Goal: Check status: Check status

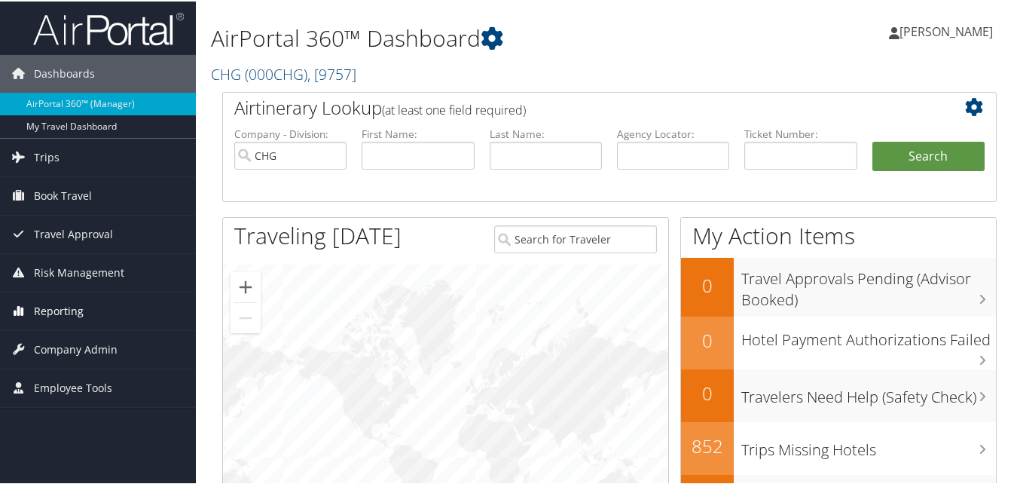
click at [56, 303] on span "Reporting" at bounding box center [59, 310] width 50 height 38
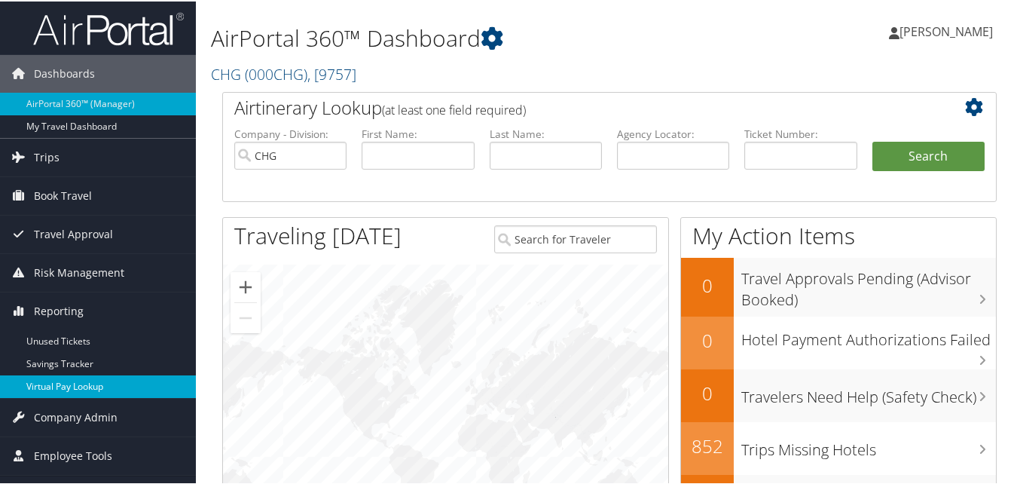
click at [63, 383] on link "Virtual Pay Lookup" at bounding box center [98, 385] width 196 height 23
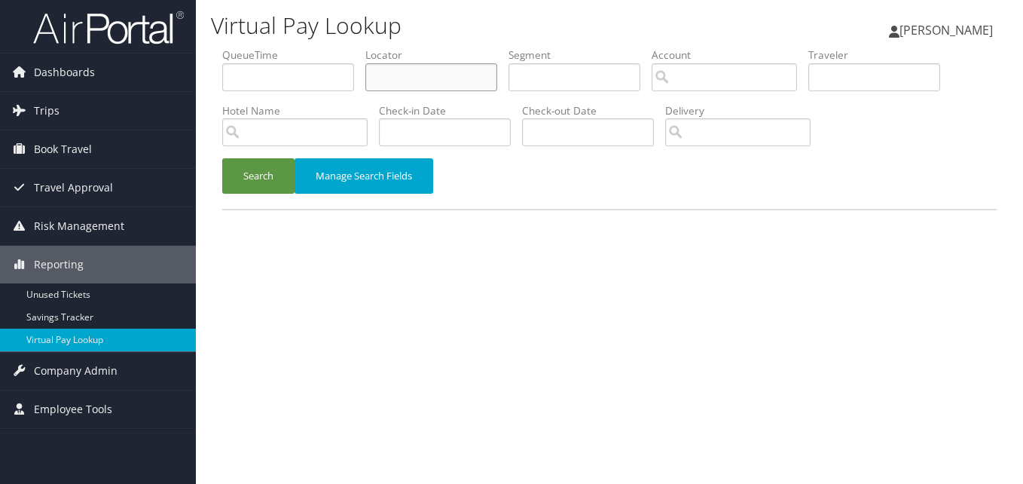
click at [389, 68] on input "text" at bounding box center [431, 77] width 132 height 28
paste input "ORTPQF"
type input "ORTPQF"
click at [277, 194] on div "Search Manage Search Fields" at bounding box center [609, 183] width 797 height 50
click at [278, 173] on button "Search" at bounding box center [258, 175] width 72 height 35
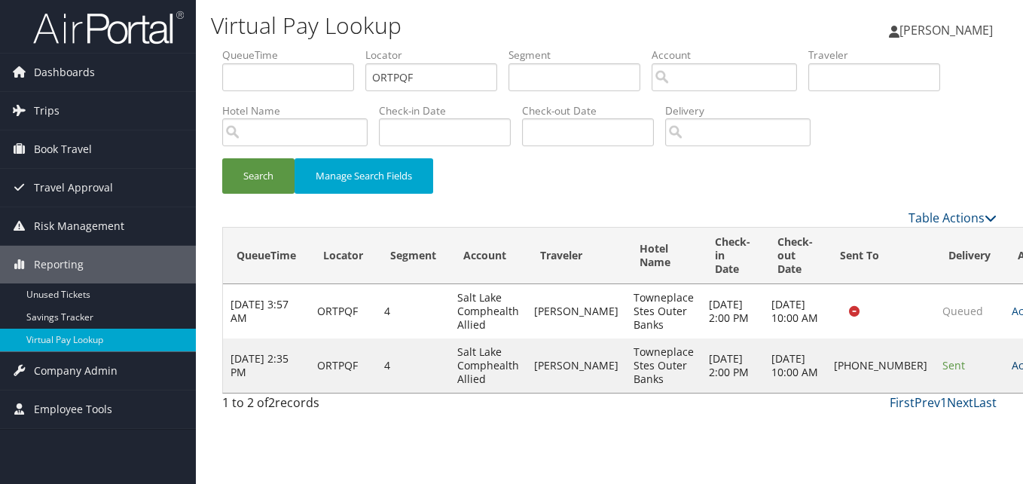
drag, startPoint x: 968, startPoint y: 379, endPoint x: 959, endPoint y: 369, distance: 13.3
click at [1004, 377] on td "Actions Resend Logs Delivery Information View Itinerary" at bounding box center [1037, 365] width 66 height 54
click at [1012, 367] on link "Actions" at bounding box center [1035, 365] width 47 height 14
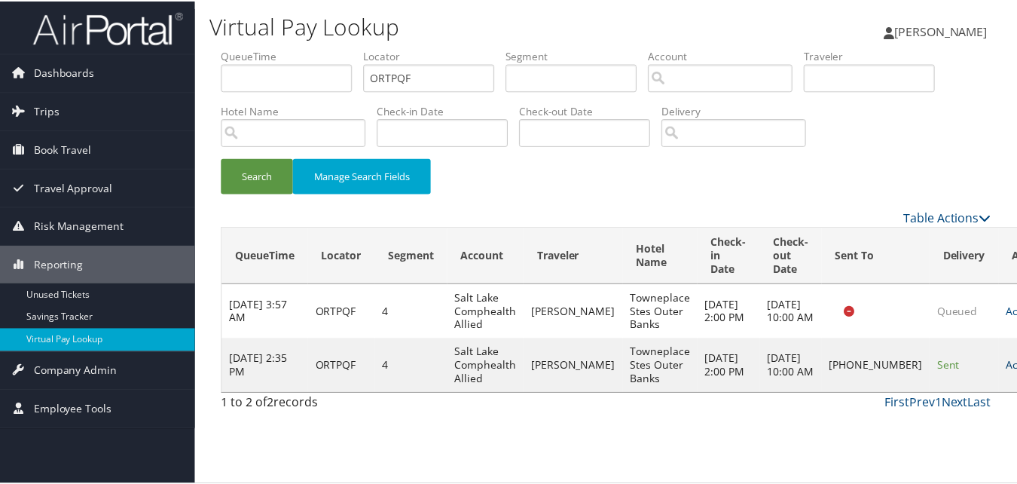
scroll to position [1, 0]
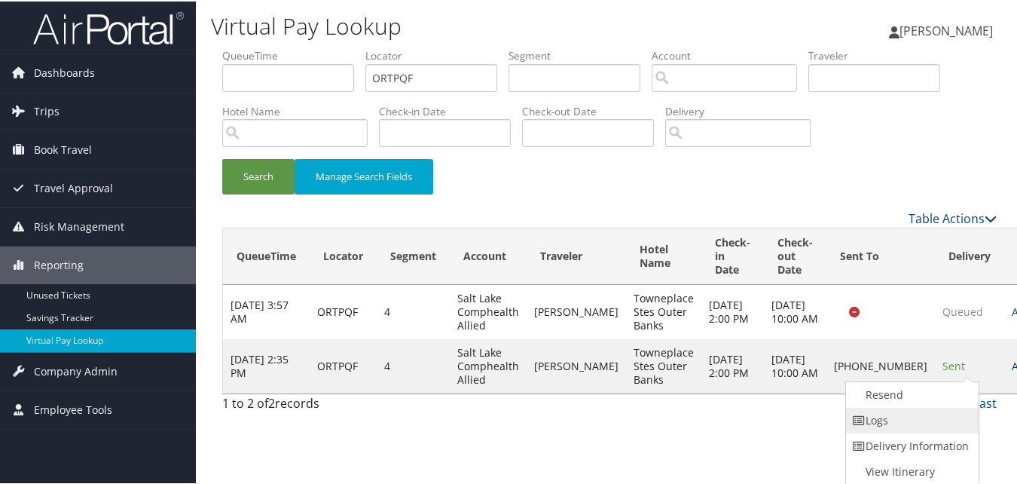
click at [921, 412] on link "Logs" at bounding box center [910, 419] width 129 height 26
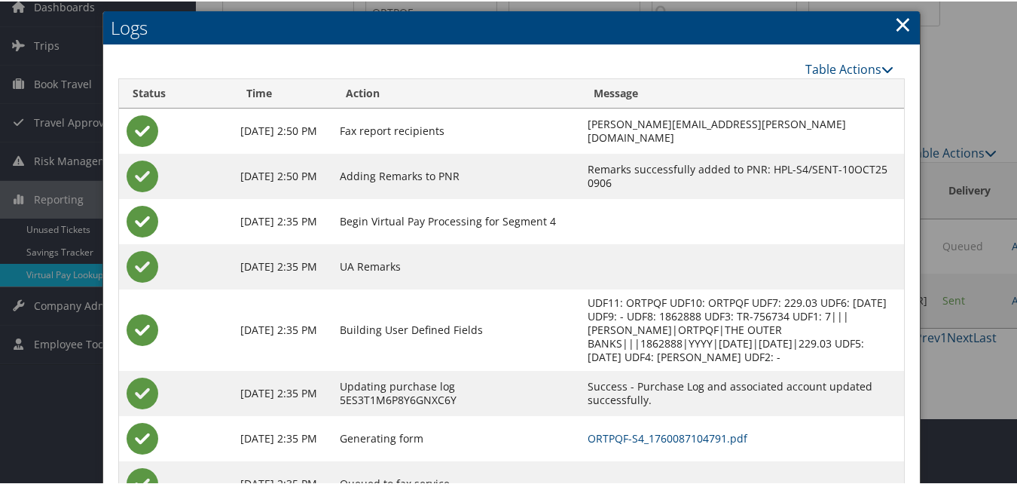
scroll to position [130, 0]
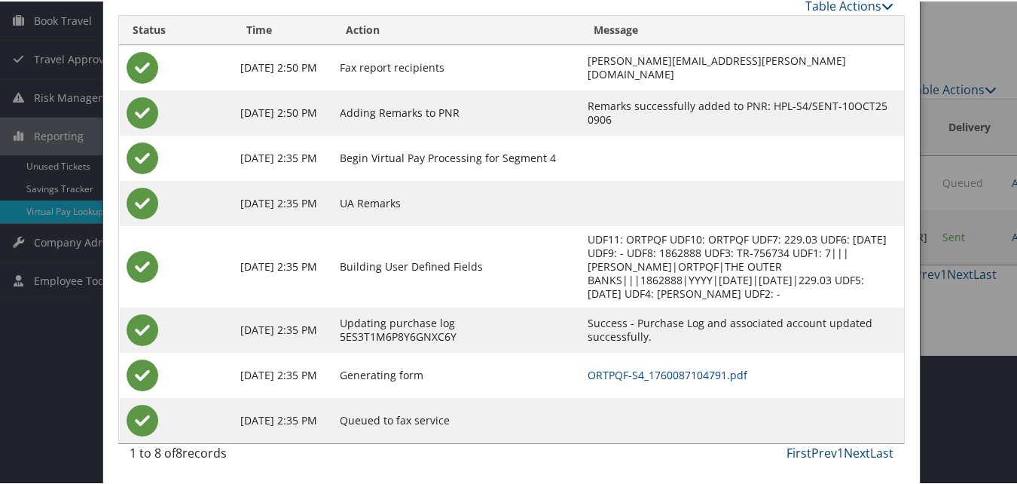
click at [686, 363] on td "ORTPQF-S4_1760087104791.pdf" at bounding box center [742, 373] width 324 height 45
click at [691, 374] on link "ORTPQF-S4_1760087104791.pdf" at bounding box center [668, 373] width 160 height 14
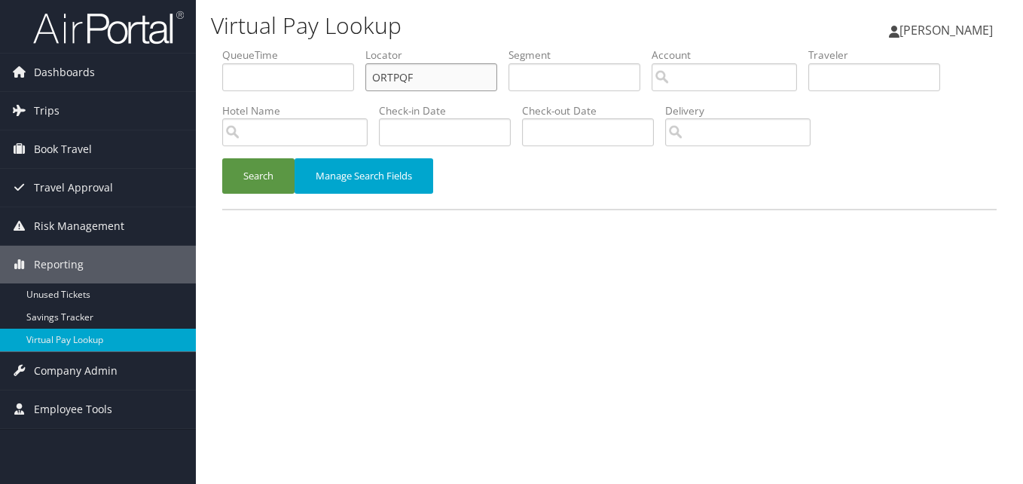
drag, startPoint x: 419, startPoint y: 66, endPoint x: 321, endPoint y: 86, distance: 100.0
click at [321, 47] on ul "QueueTime Locator ORTPQF Segment Account Traveler Hotel Name Check-in Date Chec…" at bounding box center [609, 47] width 775 height 0
paste input "UYMQKK"
type input "UYMQKK"
click at [276, 174] on button "Search" at bounding box center [258, 175] width 72 height 35
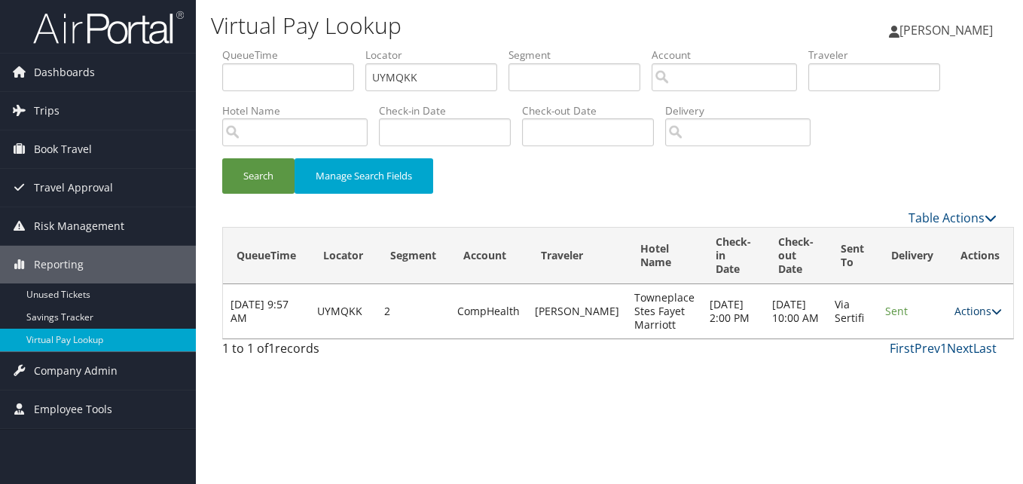
click at [955, 311] on link "Actions" at bounding box center [978, 311] width 47 height 14
click at [892, 362] on icon at bounding box center [899, 358] width 14 height 11
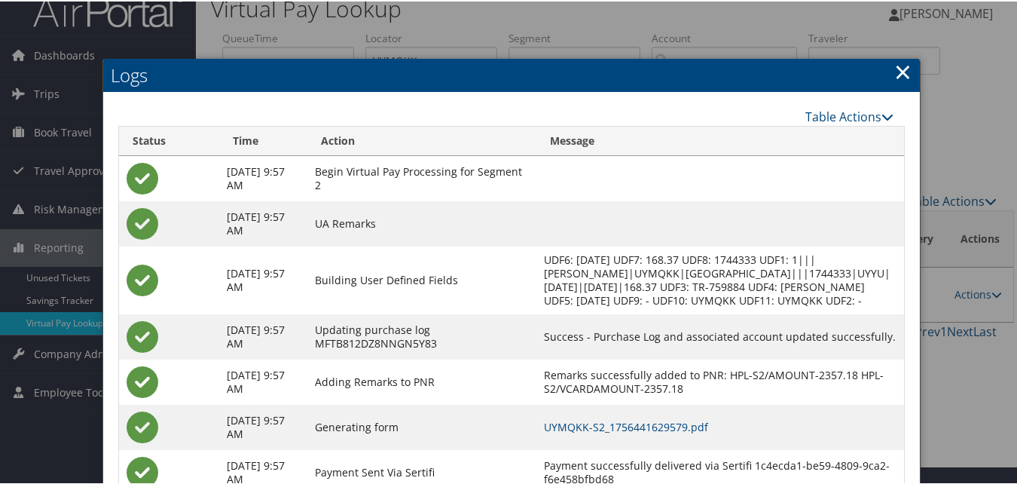
scroll to position [129, 0]
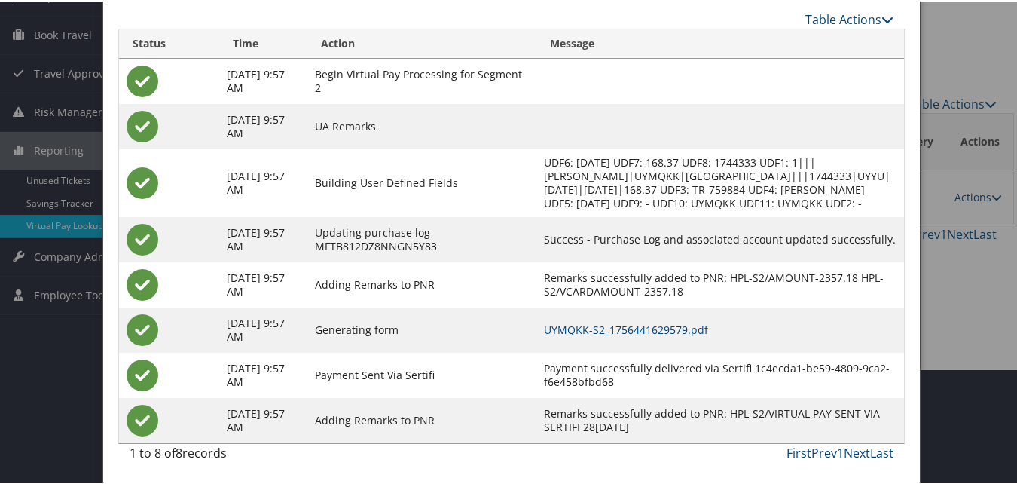
click at [585, 338] on td "UYMQKK-S2_1756441629579.pdf" at bounding box center [720, 328] width 368 height 45
click at [667, 325] on link "UYMQKK-S2_1756441629579.pdf" at bounding box center [626, 328] width 164 height 14
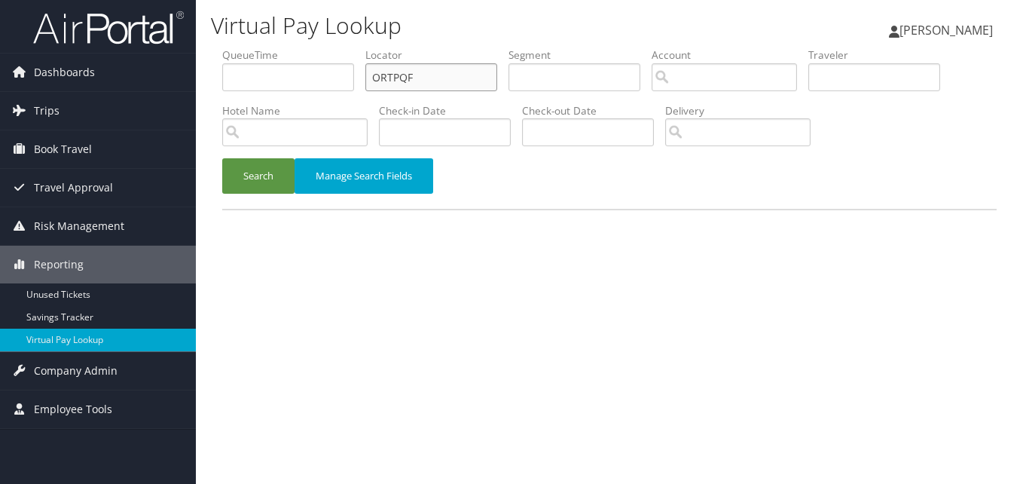
drag, startPoint x: 0, startPoint y: 0, endPoint x: 240, endPoint y: 105, distance: 262.5
click at [241, 47] on ul "QueueTime Locator ORTPQF Segment Account Traveler Hotel Name Check-in Date Chec…" at bounding box center [609, 47] width 775 height 0
paste input "SOOFIE"
type input "SOOFIE"
click at [255, 185] on button "Search" at bounding box center [258, 175] width 72 height 35
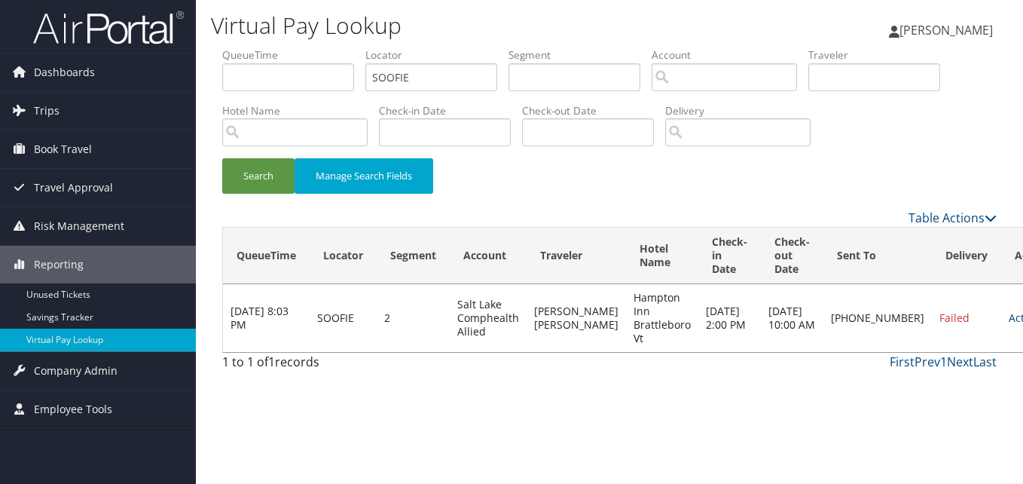
click at [1009, 311] on link "Actions" at bounding box center [1032, 317] width 47 height 14
click at [1009, 316] on link "Actions" at bounding box center [1032, 317] width 47 height 14
click at [1009, 317] on link "Actions" at bounding box center [1032, 317] width 47 height 14
click at [881, 359] on link "Logs" at bounding box center [915, 366] width 129 height 26
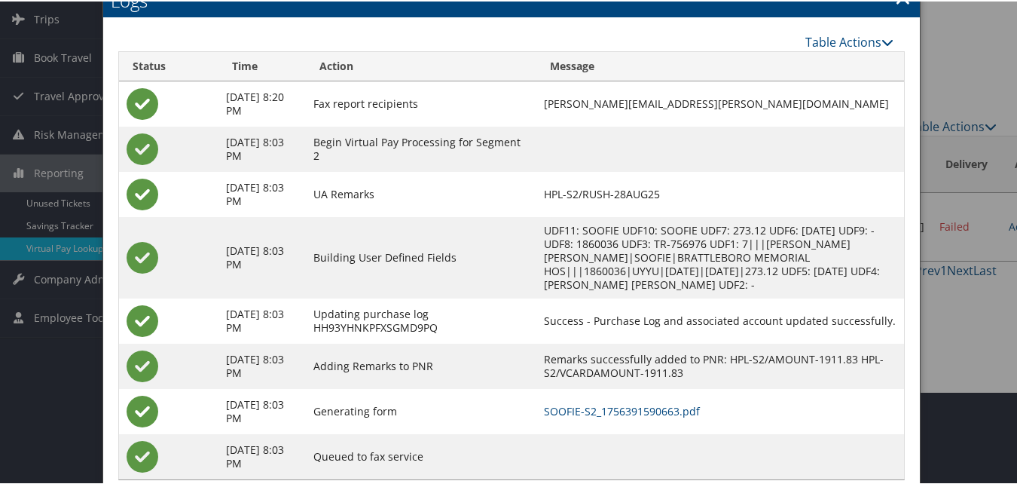
scroll to position [142, 0]
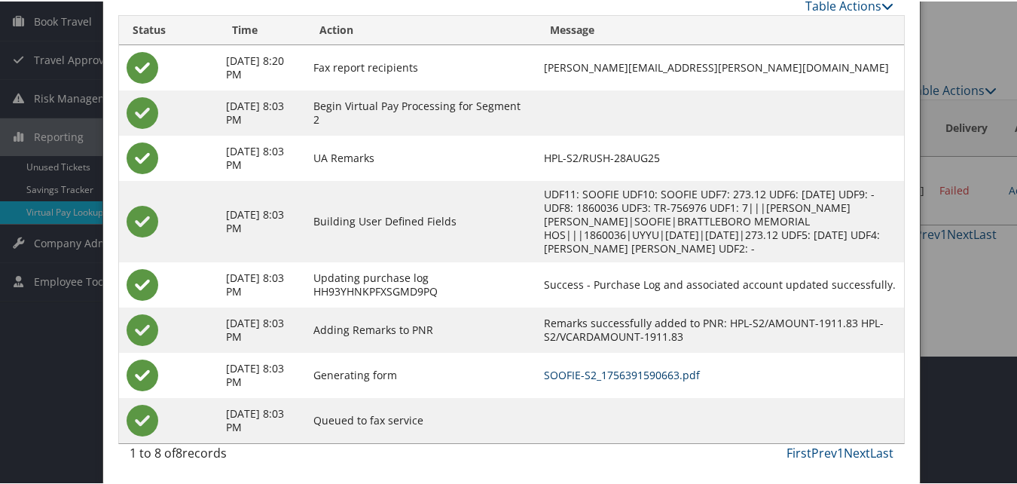
click at [639, 373] on link "SOOFIE-S2_1756391590663.pdf" at bounding box center [622, 373] width 156 height 14
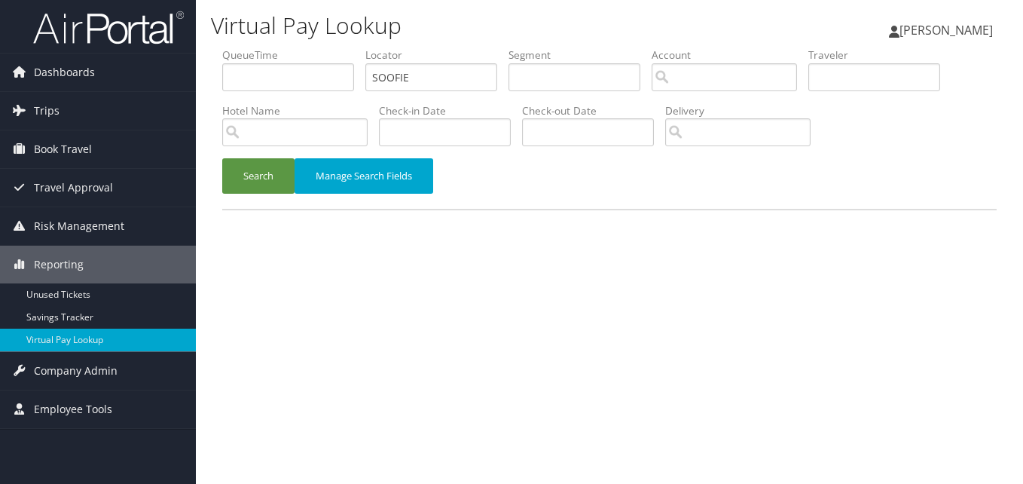
drag, startPoint x: 413, startPoint y: 73, endPoint x: 335, endPoint y: 83, distance: 79.0
click at [335, 47] on ul "QueueTime Locator SOOFIE Segment Account Traveler Hotel Name Check-in Date Chec…" at bounding box center [609, 47] width 775 height 0
type input "NCGLLK"
click at [263, 183] on button "Search" at bounding box center [258, 175] width 72 height 35
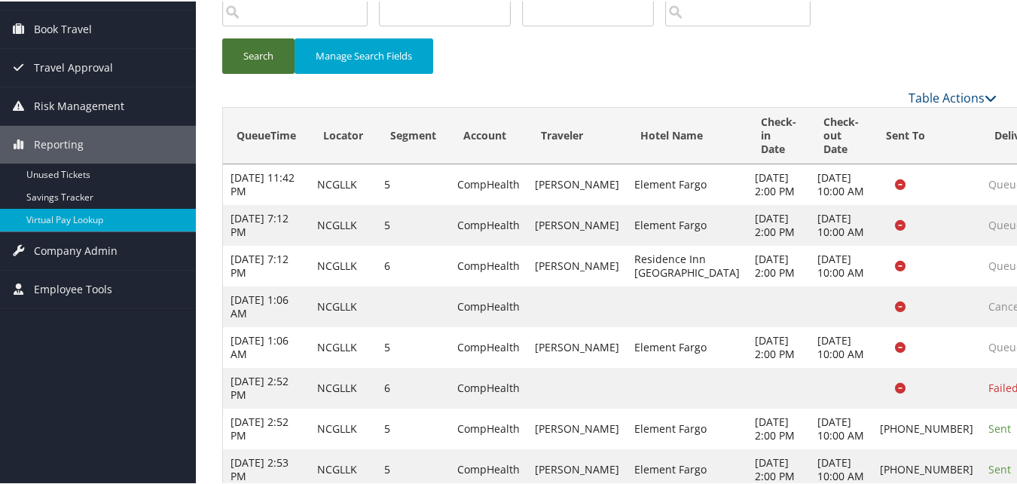
scroll to position [261, 0]
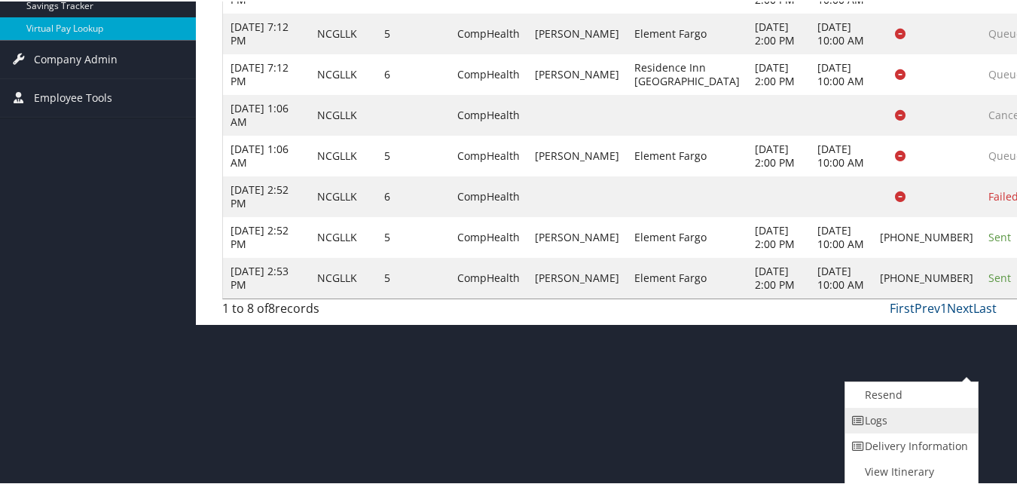
click at [918, 417] on link "Logs" at bounding box center [909, 419] width 129 height 26
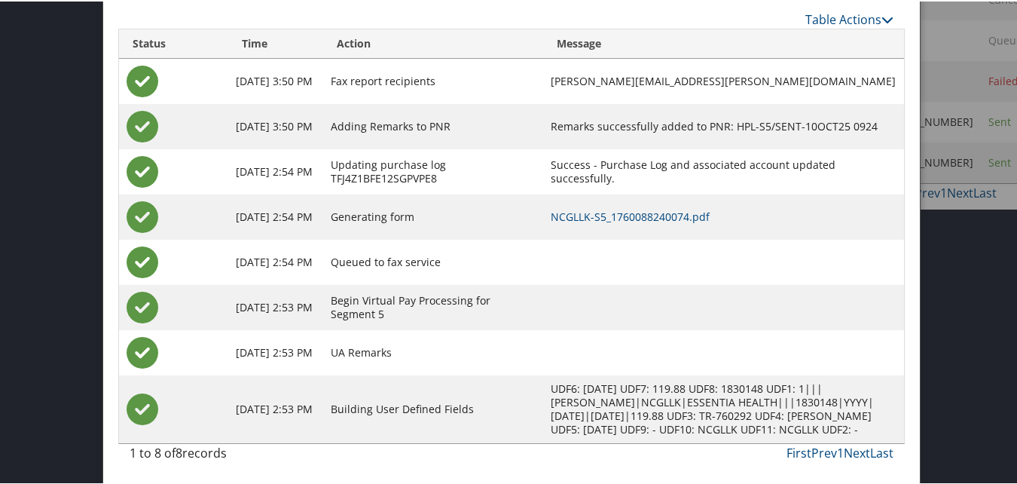
scroll to position [442, 0]
click at [624, 208] on link "NCGLLK-S5_1760088240074.pdf" at bounding box center [630, 215] width 159 height 14
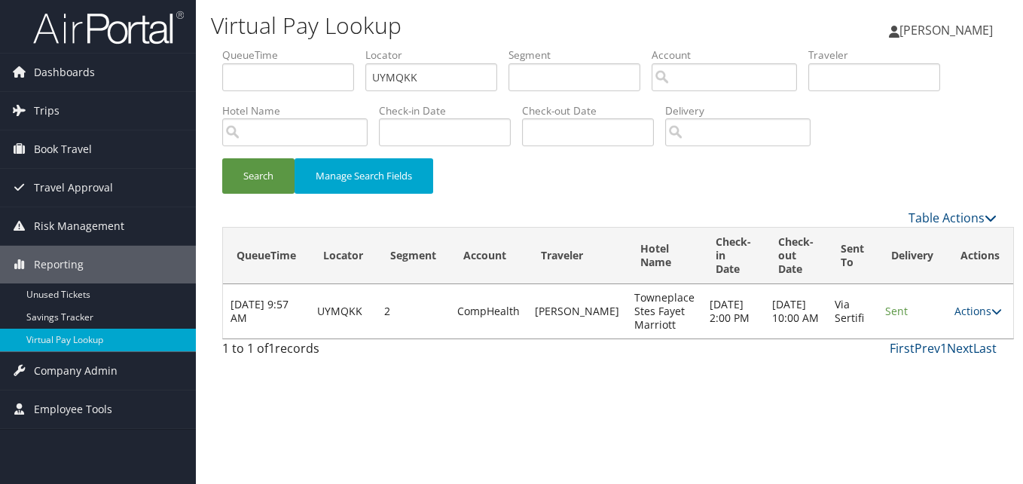
click at [986, 310] on td "Actions Resend Logs View Itinerary" at bounding box center [980, 311] width 66 height 54
click at [957, 314] on link "Actions" at bounding box center [978, 311] width 47 height 14
click at [896, 332] on link "Resend" at bounding box center [933, 333] width 95 height 26
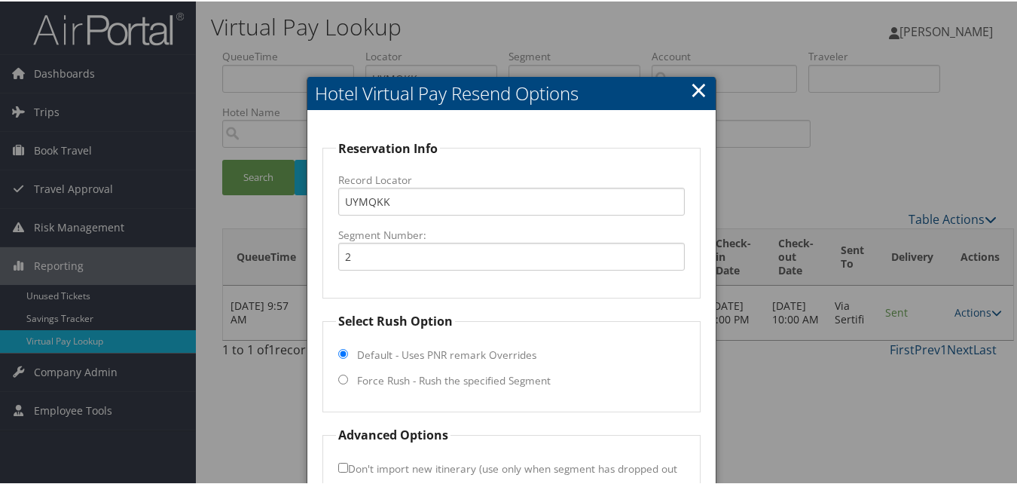
click at [490, 383] on label "Force Rush - Rush the specified Segment" at bounding box center [454, 378] width 194 height 15
click at [348, 383] on input "Force Rush - Rush the specified Segment" at bounding box center [343, 378] width 10 height 10
radio input "true"
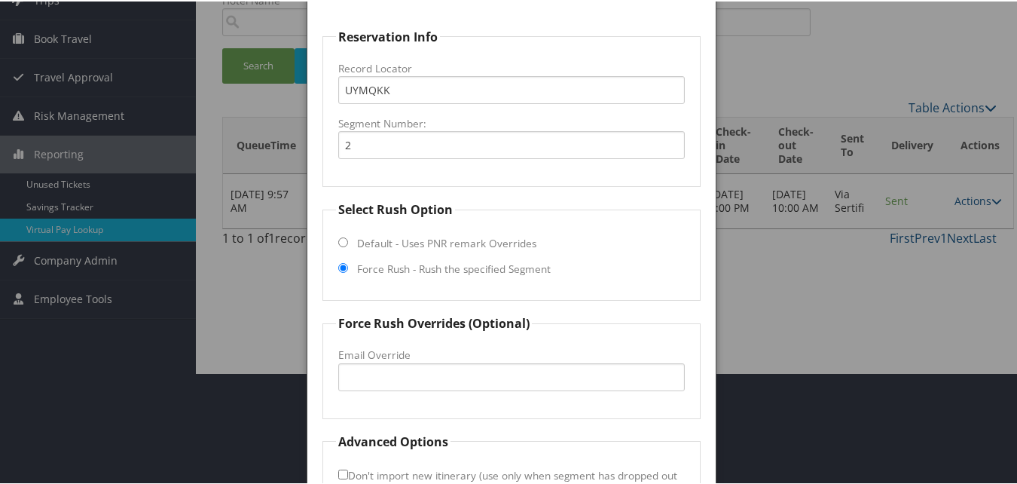
scroll to position [220, 0]
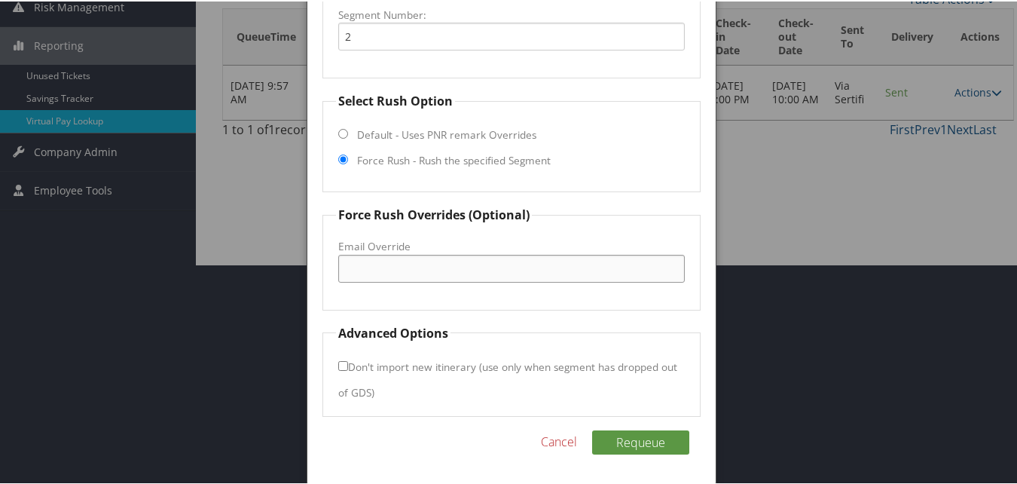
click at [429, 277] on input "Email Override" at bounding box center [511, 267] width 346 height 28
click at [566, 439] on link "Cancel" at bounding box center [559, 440] width 36 height 18
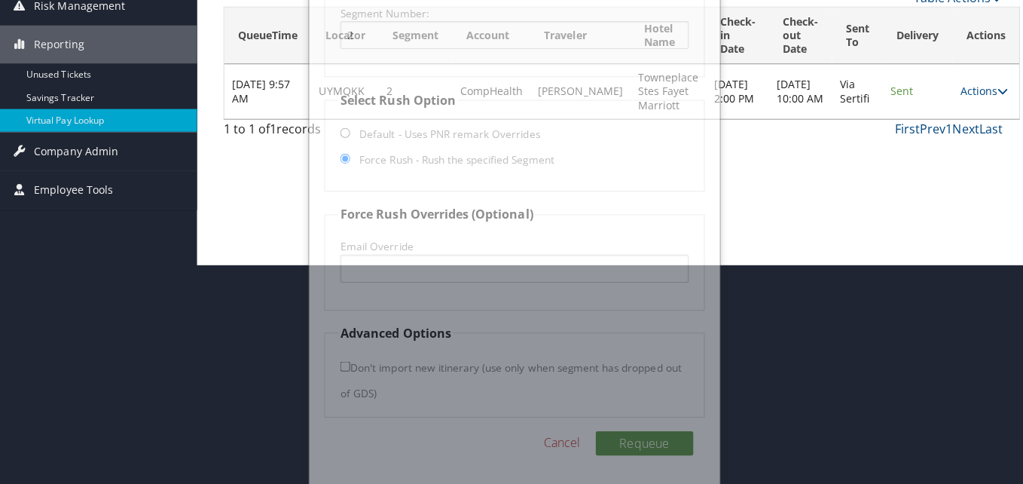
scroll to position [0, 0]
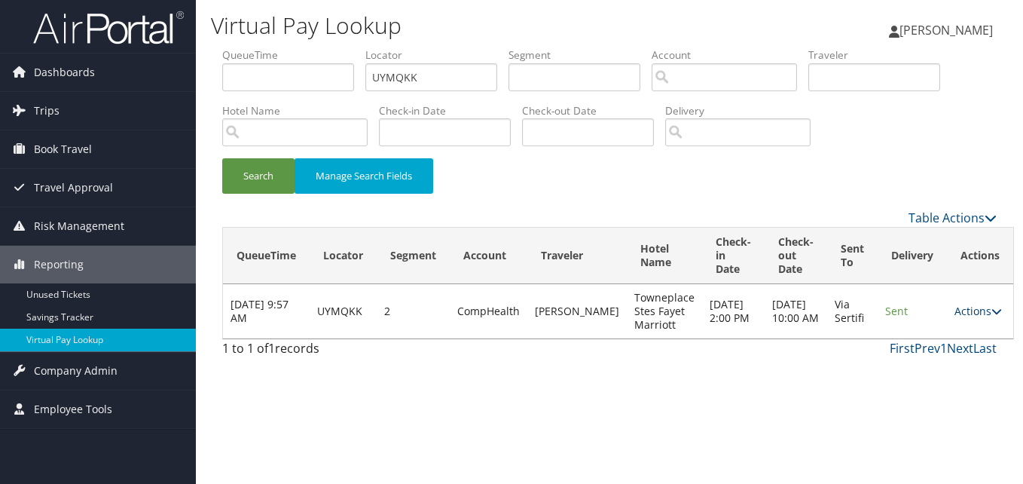
click at [961, 309] on link "Actions" at bounding box center [978, 311] width 47 height 14
drag, startPoint x: 932, startPoint y: 356, endPoint x: 697, endPoint y: 283, distance: 246.2
click at [932, 355] on link "Logs" at bounding box center [933, 359] width 95 height 26
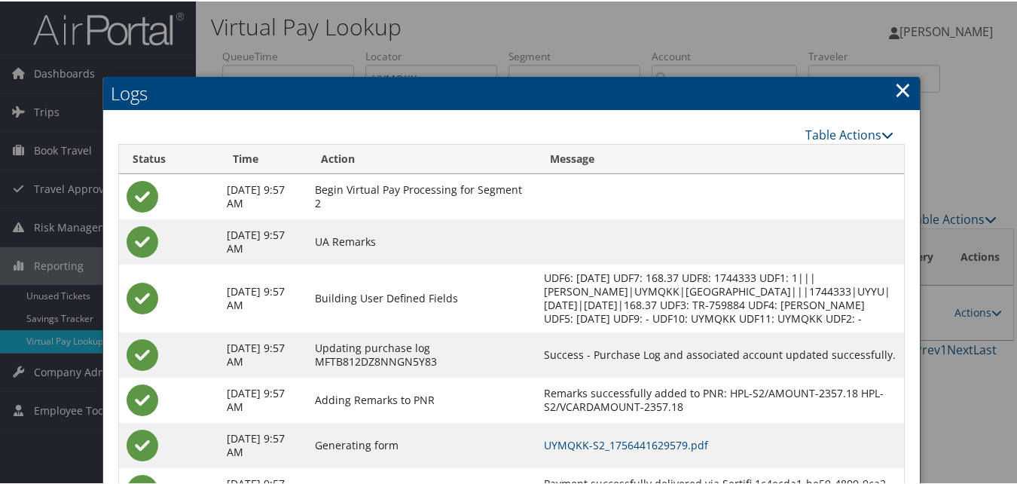
click at [894, 94] on link "×" at bounding box center [902, 88] width 17 height 30
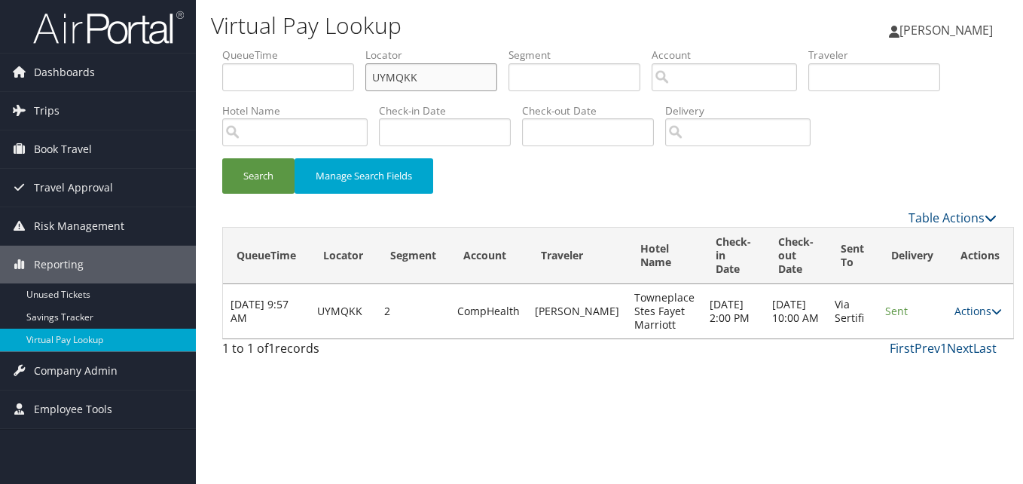
drag, startPoint x: 399, startPoint y: 81, endPoint x: 268, endPoint y: 100, distance: 132.4
click at [268, 47] on ul "QueueTime Locator UYMQKK Segment Account Traveler Hotel Name Check-in Date Chec…" at bounding box center [609, 47] width 775 height 0
paste input "SOOFIE"
type input "SOOFIE"
click at [267, 186] on button "Search" at bounding box center [258, 175] width 72 height 35
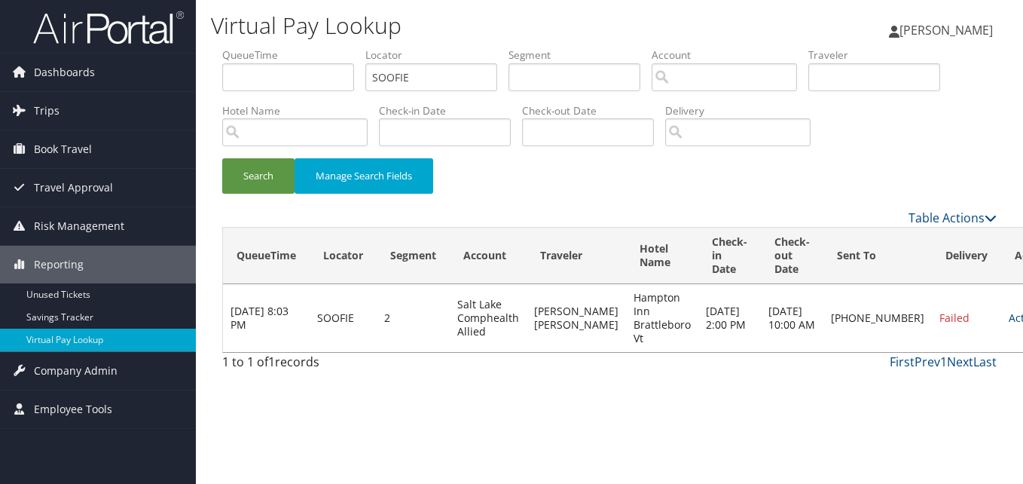
click at [1009, 316] on link "Actions" at bounding box center [1032, 317] width 47 height 14
click at [901, 359] on link "Logs" at bounding box center [915, 366] width 129 height 26
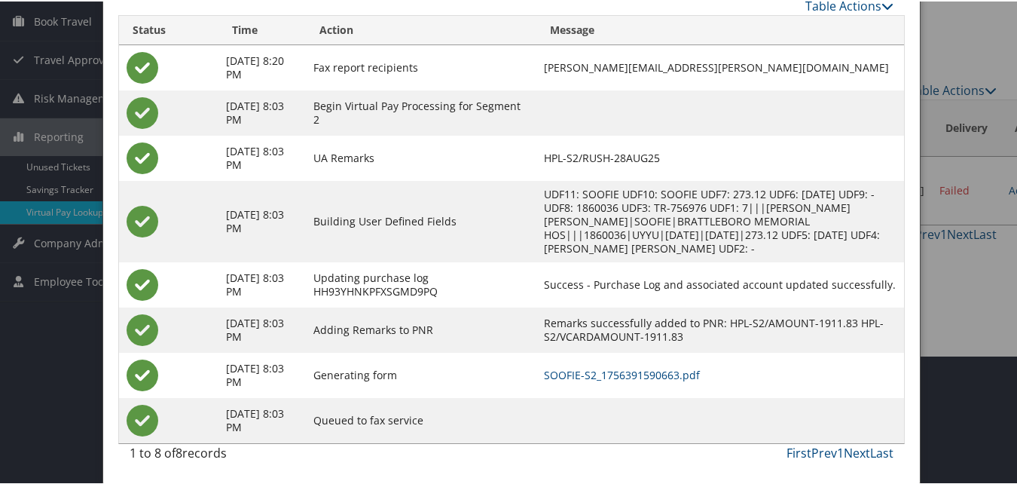
scroll to position [142, 0]
click at [642, 379] on link "SOOFIE-S2_1756391590663.pdf" at bounding box center [622, 373] width 156 height 14
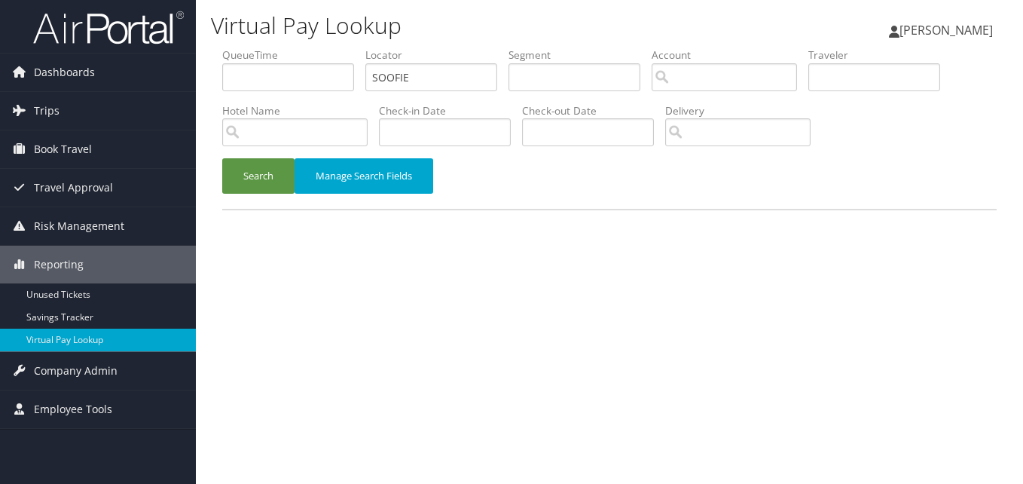
click at [245, 178] on button "Search" at bounding box center [258, 175] width 72 height 35
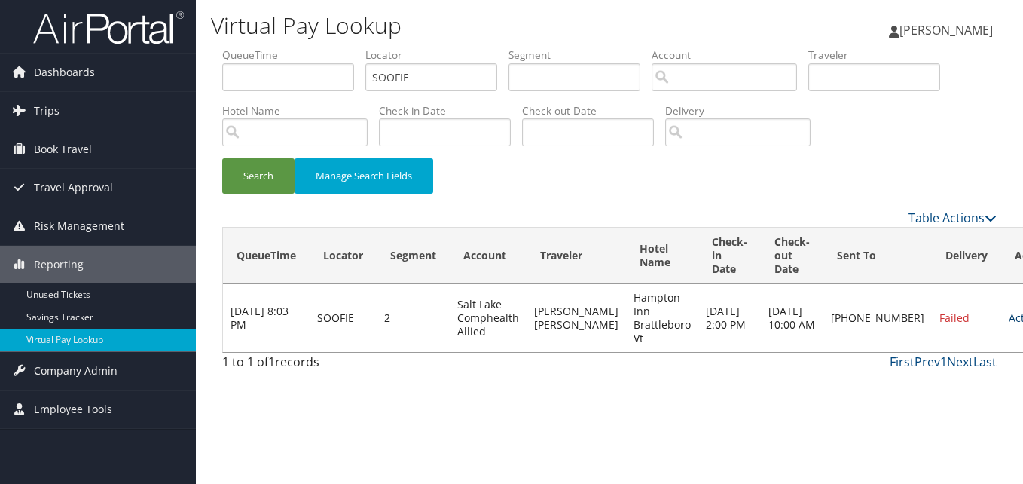
click at [1009, 323] on link "Actions" at bounding box center [1032, 317] width 47 height 14
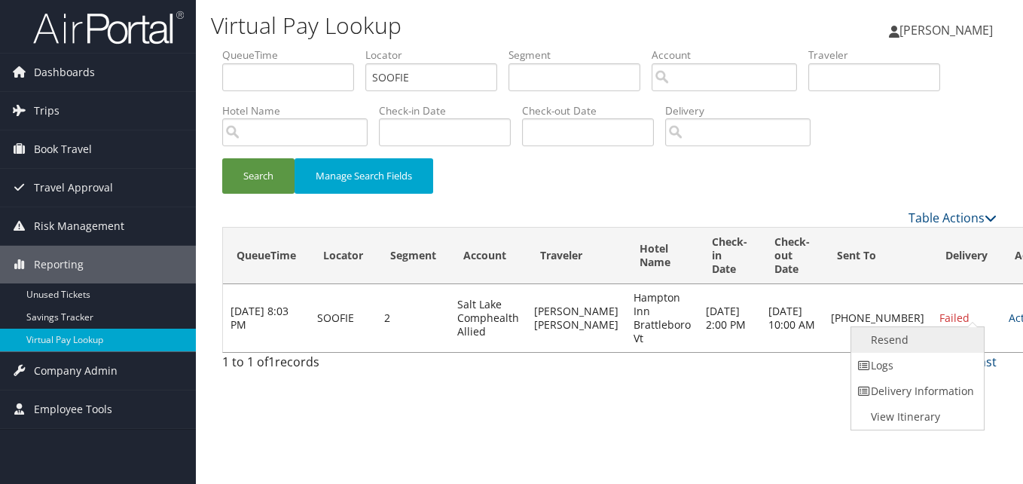
click at [895, 344] on link "Resend" at bounding box center [915, 340] width 129 height 26
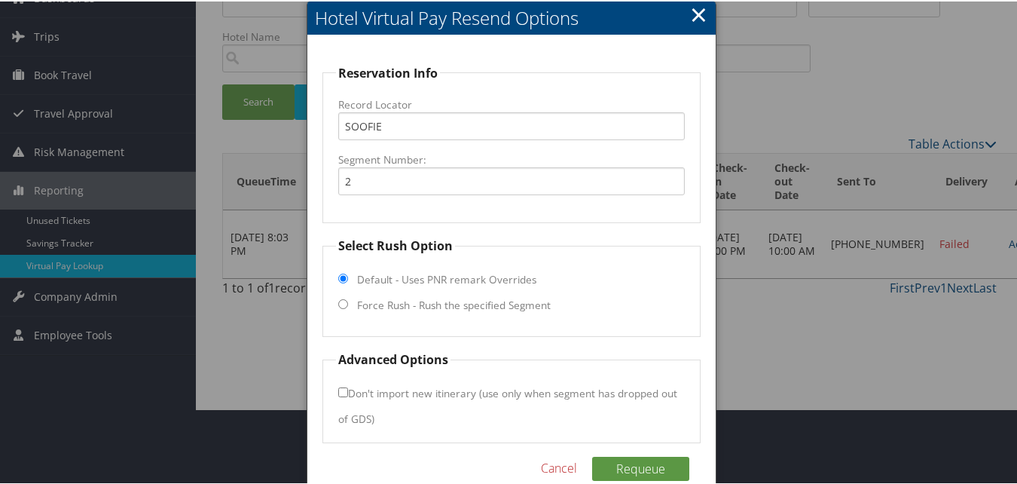
click at [451, 306] on label "Force Rush - Rush the specified Segment" at bounding box center [454, 303] width 194 height 15
click at [348, 306] on input "Force Rush - Rush the specified Segment" at bounding box center [343, 303] width 10 height 10
radio input "true"
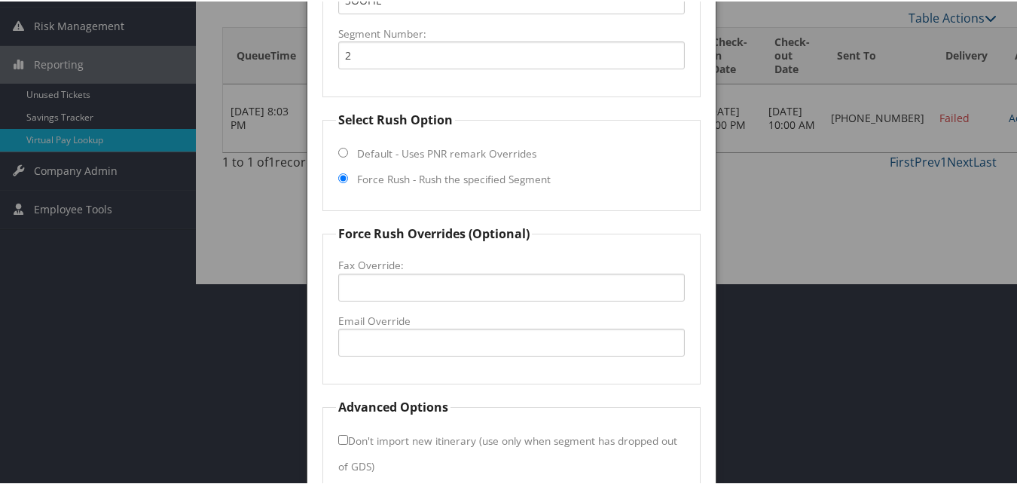
scroll to position [275, 0]
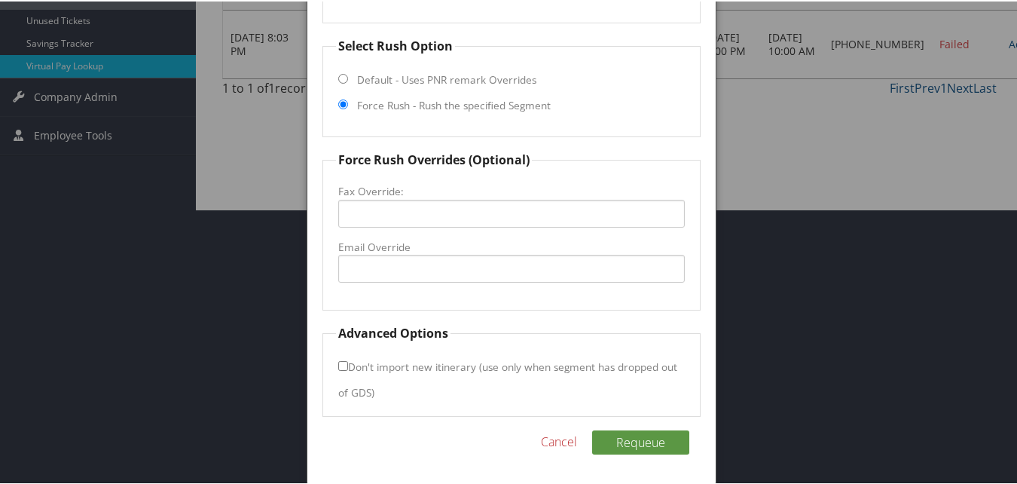
click at [432, 232] on fieldset "Force Rush Overrides (Optional) Fax Override: Email Override" at bounding box center [510, 229] width 377 height 160
click at [441, 257] on input "Email Override" at bounding box center [511, 267] width 346 height 28
click at [401, 265] on input "hamptonnabrattleboro@gmail.com" at bounding box center [511, 267] width 346 height 28
click at [388, 270] on input "hamptonnabrattleboro@gmail.com" at bounding box center [511, 267] width 346 height 28
click at [518, 272] on input "hamptonnabrattleboro@gmail.com" at bounding box center [511, 267] width 346 height 28
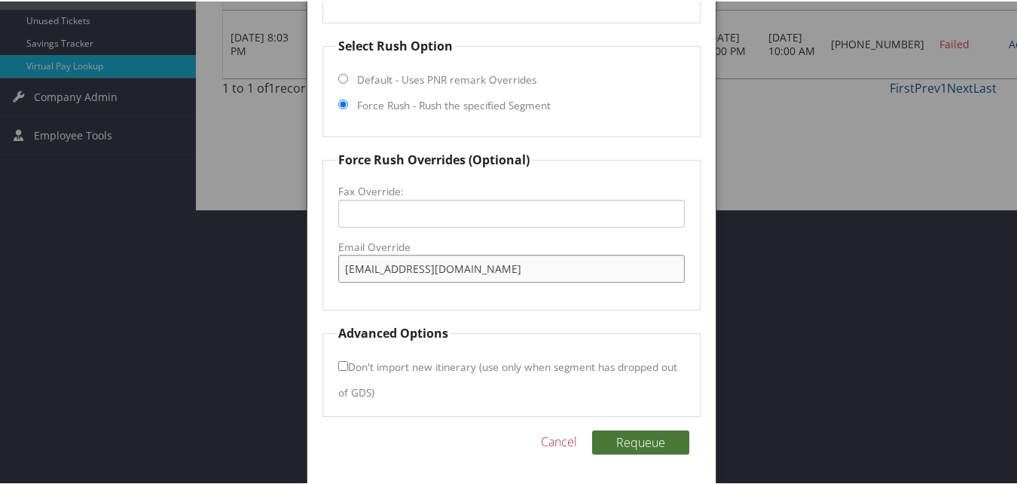
type input "hamptonnabrattleboro@gmail.com"
click at [647, 448] on button "Requeue" at bounding box center [640, 441] width 97 height 24
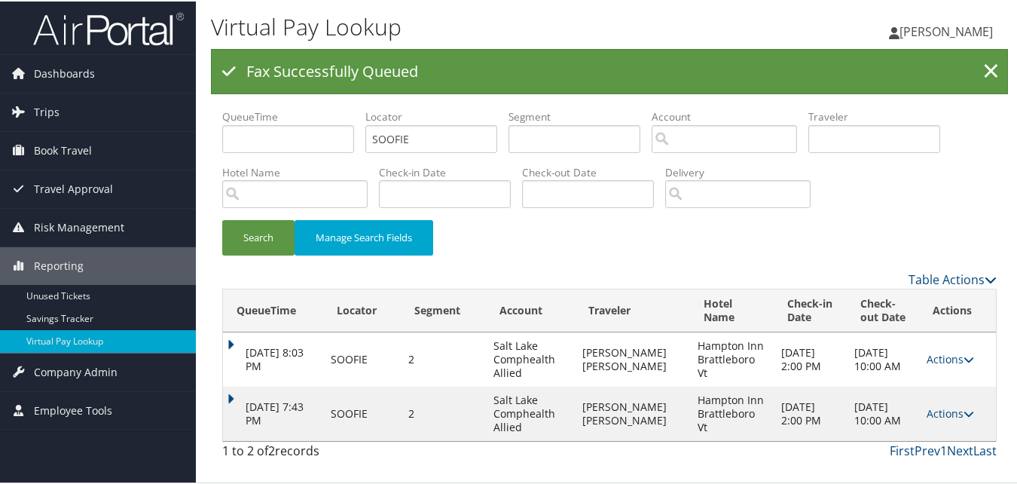
scroll to position [0, 0]
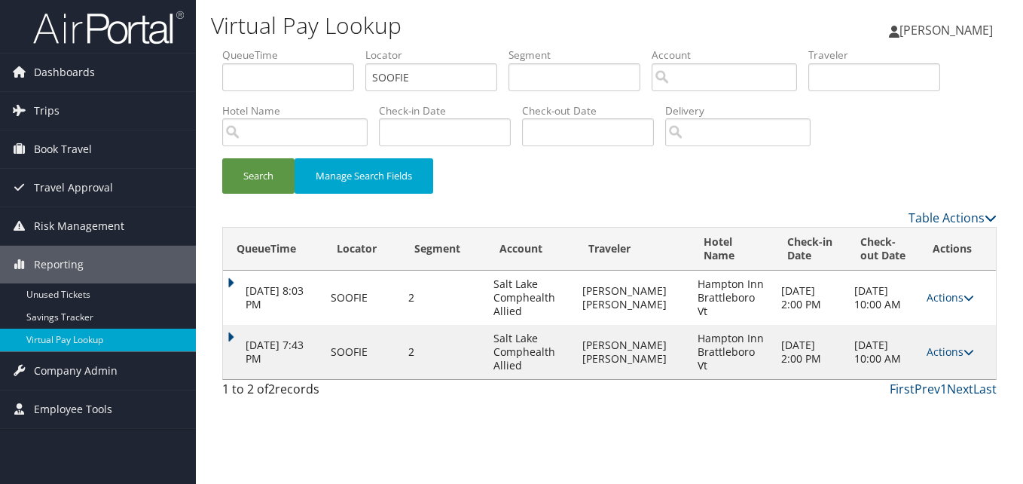
click at [233, 341] on td "Oct 10, 2025 7:43 PM" at bounding box center [273, 352] width 100 height 54
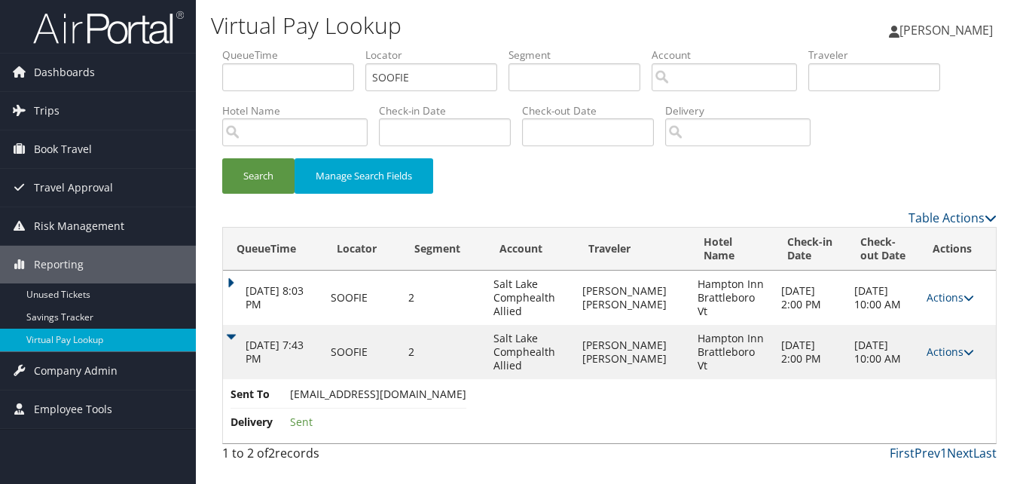
drag, startPoint x: 289, startPoint y: 397, endPoint x: 463, endPoint y: 394, distance: 173.3
click at [463, 394] on span "hamptonnabrattleboro@gmail.com" at bounding box center [378, 394] width 176 height 14
copy span "hamptonnabrattleboro@gmail.com"
drag, startPoint x: 752, startPoint y: 180, endPoint x: 782, endPoint y: 188, distance: 31.1
click at [752, 180] on div "Search Manage Search Fields" at bounding box center [609, 183] width 797 height 50
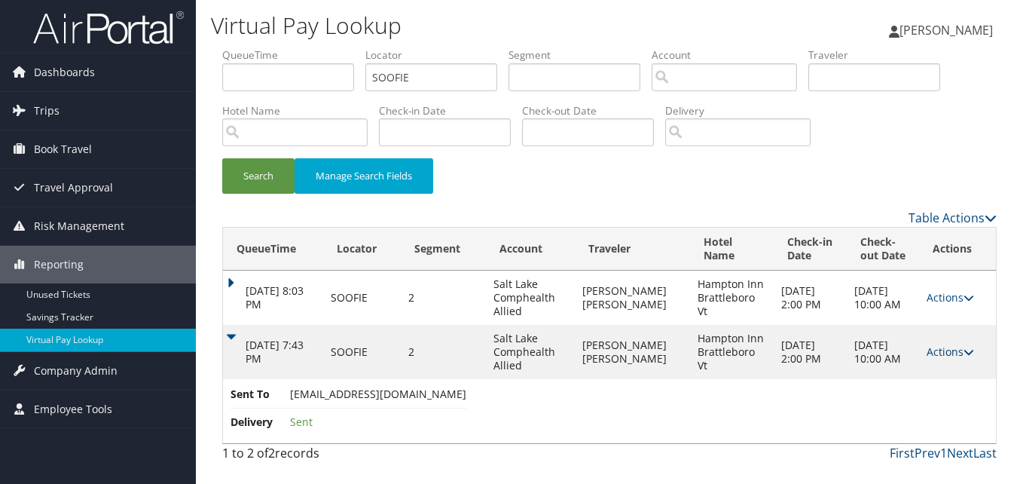
click at [935, 351] on link "Actions" at bounding box center [950, 351] width 47 height 14
drag, startPoint x: 934, startPoint y: 351, endPoint x: 903, endPoint y: 392, distance: 51.1
click at [903, 392] on link "Logs" at bounding box center [919, 400] width 95 height 26
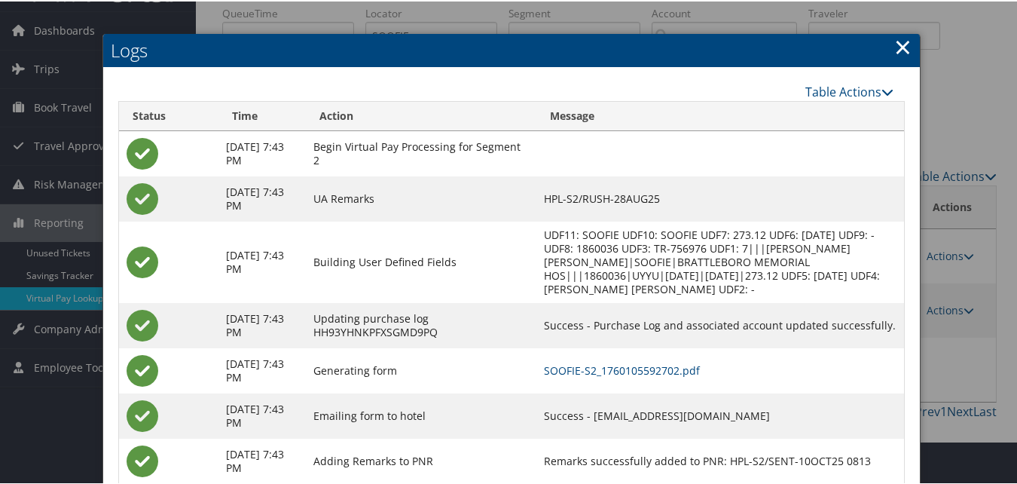
scroll to position [84, 0]
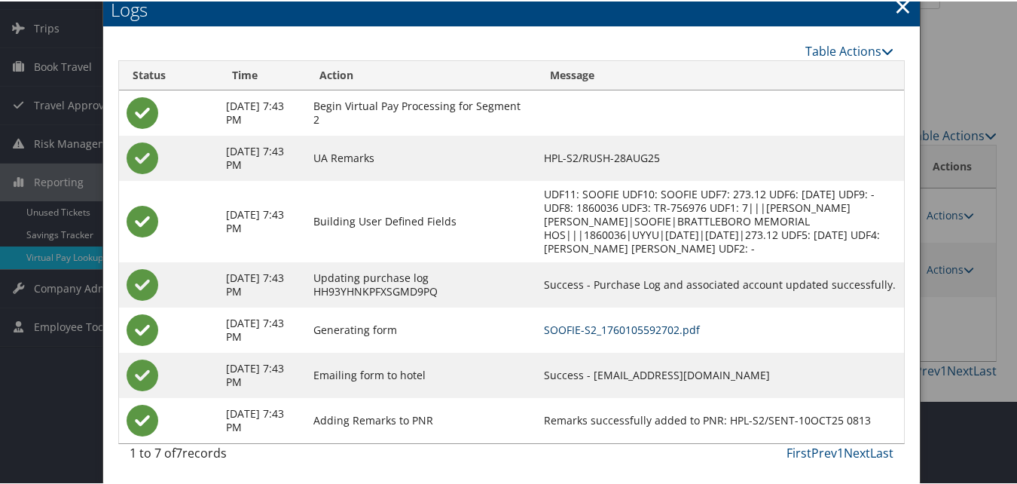
drag, startPoint x: 617, startPoint y: 328, endPoint x: 616, endPoint y: 319, distance: 9.8
click at [618, 328] on link "SOOFIE-S2_1760105592702.pdf" at bounding box center [622, 328] width 156 height 14
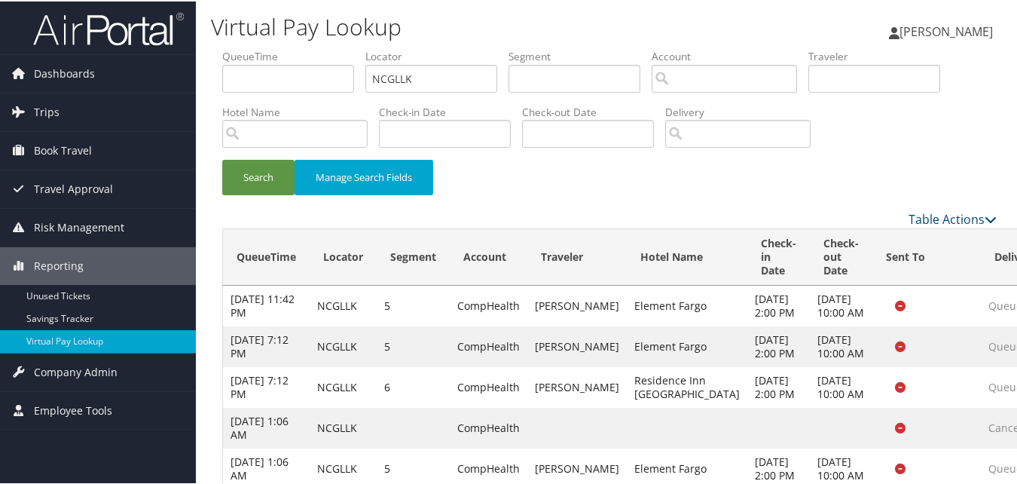
scroll to position [261, 0]
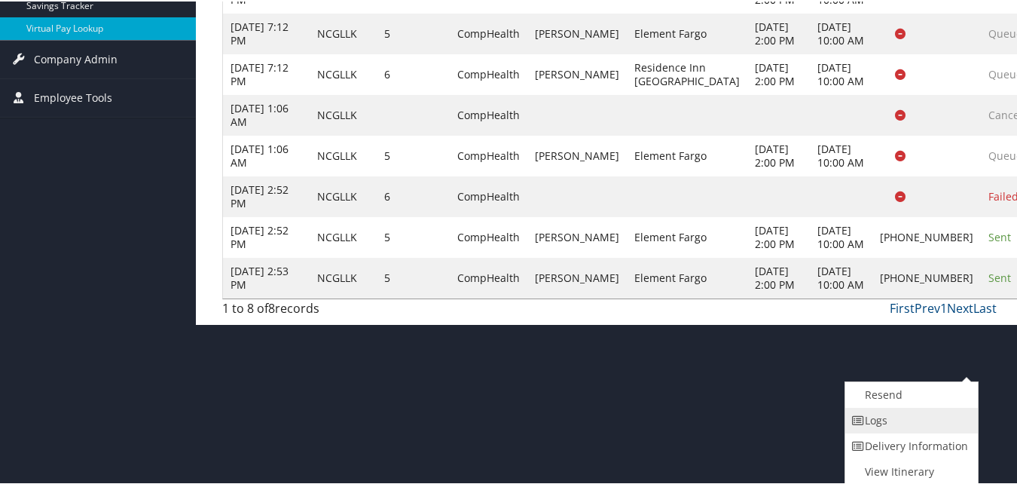
click at [887, 419] on link "Logs" at bounding box center [909, 419] width 129 height 26
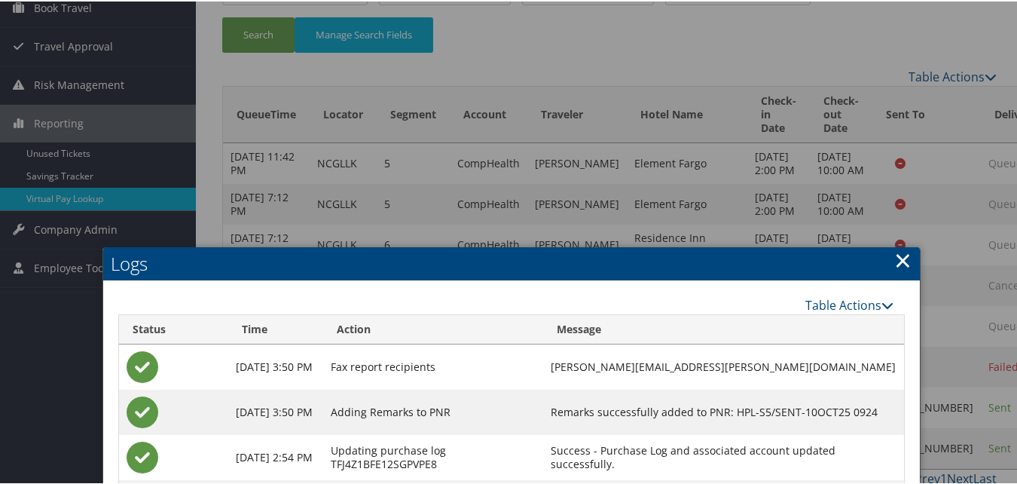
scroll to position [140, 0]
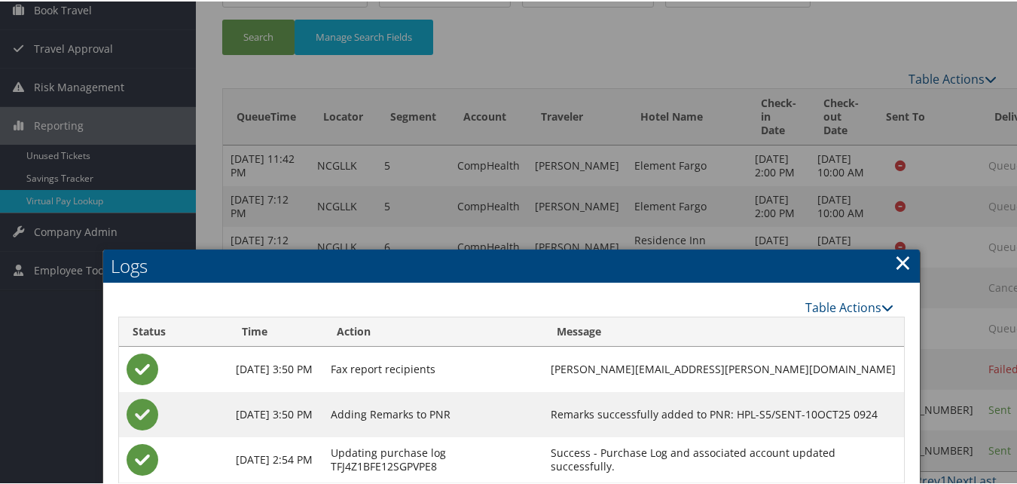
click at [900, 273] on link "×" at bounding box center [902, 261] width 17 height 30
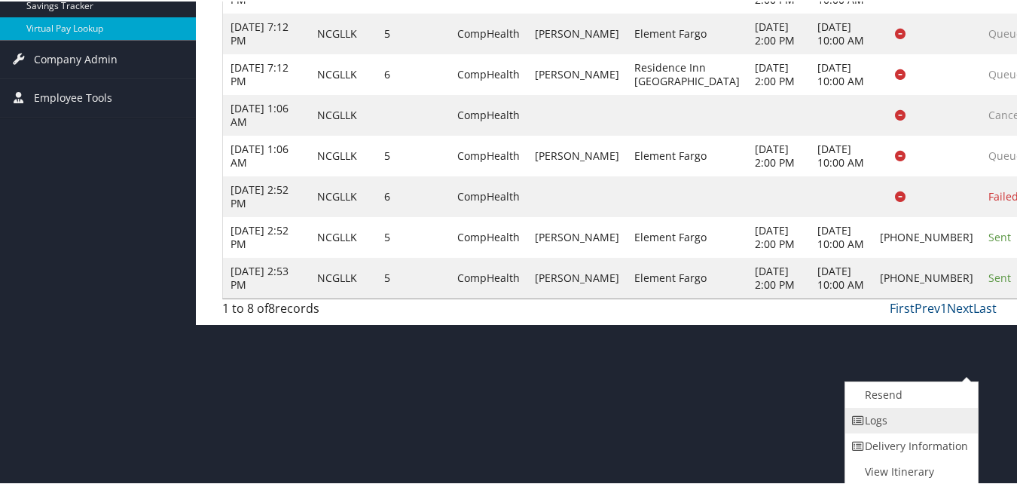
click at [930, 422] on link "Logs" at bounding box center [909, 419] width 129 height 26
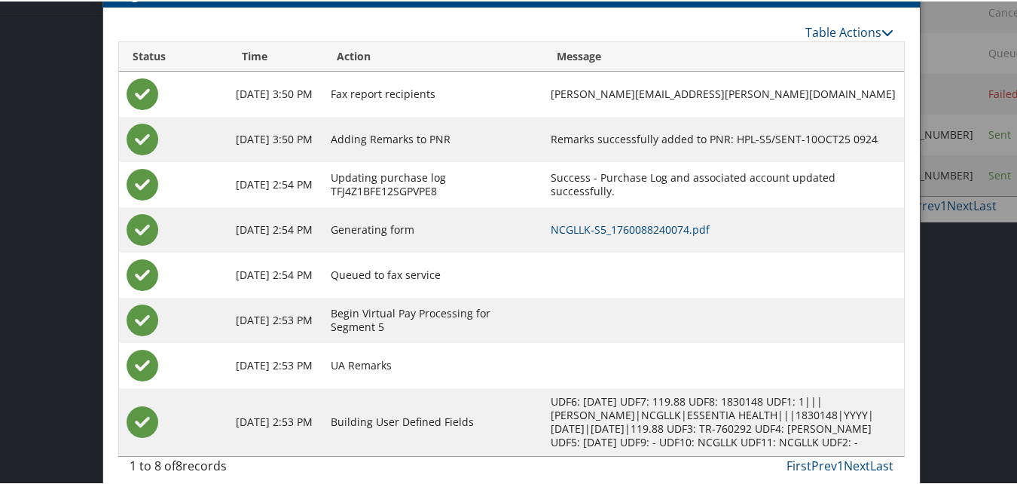
scroll to position [442, 0]
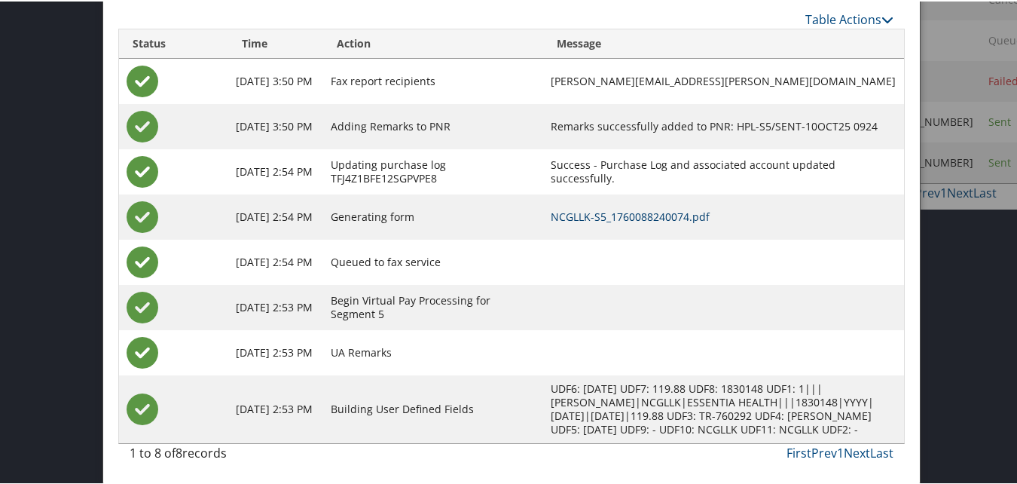
click at [609, 208] on link "NCGLLK-S5_1760088240074.pdf" at bounding box center [630, 215] width 159 height 14
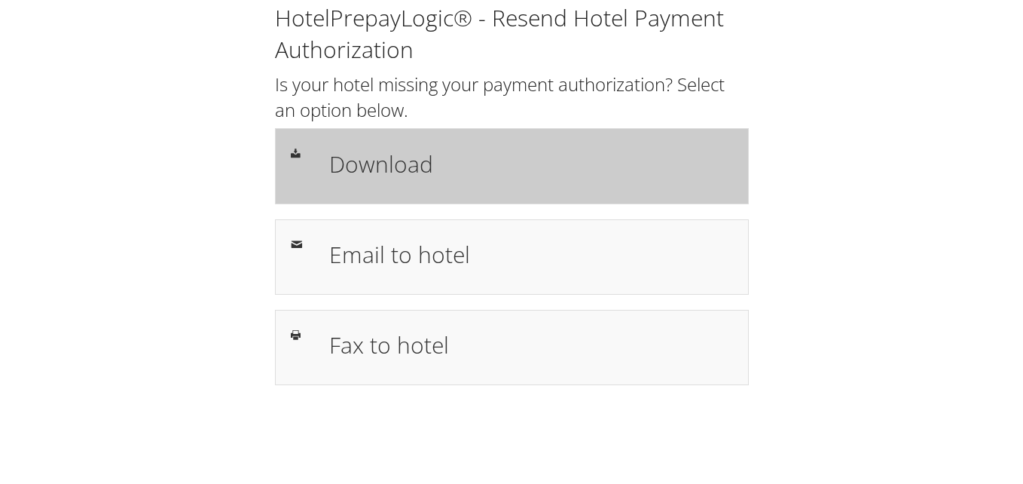
click at [327, 161] on div "Download" at bounding box center [531, 166] width 426 height 44
click at [401, 173] on h1 "Download" at bounding box center [531, 164] width 404 height 34
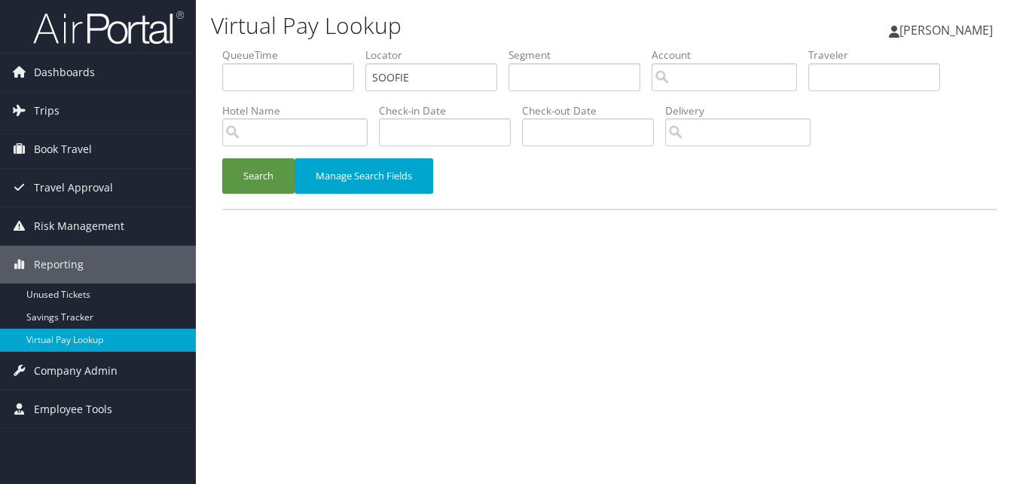
click at [160, 94] on div "Dashboards AirPortal 360™ (Manager) My Travel Dashboard Trips Airtinerary® Look…" at bounding box center [511, 242] width 1023 height 484
type input "NPMFGV"
click at [273, 177] on button "Search" at bounding box center [258, 175] width 72 height 35
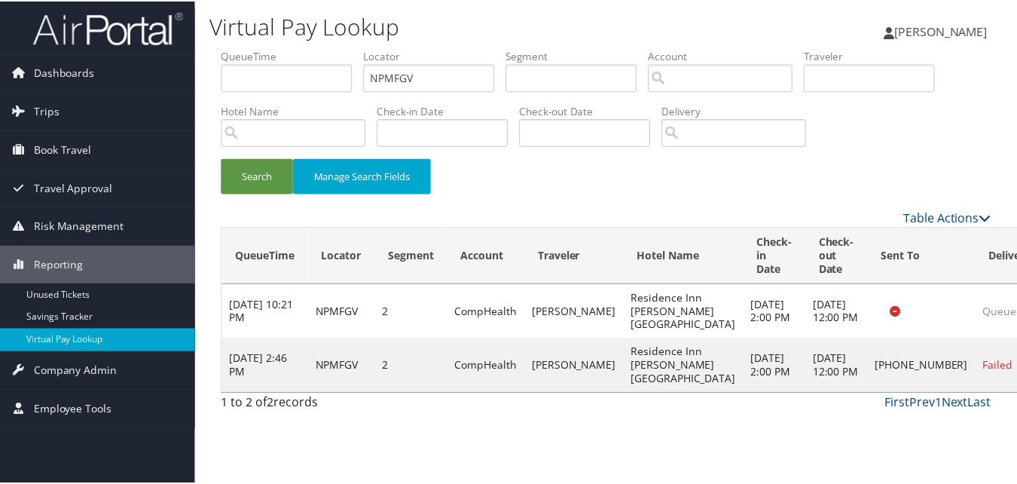
scroll to position [35, 0]
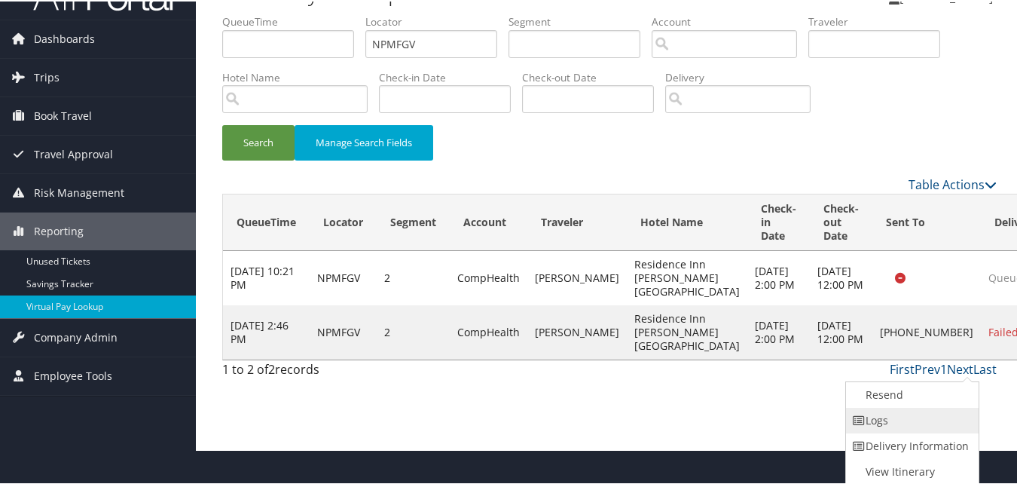
click at [904, 417] on link "Logs" at bounding box center [910, 419] width 129 height 26
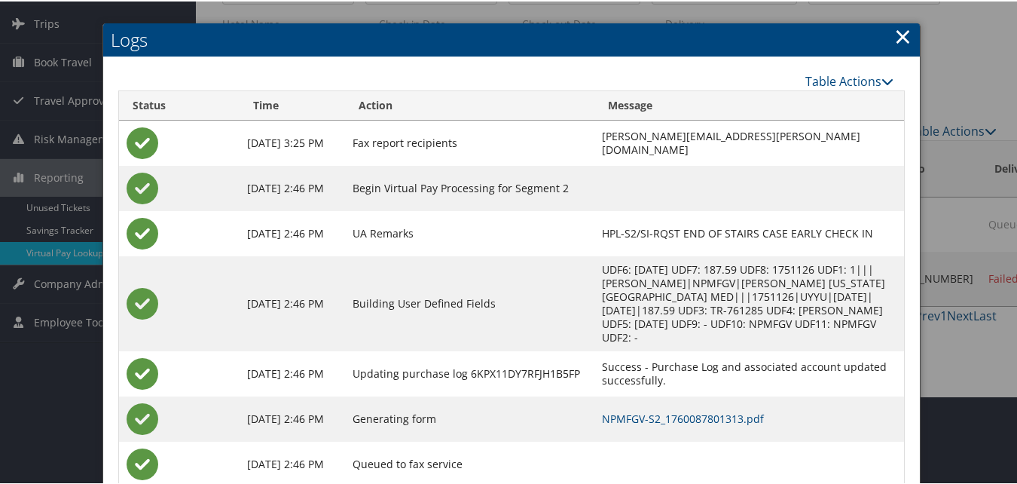
scroll to position [118, 0]
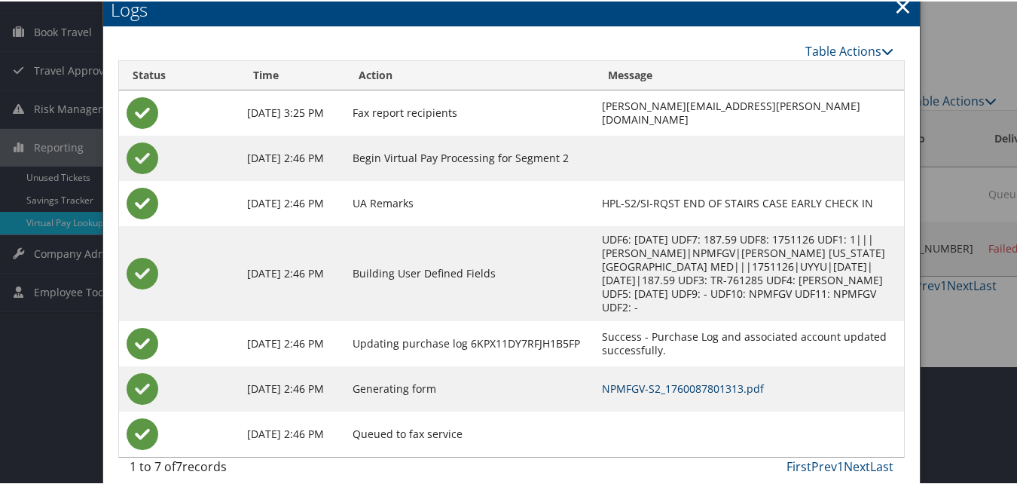
click at [634, 380] on link "NPMFGV-S2_1760087801313.pdf" at bounding box center [683, 387] width 162 height 14
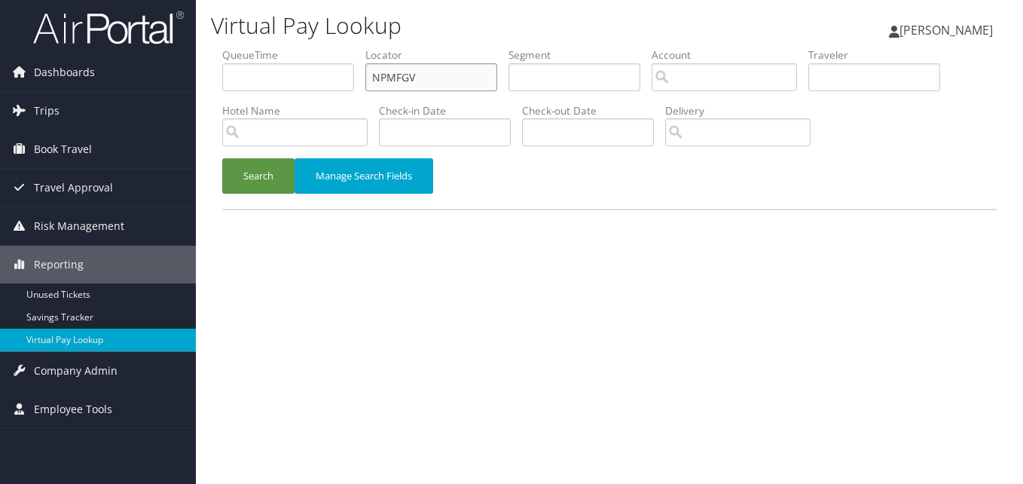
drag, startPoint x: 430, startPoint y: 76, endPoint x: 301, endPoint y: 97, distance: 131.3
click at [301, 47] on ul "QueueTime Locator NPMFGV Segment Account Traveler Hotel Name Check-in Date Chec…" at bounding box center [609, 47] width 775 height 0
paste input "GATMDR"
type input "GATMDR"
click at [256, 176] on button "Search" at bounding box center [258, 175] width 72 height 35
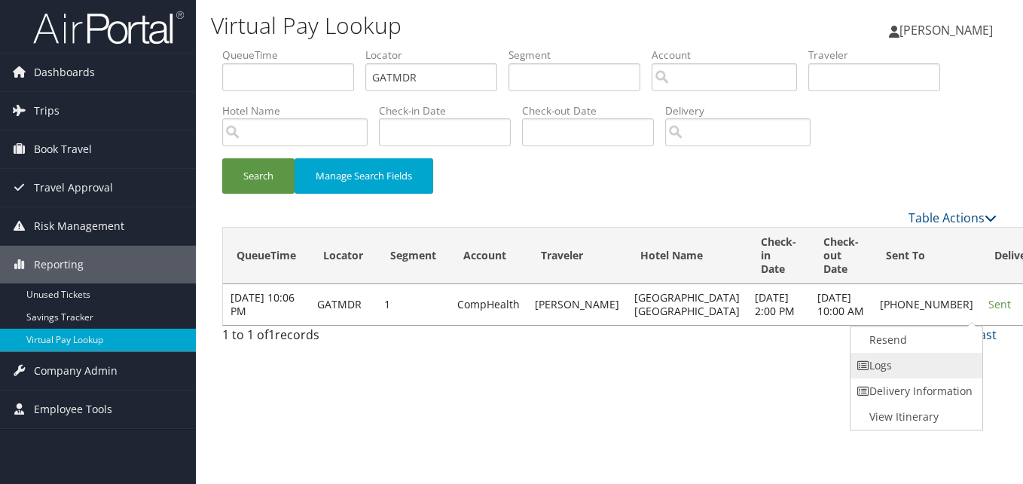
click at [900, 365] on link "Logs" at bounding box center [915, 366] width 129 height 26
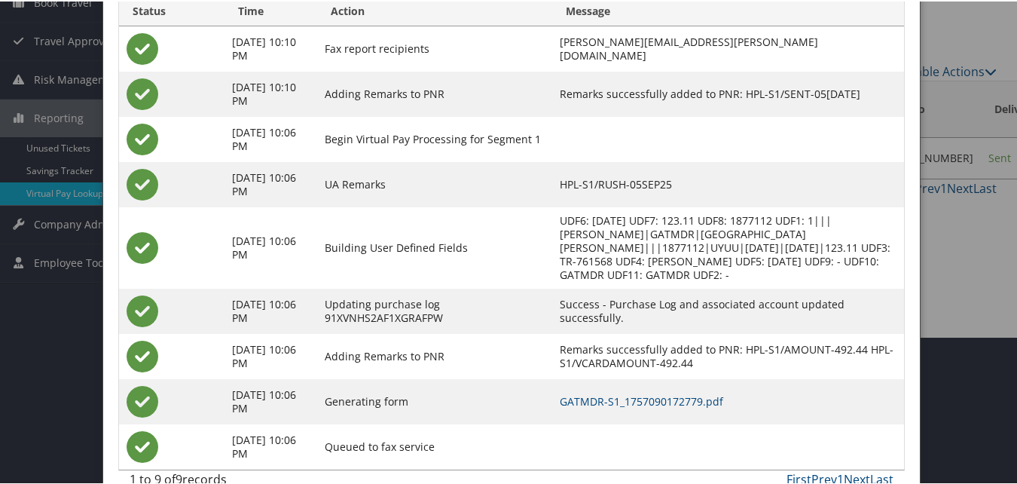
scroll to position [174, 0]
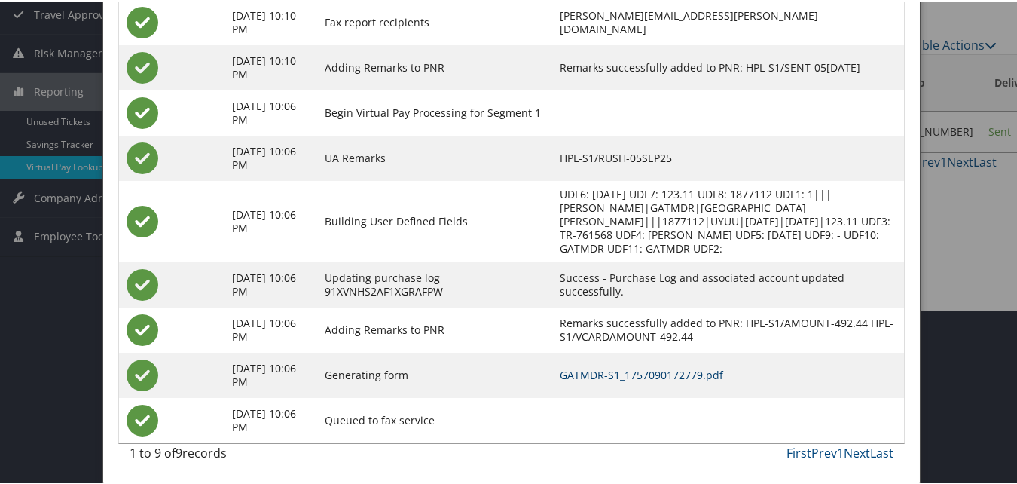
click at [621, 374] on link "GATMDR-S1_1757090172779.pdf" at bounding box center [641, 373] width 163 height 14
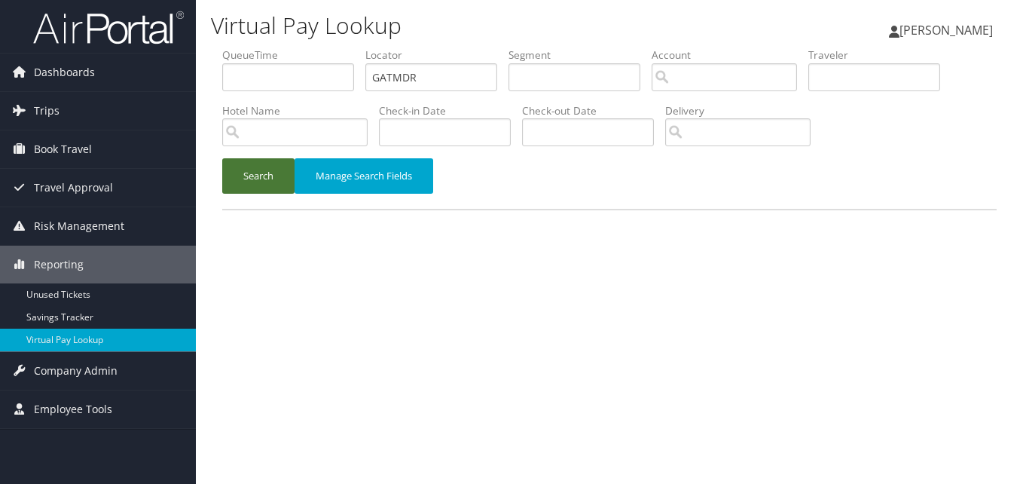
click at [234, 159] on button "Search" at bounding box center [258, 175] width 72 height 35
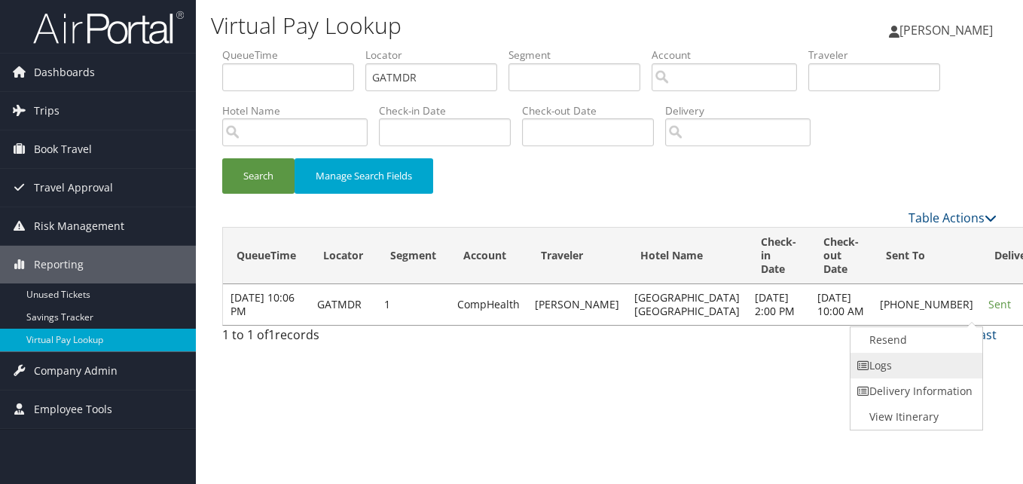
click at [881, 359] on link "Logs" at bounding box center [915, 366] width 129 height 26
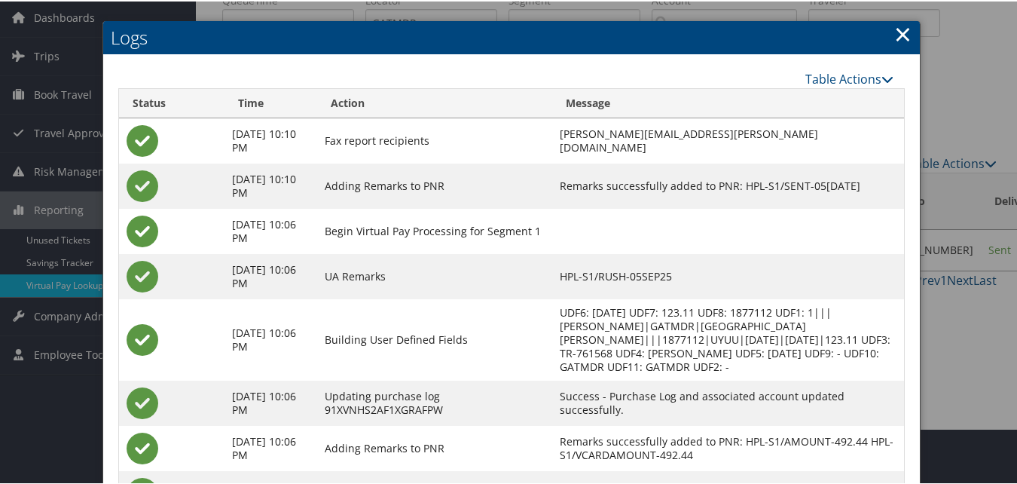
scroll to position [174, 0]
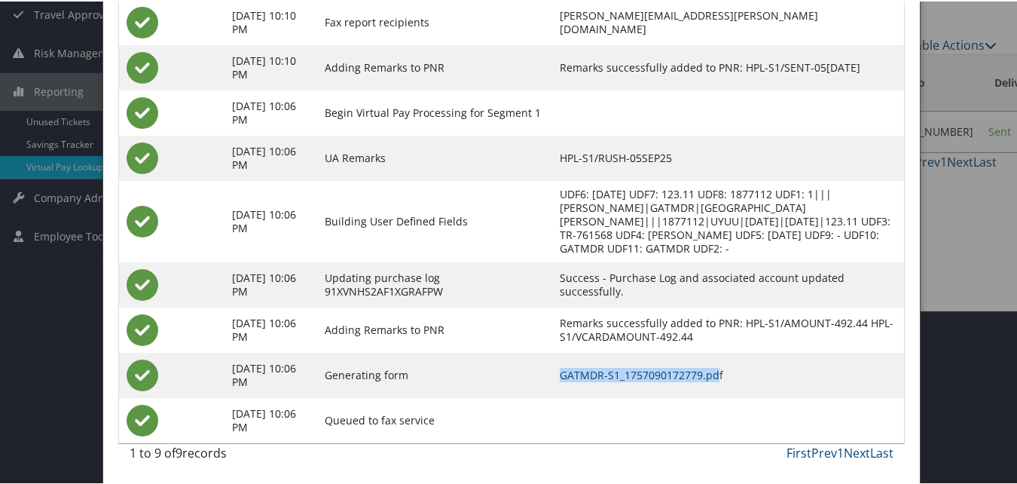
drag, startPoint x: 542, startPoint y: 380, endPoint x: 734, endPoint y: 356, distance: 192.9
click at [734, 356] on tr "Sep 5, 2025 10:06 PM Generating form GATMDR-S1_1757090172779.pdf" at bounding box center [511, 373] width 785 height 45
drag, startPoint x: 734, startPoint y: 356, endPoint x: 652, endPoint y: 430, distance: 109.9
click at [651, 435] on td at bounding box center [728, 418] width 353 height 45
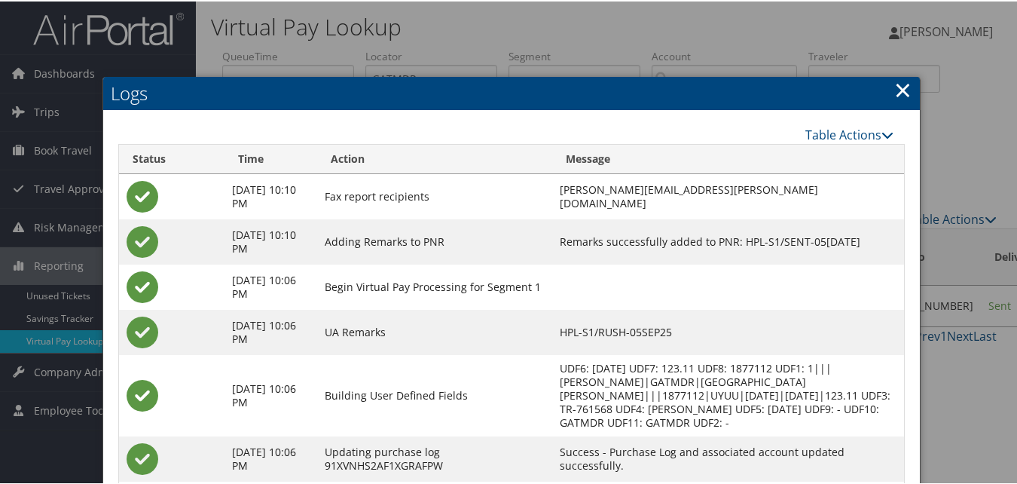
scroll to position [75, 0]
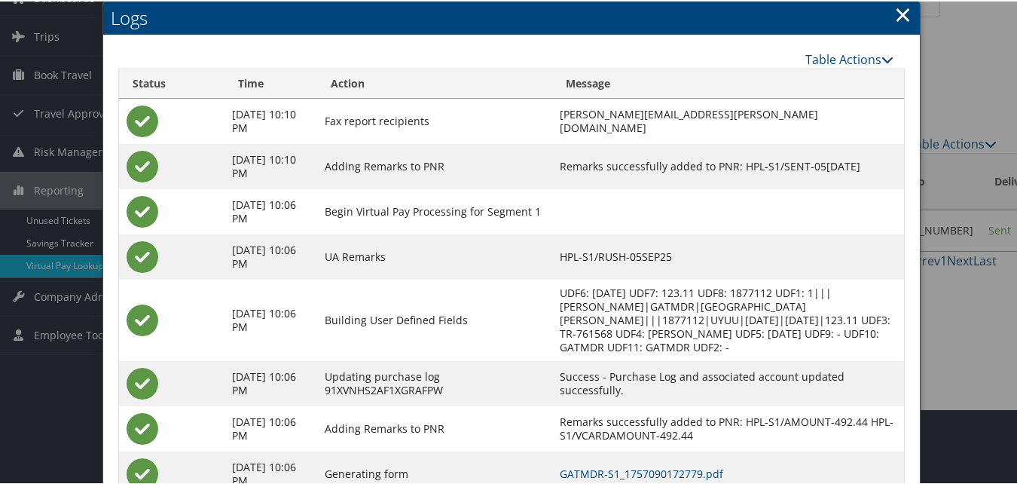
click at [901, 3] on link "×" at bounding box center [902, 13] width 17 height 30
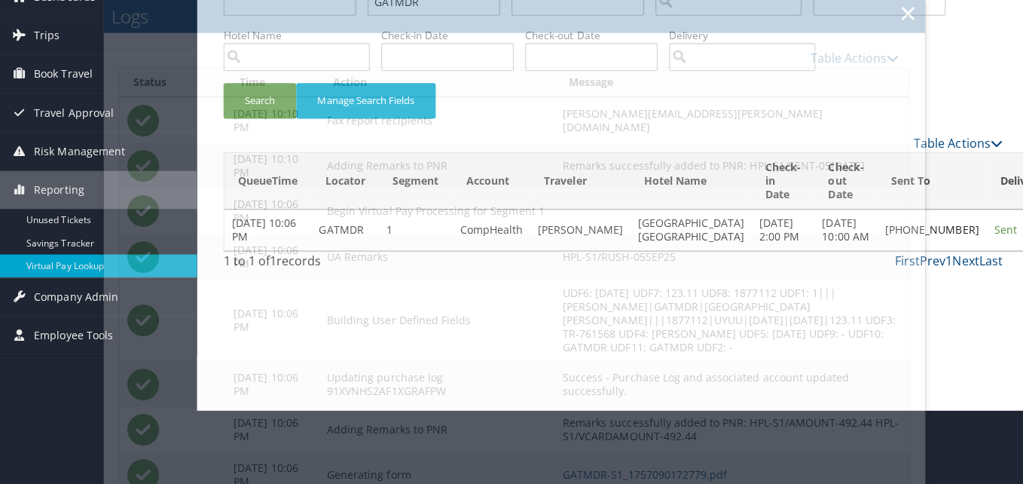
scroll to position [0, 0]
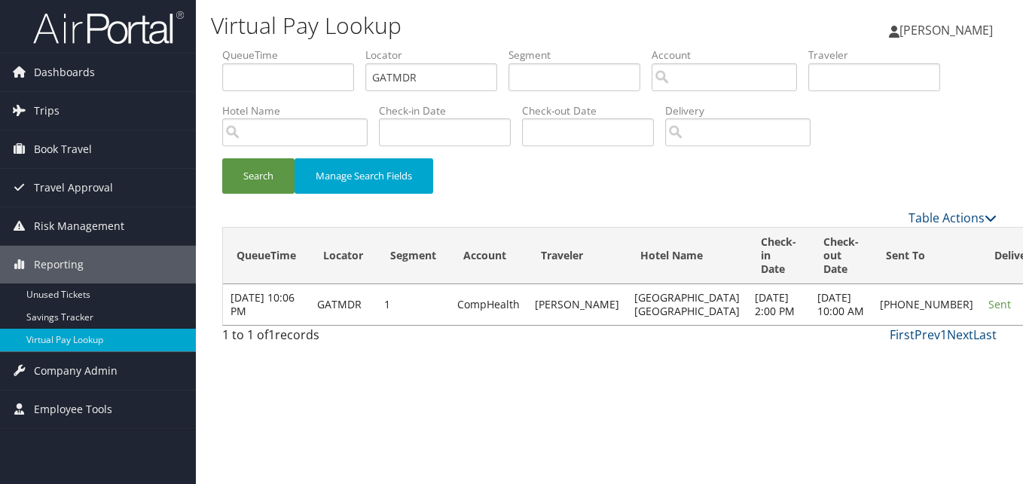
click at [857, 337] on link "Resend" at bounding box center [915, 340] width 129 height 26
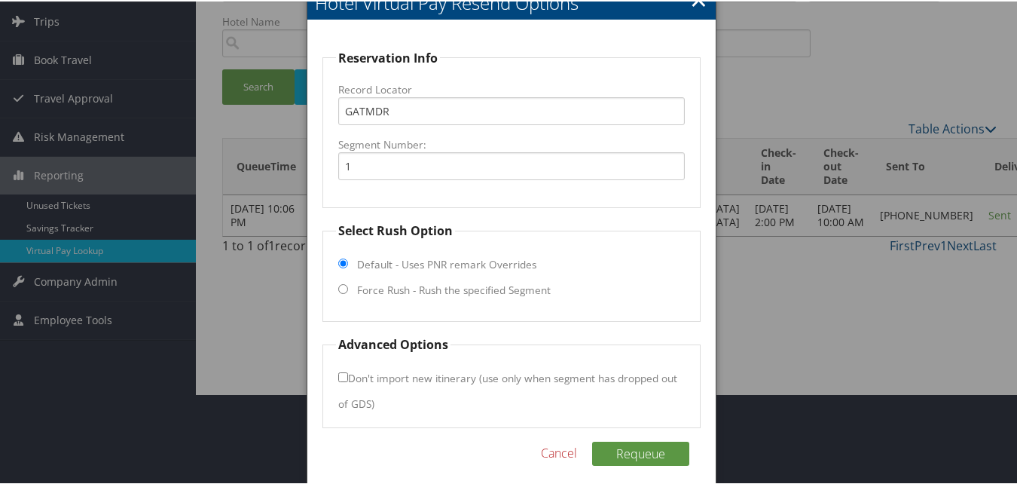
scroll to position [102, 0]
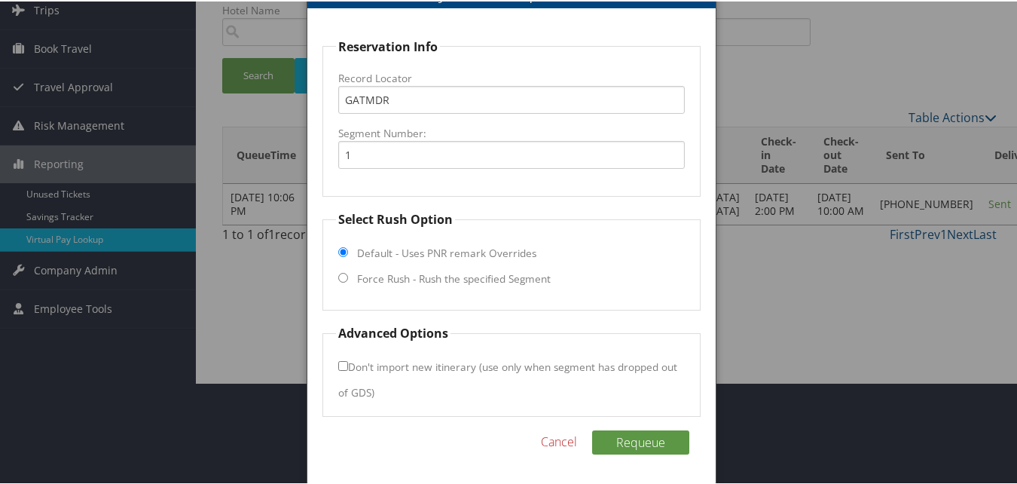
click at [490, 267] on fieldset "Select Rush Option Default - Uses PNR remark Overrides Force Rush - Rush the sp…" at bounding box center [510, 259] width 377 height 100
click at [487, 282] on label "Force Rush - Rush the specified Segment" at bounding box center [454, 277] width 194 height 15
click at [348, 281] on input "Force Rush - Rush the specified Segment" at bounding box center [343, 276] width 10 height 10
radio input "true"
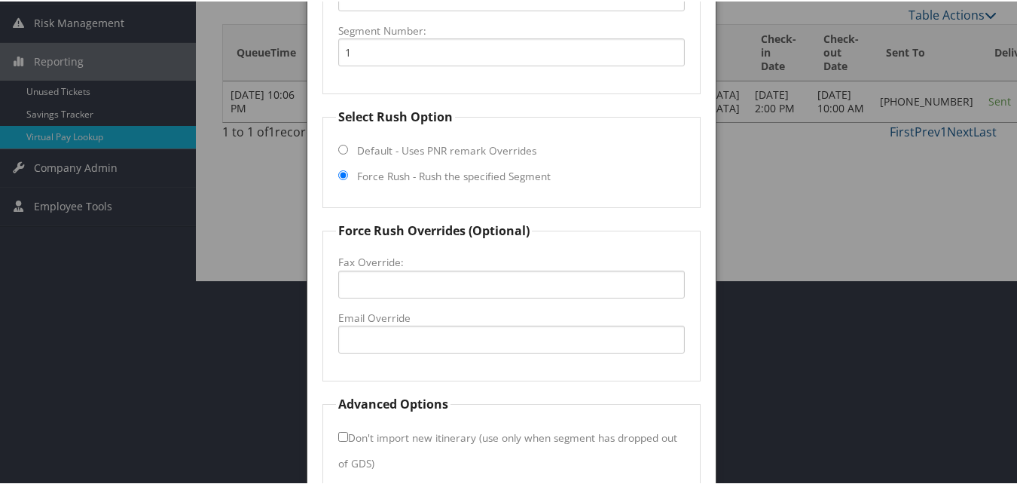
scroll to position [275, 0]
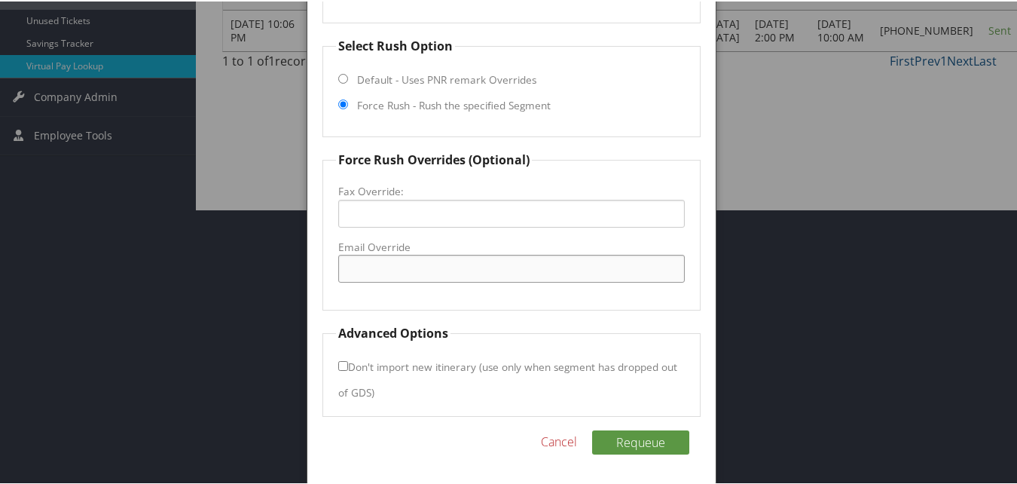
click at [396, 255] on input "Email Override" at bounding box center [511, 267] width 346 height 28
click at [415, 272] on input "fairfieldhickory@outlook.com" at bounding box center [511, 267] width 346 height 28
click at [474, 266] on input "fairfieldmarriot.a@outlook.com" at bounding box center [511, 267] width 346 height 28
click at [428, 267] on input "fairfieldmarriot.a@gmail.com" at bounding box center [511, 267] width 346 height 28
click at [417, 268] on input "fairfieldmarriot.akofm@gmail.com" at bounding box center [511, 267] width 346 height 28
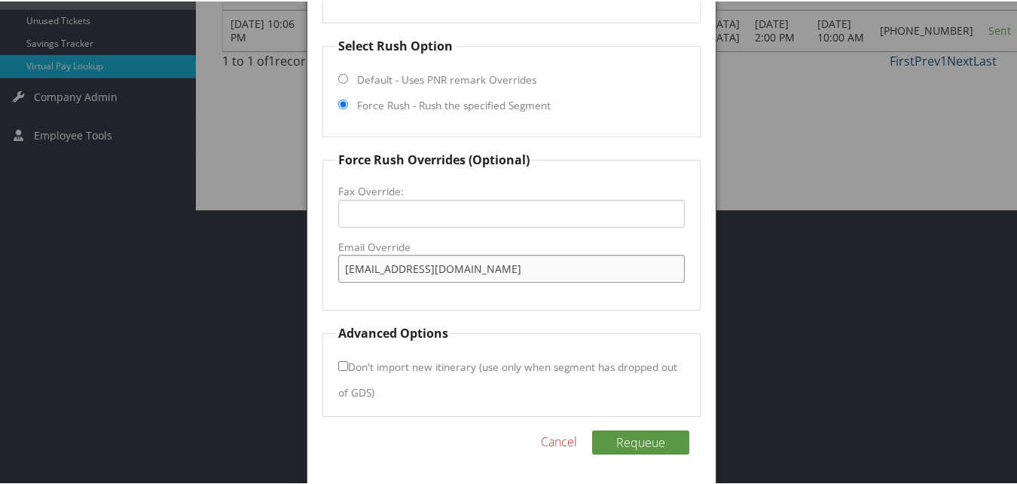
type input "fairfieldmarriott.akofm@gmail.com"
drag, startPoint x: 413, startPoint y: 295, endPoint x: 338, endPoint y: 288, distance: 75.7
click at [412, 295] on fieldset "Force Rush Overrides (Optional) Fax Override: Email Override fairfieldmarriott.…" at bounding box center [510, 229] width 377 height 160
click at [643, 435] on button "Requeue" at bounding box center [640, 441] width 97 height 24
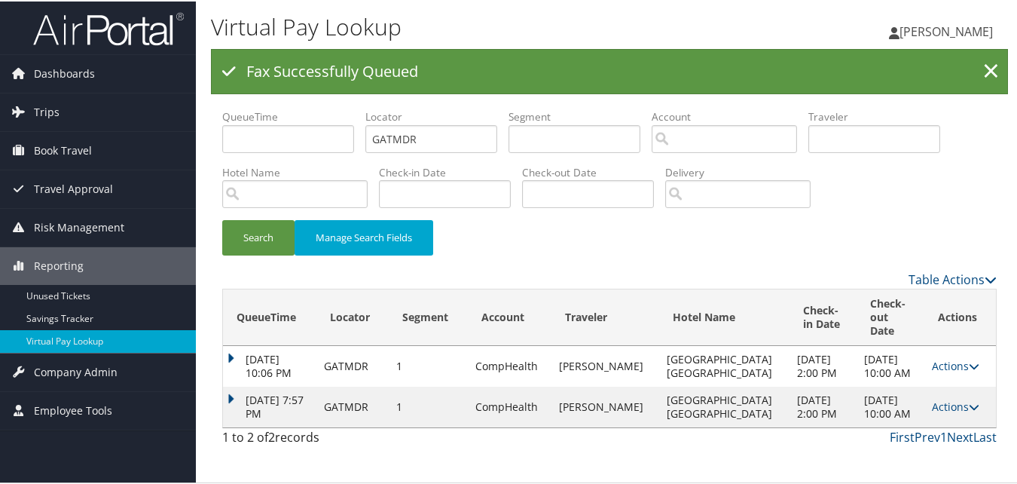
scroll to position [0, 0]
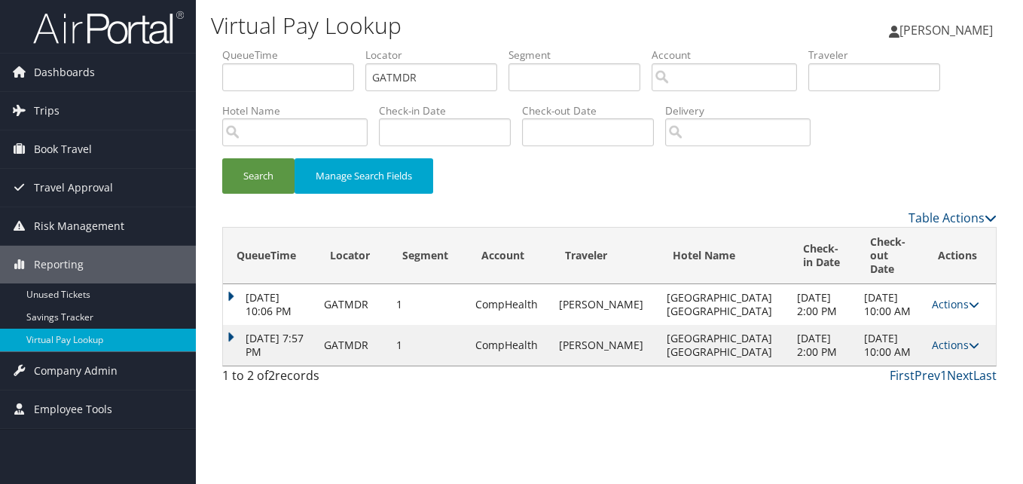
click at [221, 328] on div "QueueTime Locator GATMDR Segment Account Traveler Hotel Name Check-in Date Chec…" at bounding box center [609, 219] width 797 height 344
click at [227, 332] on td "Oct 10, 2025 7:57 PM" at bounding box center [269, 345] width 93 height 41
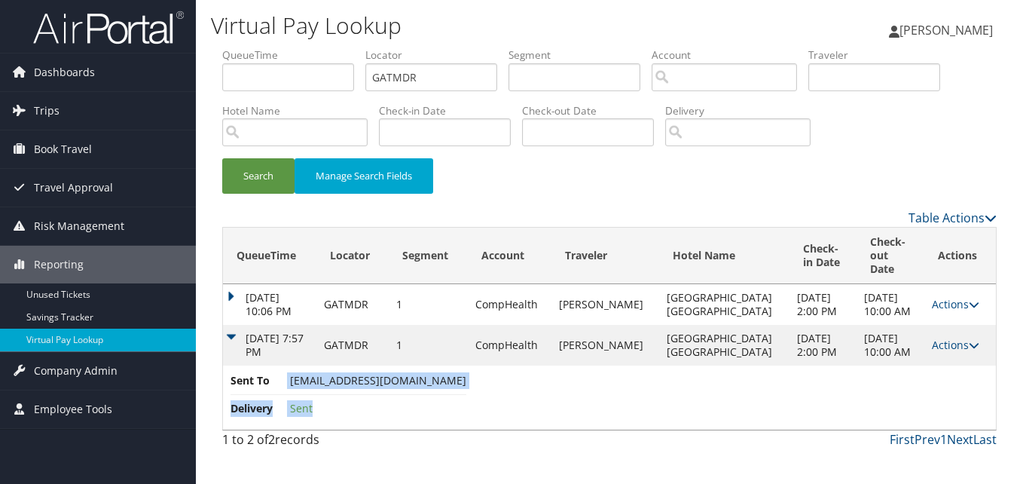
copy ul "fairfieldmarriott.akofm@gmail.com Delivery Sent"
drag, startPoint x: 288, startPoint y: 393, endPoint x: 463, endPoint y: 399, distance: 175.6
click at [463, 399] on td "Sent To fairfieldmarriott.akofm@gmail.com Delivery Sent" at bounding box center [609, 397] width 773 height 64
drag, startPoint x: 463, startPoint y: 399, endPoint x: 299, endPoint y: 405, distance: 164.4
click at [410, 422] on li "Delivery Sent" at bounding box center [349, 408] width 236 height 27
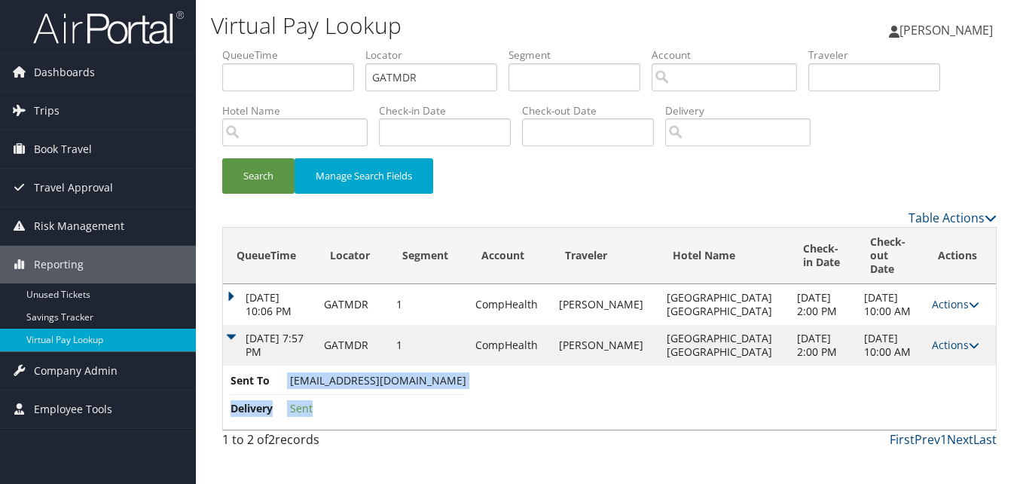
click at [270, 389] on span "Sent To" at bounding box center [259, 380] width 57 height 17
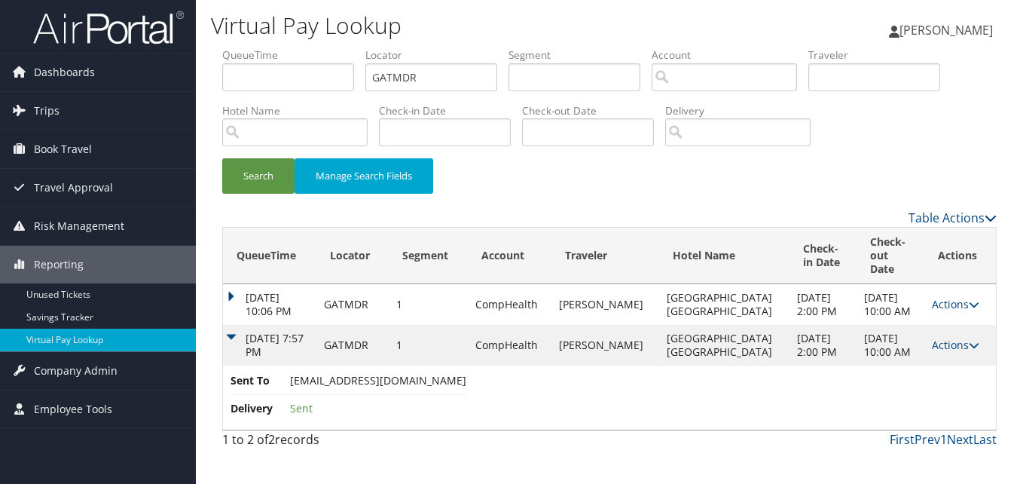
drag, startPoint x: 289, startPoint y: 394, endPoint x: 457, endPoint y: 392, distance: 168.8
click at [457, 392] on li "Sent To fairfieldmarriott.akofm@gmail.com" at bounding box center [349, 383] width 236 height 23
copy span "fairfieldmarriott.akofm@gmail.com"
click at [944, 352] on link "Actions" at bounding box center [955, 345] width 47 height 14
click at [943, 390] on link "Logs" at bounding box center [918, 400] width 95 height 26
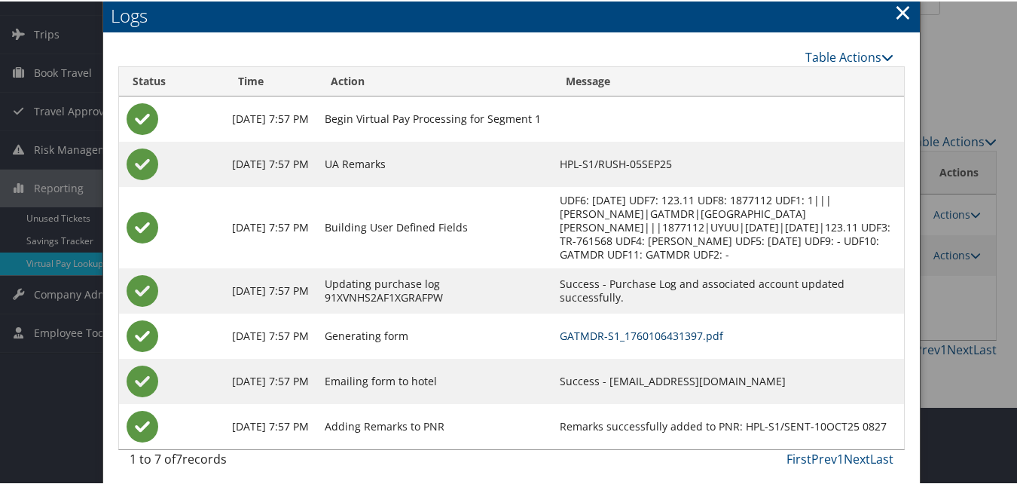
scroll to position [84, 0]
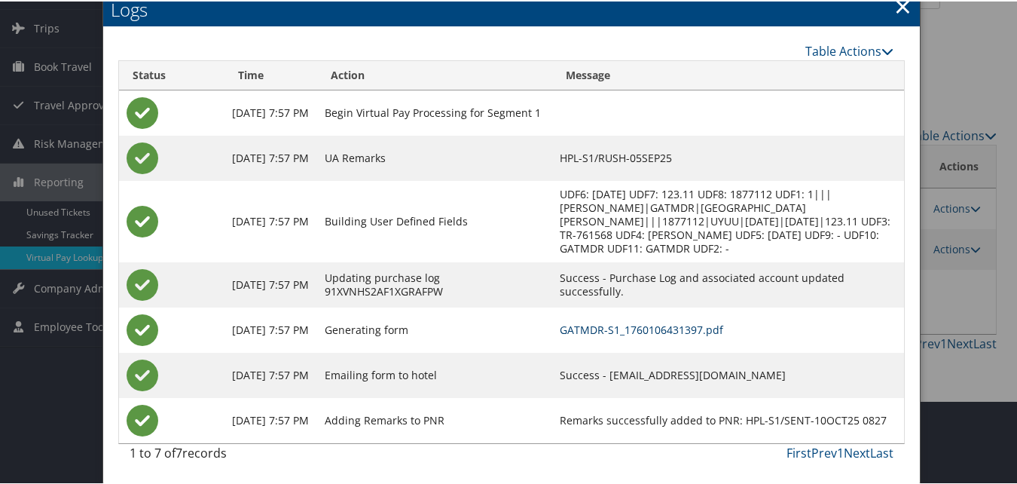
click at [583, 327] on link "GATMDR-S1_1760106431397.pdf" at bounding box center [641, 328] width 163 height 14
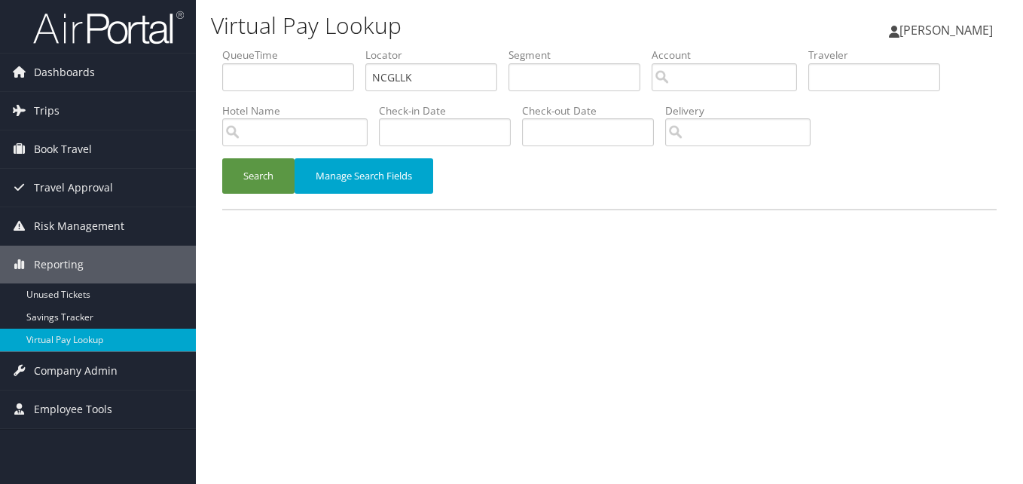
click at [319, 47] on ul "QueueTime Locator NCGLLK Segment Account Traveler Hotel Name Check-in Date Chec…" at bounding box center [609, 47] width 775 height 0
type input "UYMQKK"
click at [247, 194] on div "Search Manage Search Fields" at bounding box center [609, 183] width 797 height 50
click at [249, 186] on button "Search" at bounding box center [258, 175] width 72 height 35
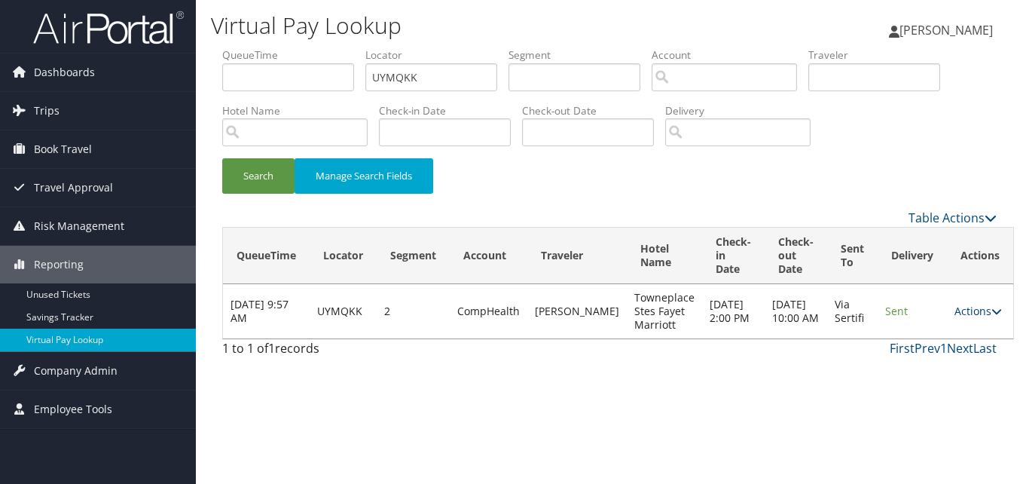
click at [960, 314] on link "Actions" at bounding box center [978, 311] width 47 height 14
click at [933, 353] on link "Logs" at bounding box center [934, 359] width 95 height 26
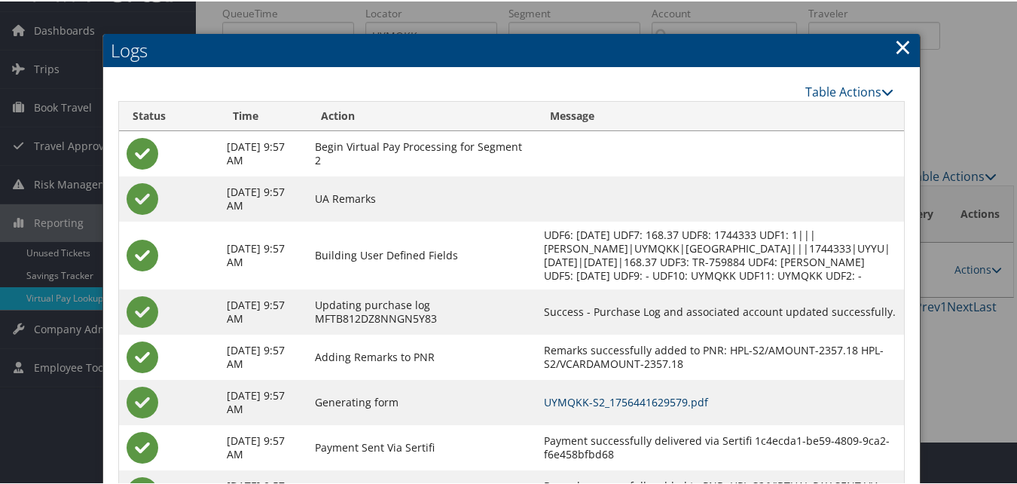
scroll to position [129, 0]
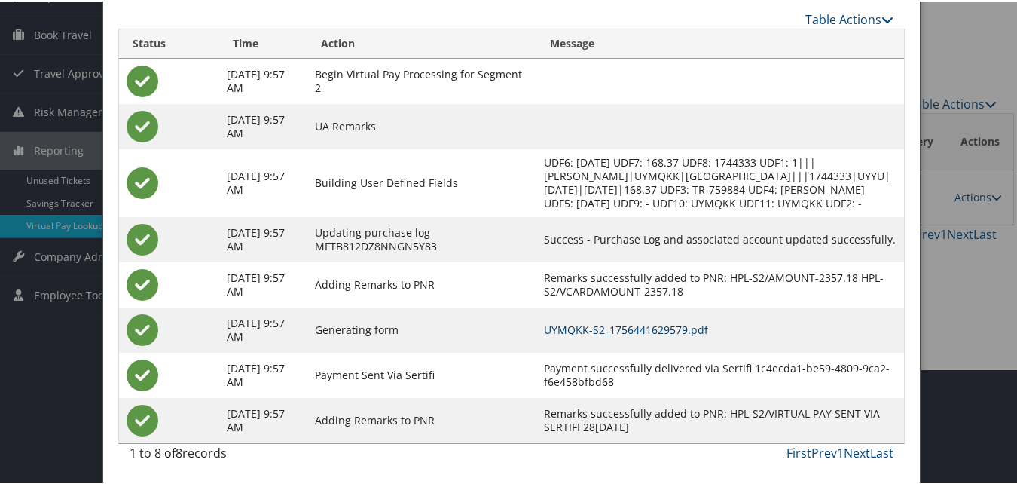
click at [665, 328] on link "UYMQKK-S2_1756441629579.pdf" at bounding box center [626, 328] width 164 height 14
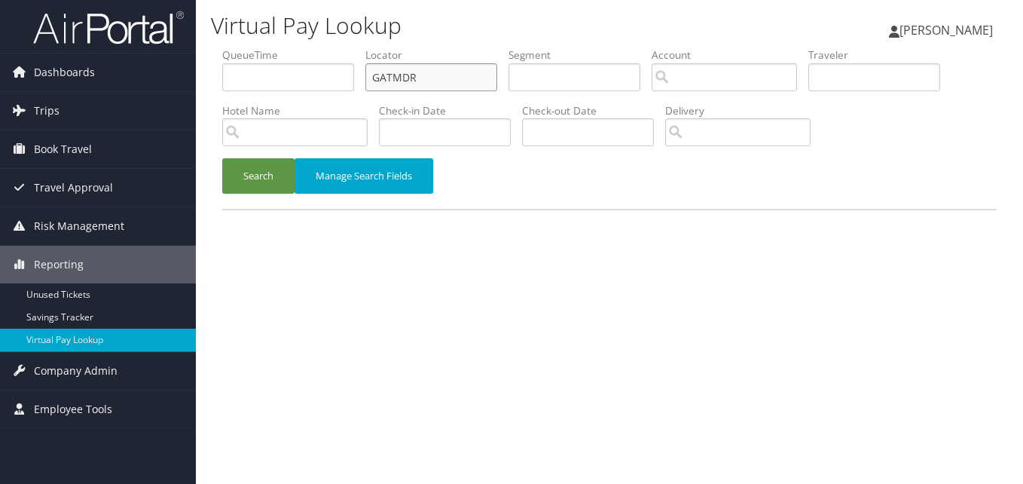
drag, startPoint x: 361, startPoint y: 78, endPoint x: 304, endPoint y: 87, distance: 58.0
click at [304, 47] on ul "QueueTime Locator GATMDR Segment Account Traveler Hotel Name Check-in Date Chec…" at bounding box center [609, 47] width 775 height 0
paste input "MFBQKQ"
type input "MFBQKQ"
click at [411, 89] on input "text" at bounding box center [431, 77] width 132 height 28
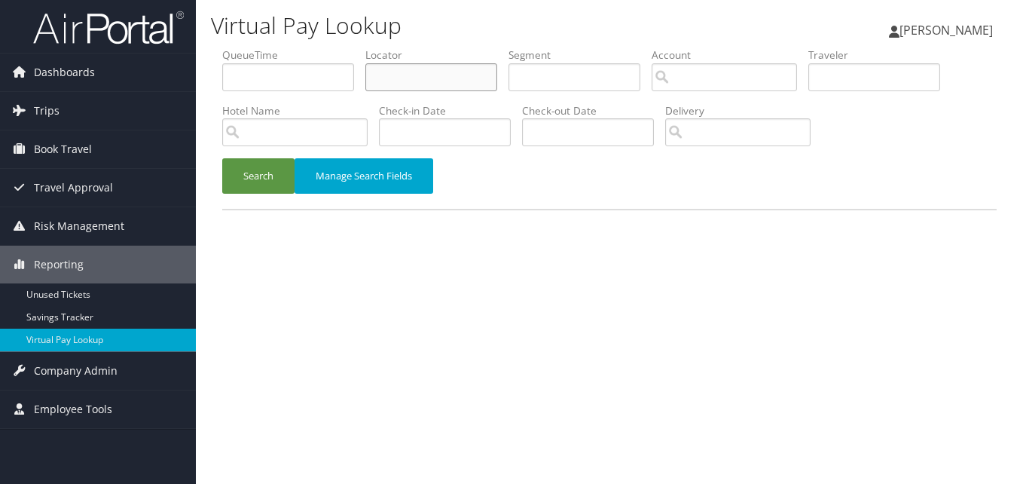
paste input "Z@0P$1HmxwAVmegp"
type input "Z@0P$1HmxwAVmegp"
paste input "MFBQKQ"
type input "MFBQKQ"
click at [290, 164] on button "Search" at bounding box center [258, 175] width 72 height 35
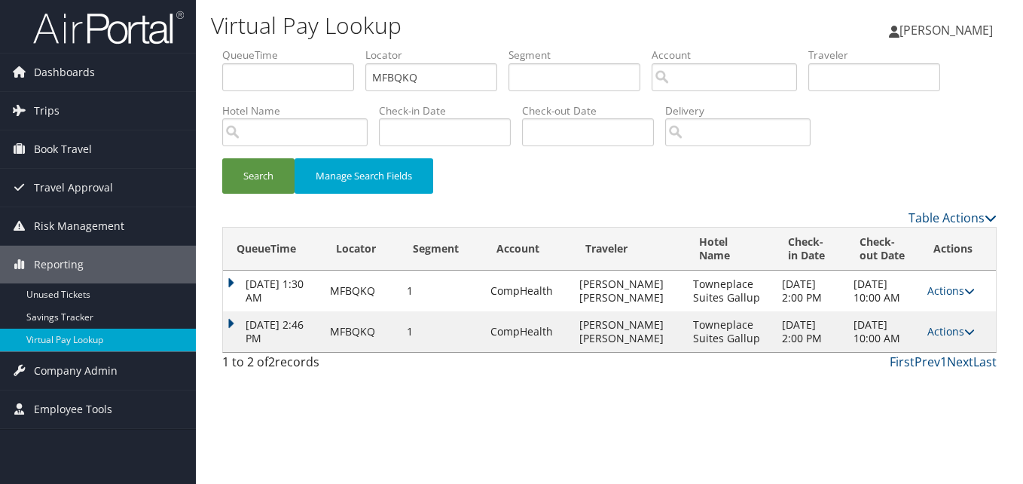
click at [242, 347] on td "[DATE] 2:46 PM" at bounding box center [272, 331] width 99 height 41
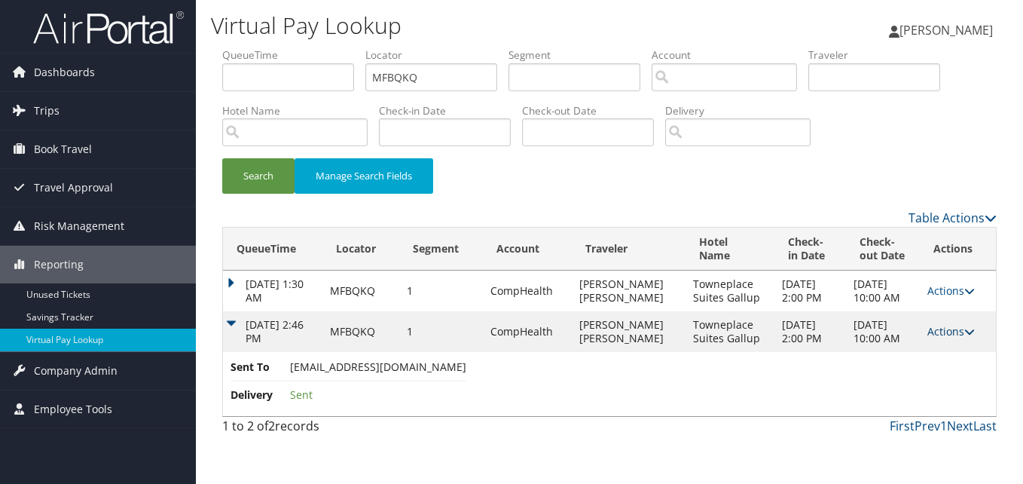
click at [954, 338] on link "Actions" at bounding box center [950, 331] width 47 height 14
click at [902, 399] on link "Logs" at bounding box center [921, 400] width 95 height 26
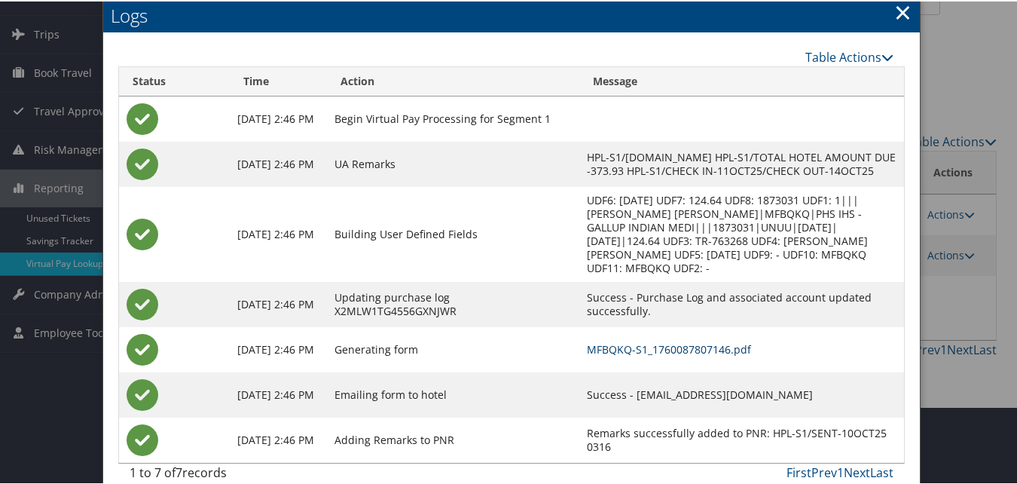
scroll to position [79, 0]
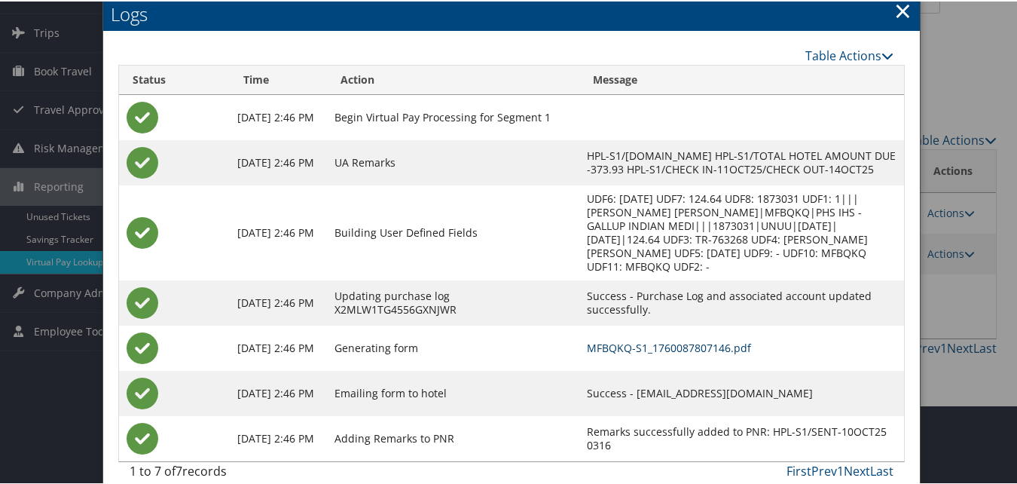
click at [587, 339] on link "MFBQKQ-S1_1760087807146.pdf" at bounding box center [669, 346] width 164 height 14
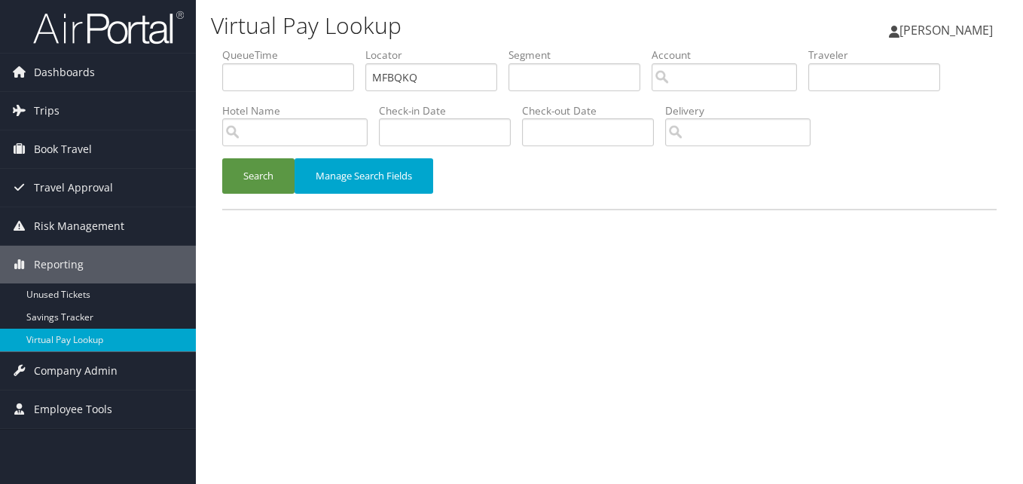
click at [311, 47] on ul "QueueTime Locator MFBQKQ Segment Account Traveler Hotel Name Check-in Date Chec…" at bounding box center [609, 47] width 775 height 0
type input "JPOWTY"
click at [243, 171] on button "Search" at bounding box center [258, 175] width 72 height 35
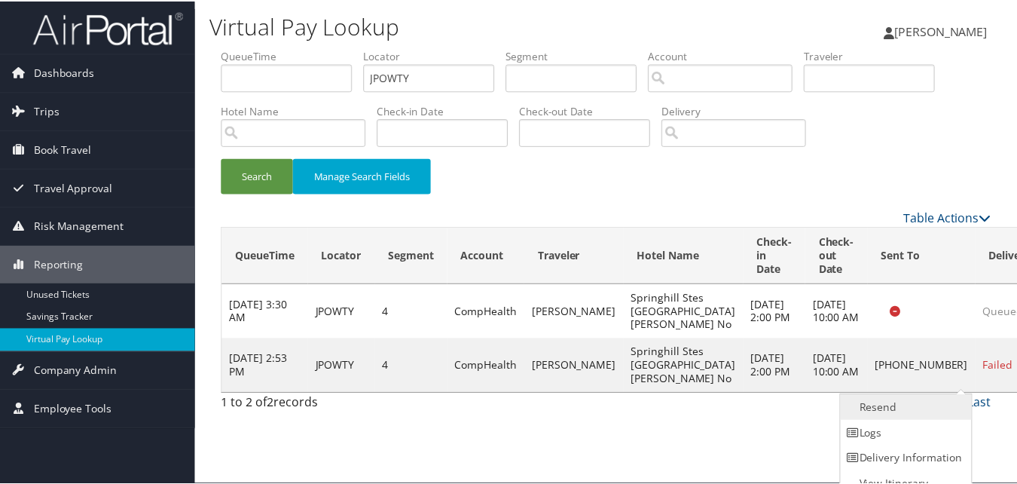
scroll to position [14, 0]
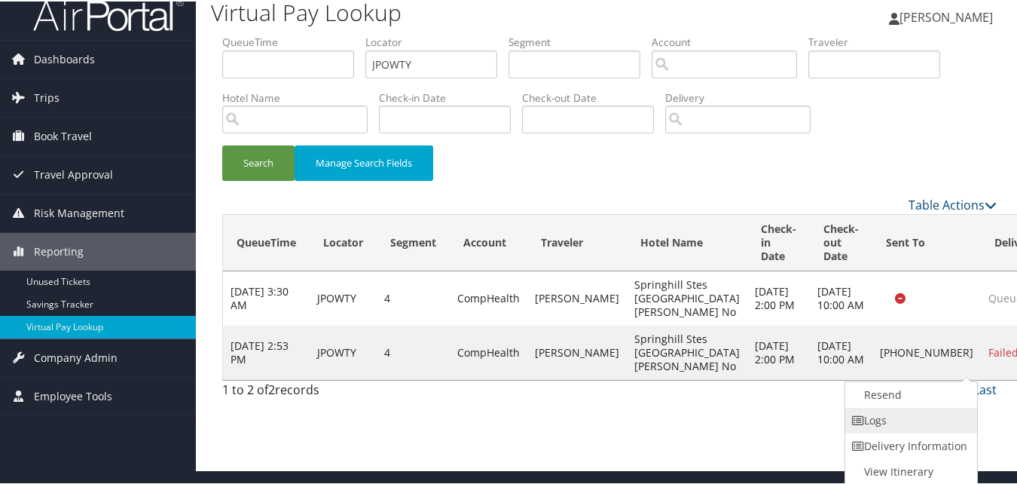
click at [877, 411] on link "Logs" at bounding box center [909, 419] width 129 height 26
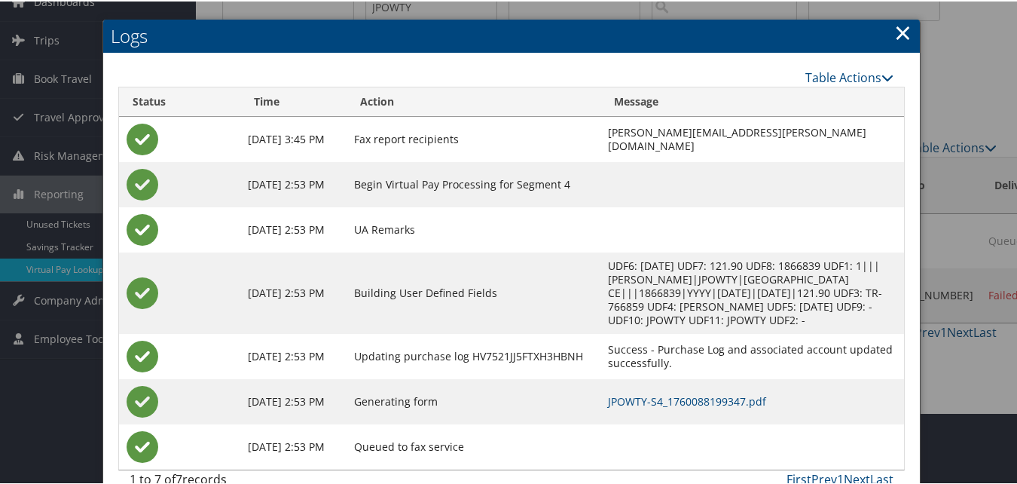
scroll to position [98, 0]
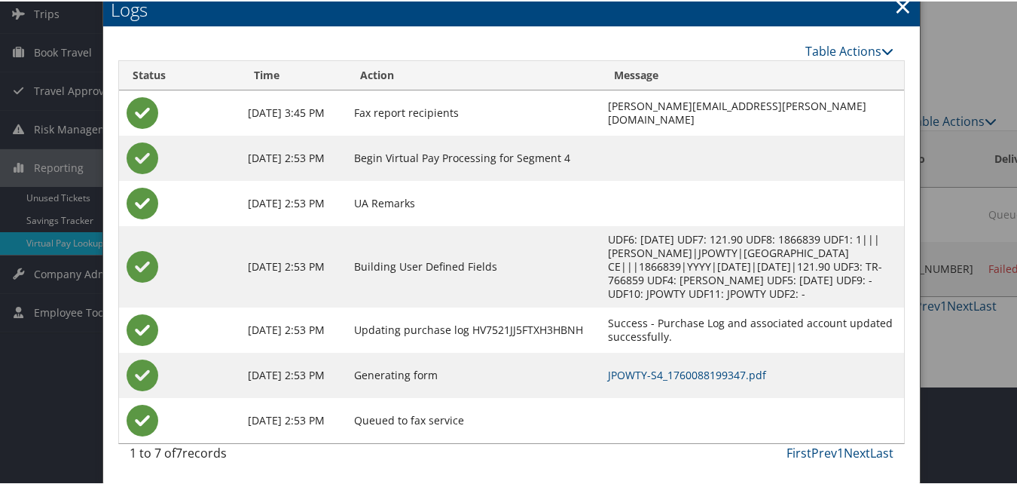
click at [630, 387] on td "JPOWTY-S4_1760088199347.pdf" at bounding box center [752, 373] width 304 height 45
click at [632, 368] on link "JPOWTY-S4_1760088199347.pdf" at bounding box center [687, 373] width 158 height 14
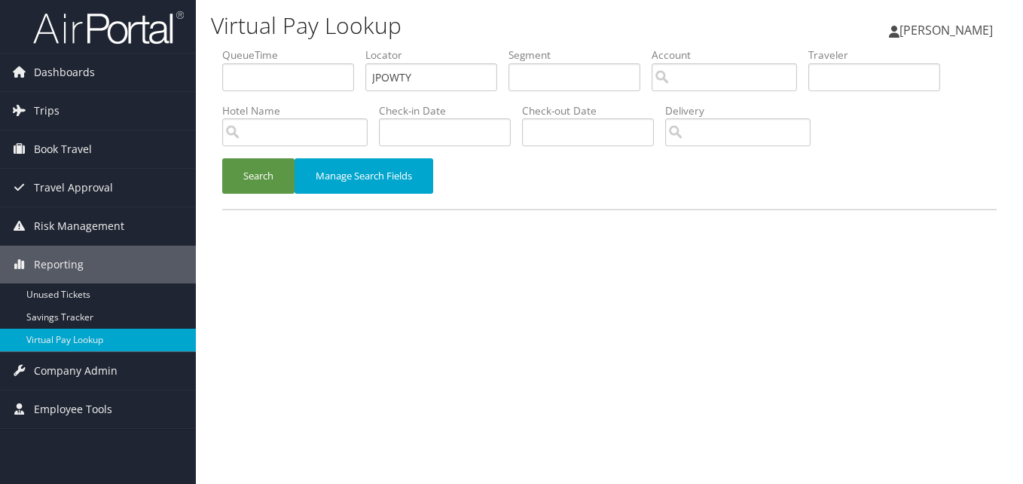
click at [439, 83] on input "JPOWTY" at bounding box center [431, 77] width 132 height 28
click at [290, 47] on ul "QueueTime Locator JPOWTY Segment Account Traveler Hotel Name Check-in Date Chec…" at bounding box center [609, 47] width 775 height 0
type input "DKZVMG"
click at [263, 190] on button "Search" at bounding box center [258, 175] width 72 height 35
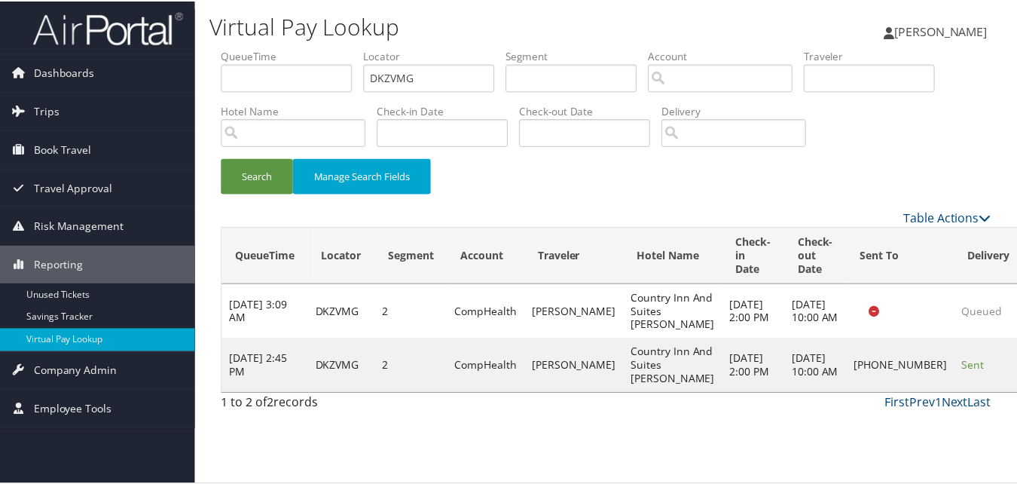
scroll to position [35, 0]
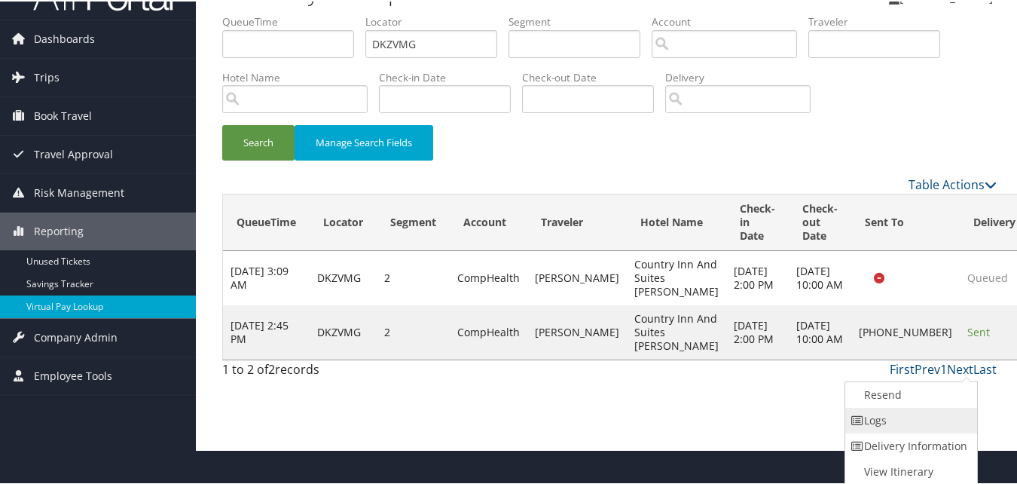
click at [881, 420] on link "Logs" at bounding box center [909, 419] width 129 height 26
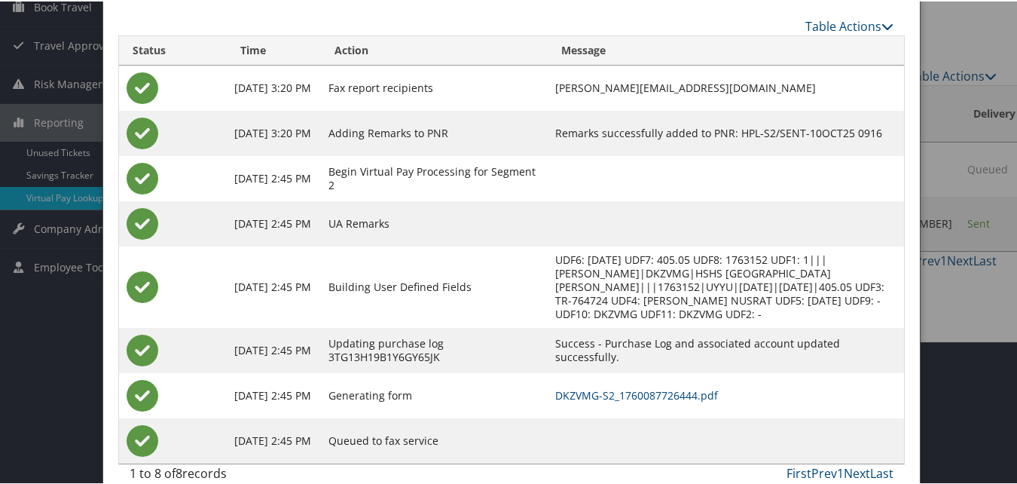
scroll to position [150, 0]
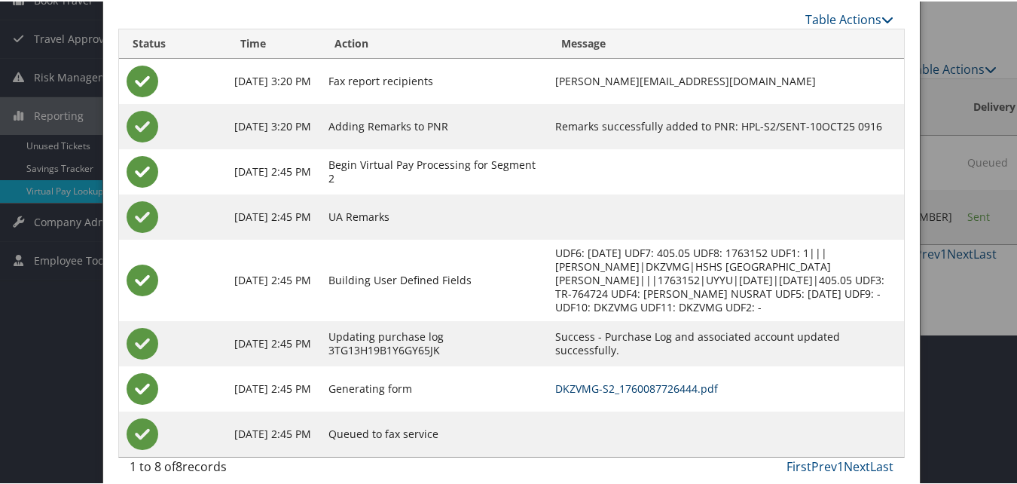
click at [601, 380] on link "DKZVMG-S2_1760087726444.pdf" at bounding box center [636, 387] width 163 height 14
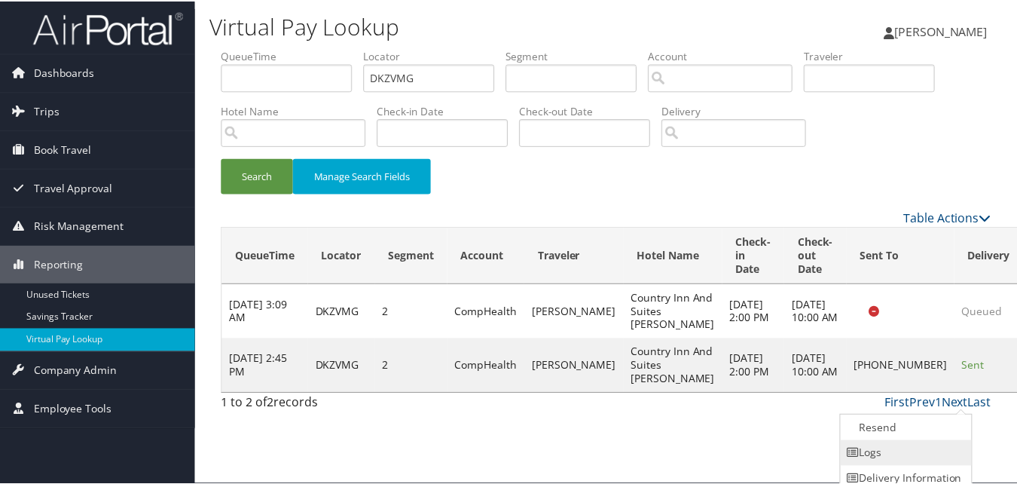
scroll to position [35, 0]
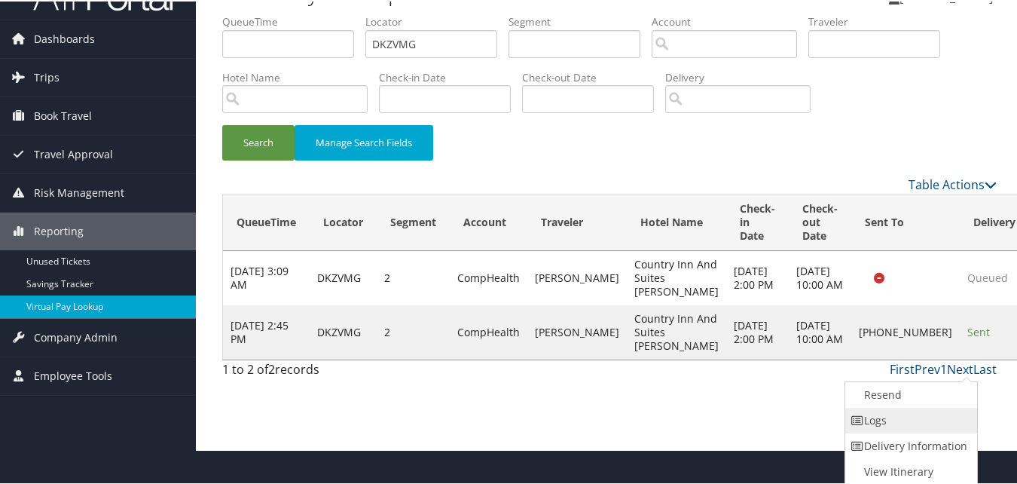
click at [900, 421] on link "Logs" at bounding box center [909, 419] width 129 height 26
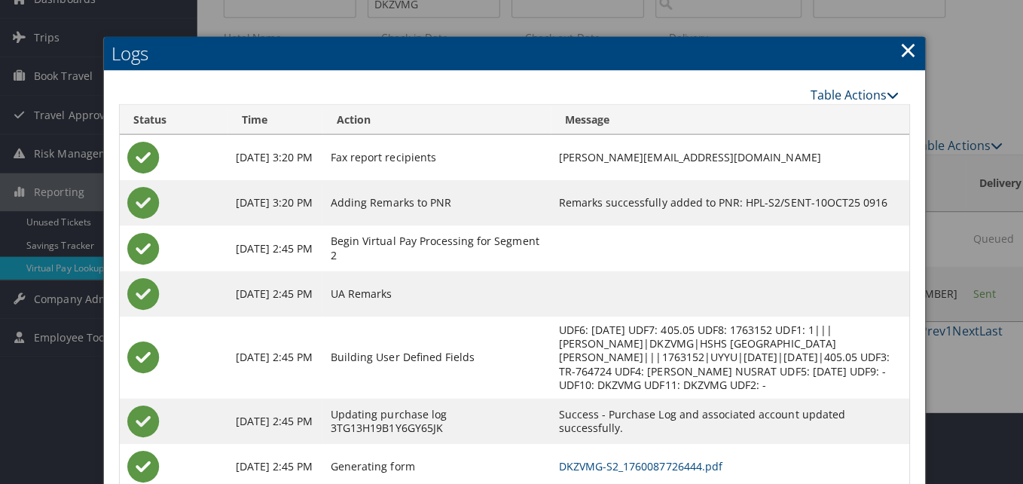
scroll to position [0, 0]
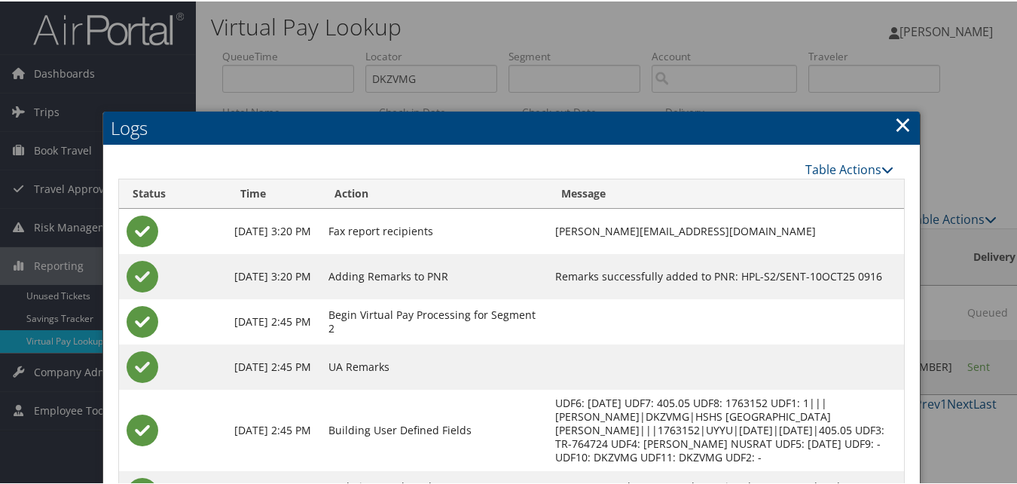
click at [900, 128] on link "×" at bounding box center [902, 123] width 17 height 30
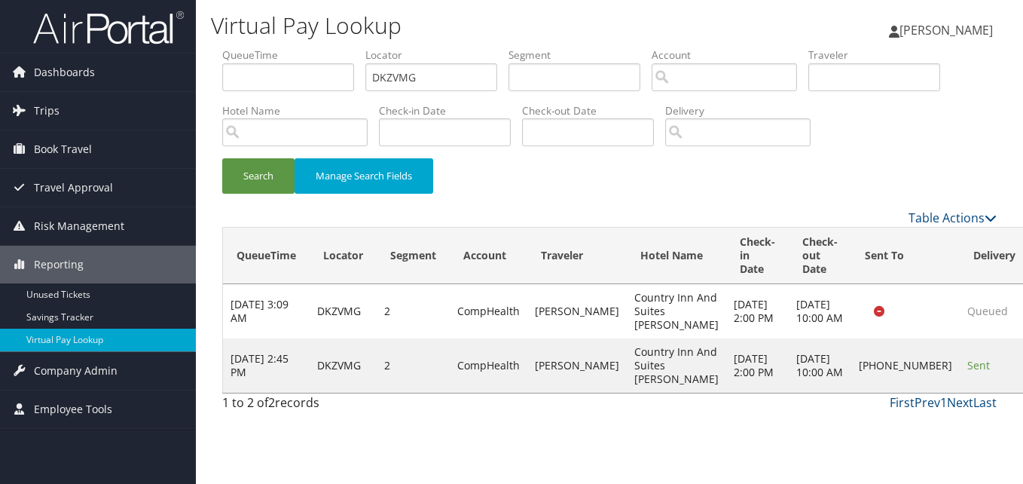
click at [917, 151] on div "Search Manage Search Fields" at bounding box center [609, 127] width 797 height 161
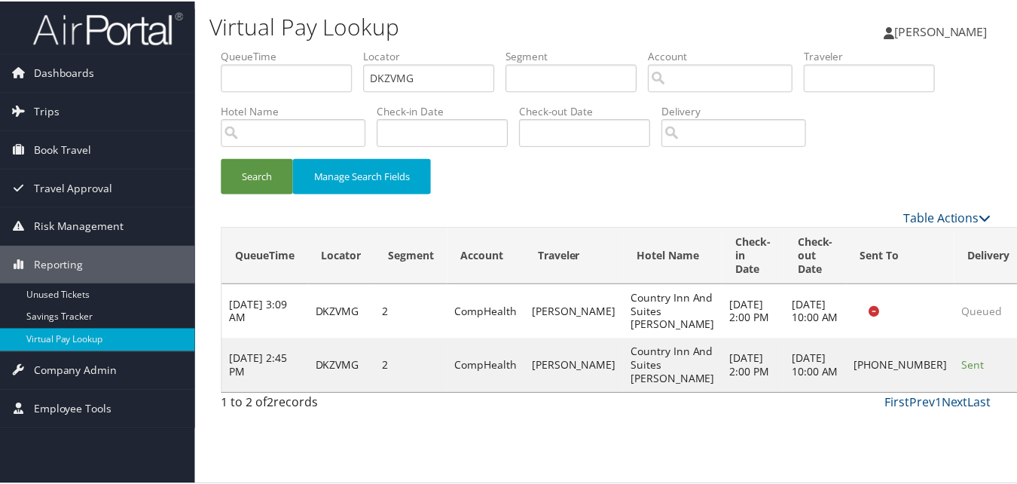
scroll to position [35, 0]
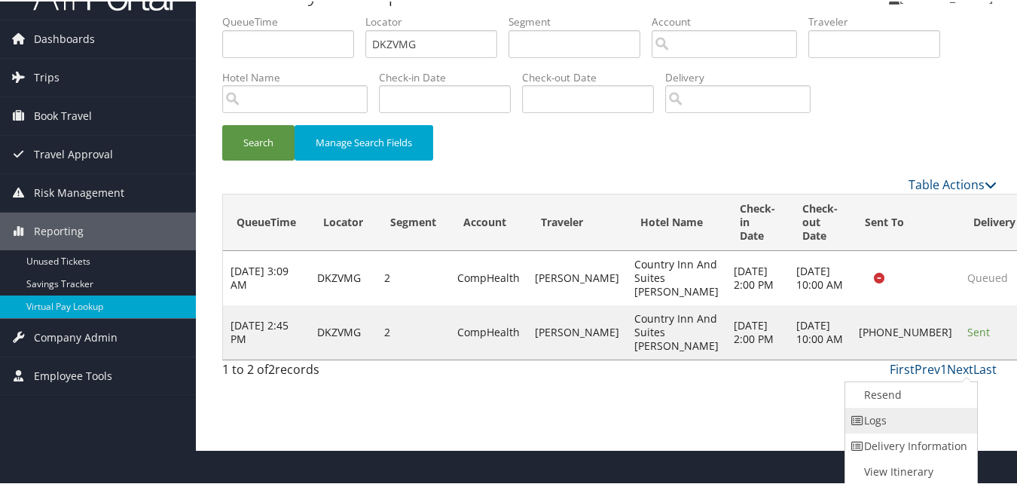
click at [885, 425] on link "Logs" at bounding box center [909, 419] width 129 height 26
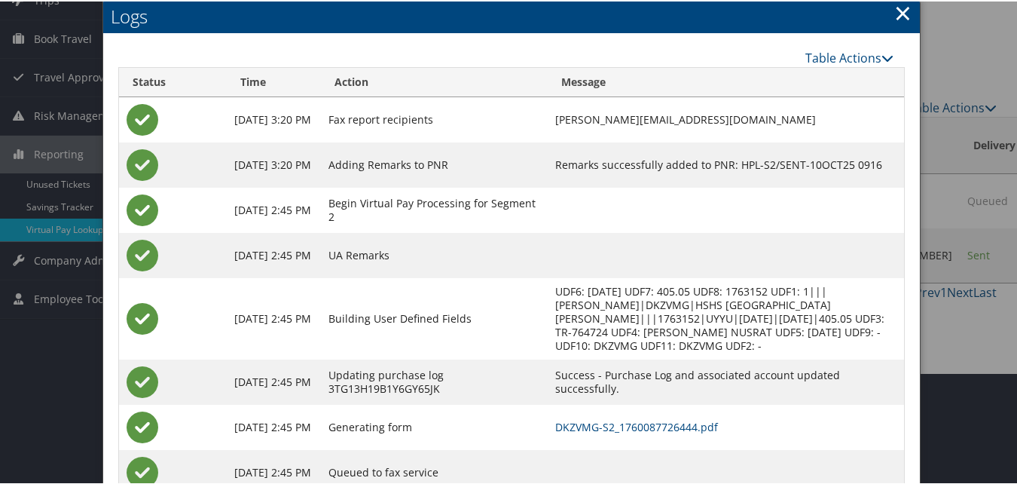
scroll to position [150, 0]
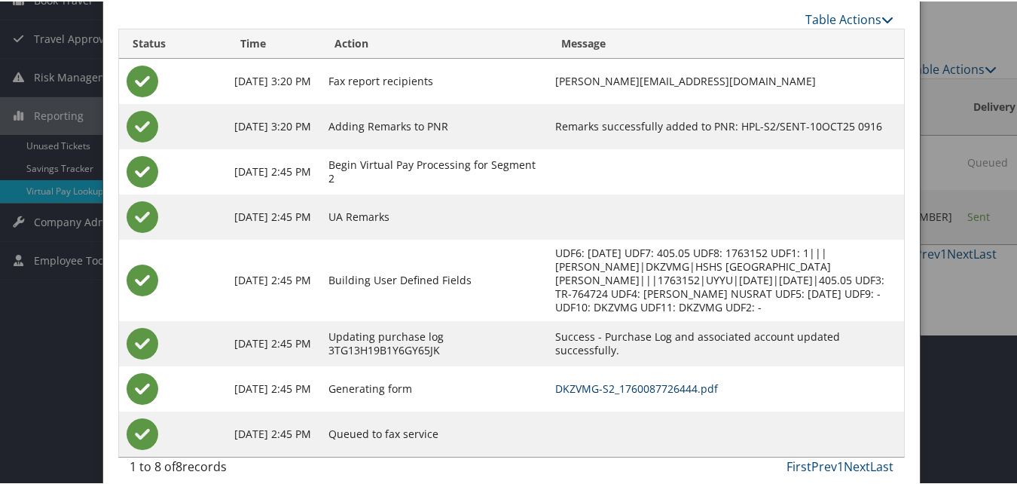
click at [602, 380] on link "DKZVMG-S2_1760087726444.pdf" at bounding box center [636, 387] width 163 height 14
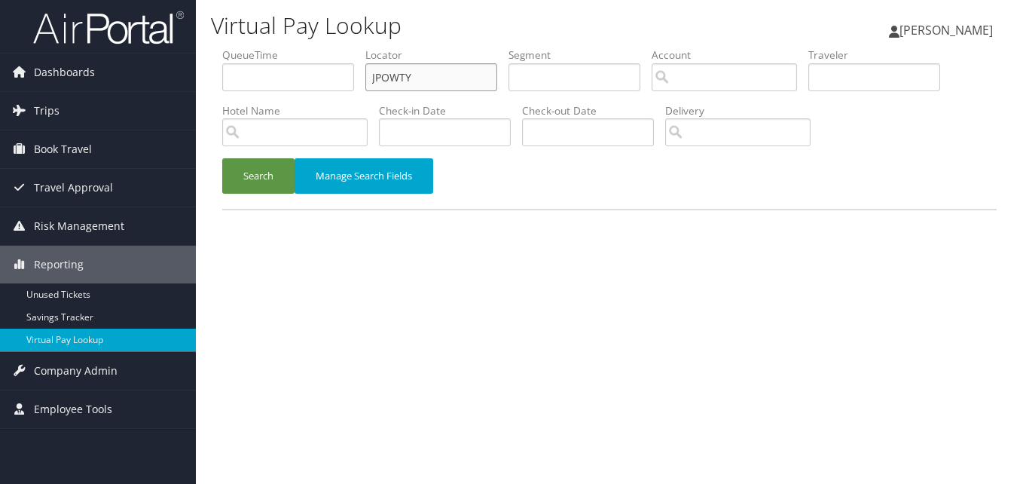
drag, startPoint x: 420, startPoint y: 70, endPoint x: 350, endPoint y: 89, distance: 73.3
click at [350, 47] on ul "QueueTime Locator JPOWTY Segment Account Traveler Hotel Name Check-in Date Chec…" at bounding box center [609, 47] width 775 height 0
paste input "ALNXMX"
type input "ALNXMX"
click at [284, 176] on button "Search" at bounding box center [258, 175] width 72 height 35
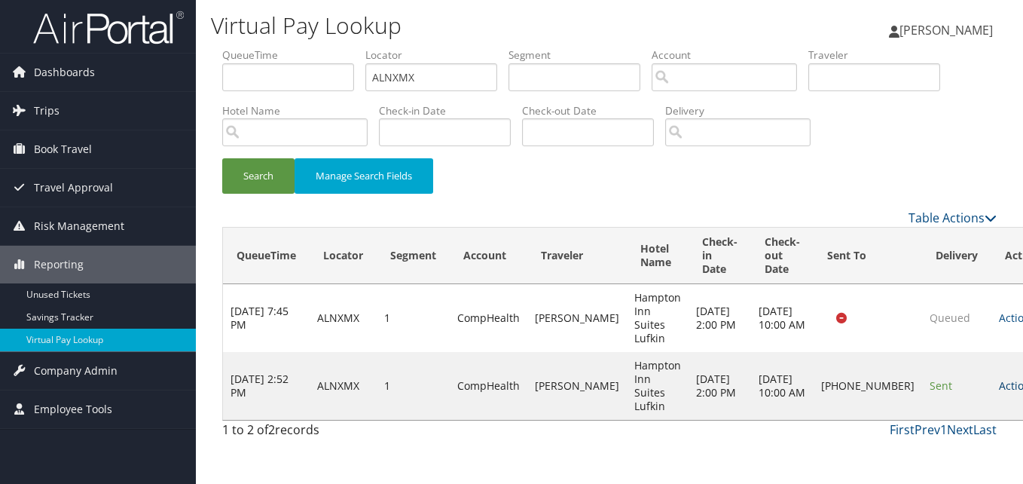
click at [999, 378] on link "Actions" at bounding box center [1022, 385] width 47 height 14
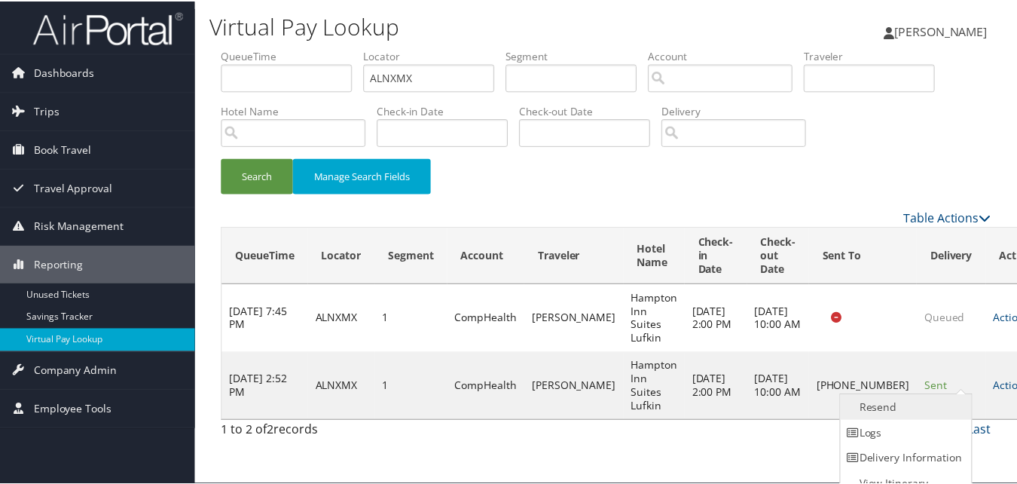
scroll to position [14, 0]
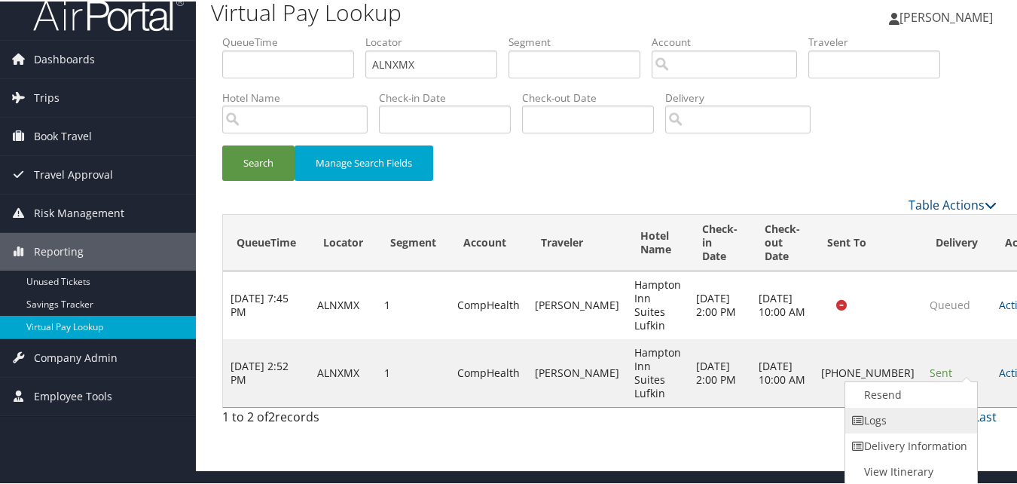
click at [883, 412] on link "Logs" at bounding box center [909, 419] width 129 height 26
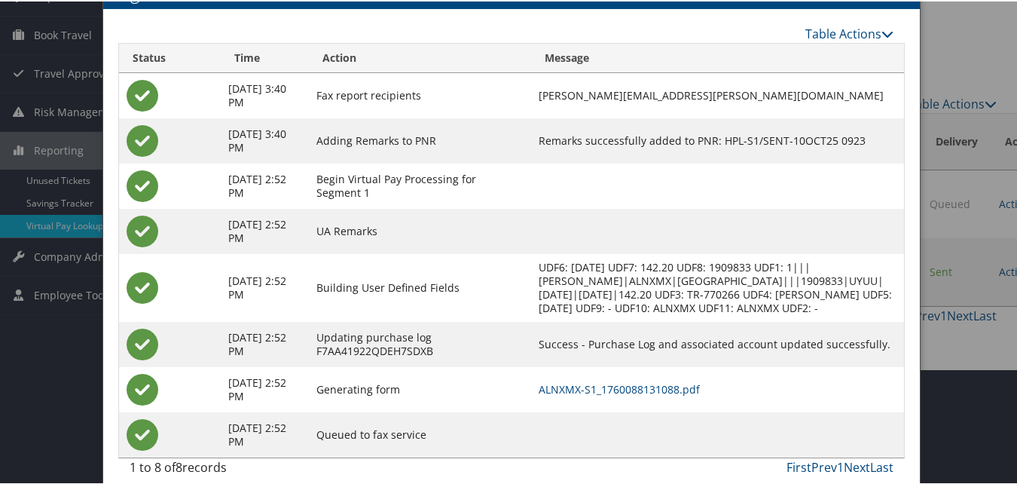
scroll to position [68, 0]
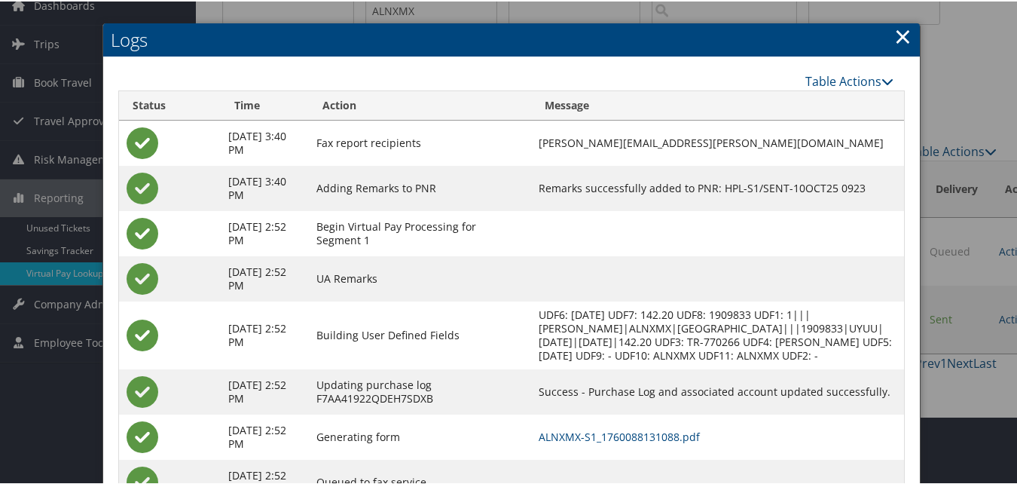
click at [666, 386] on td "Success - Purchase Log and associated account updated successfully." at bounding box center [717, 390] width 373 height 45
click at [672, 442] on link "ALNXMX-S1_1760088131088.pdf" at bounding box center [619, 435] width 161 height 14
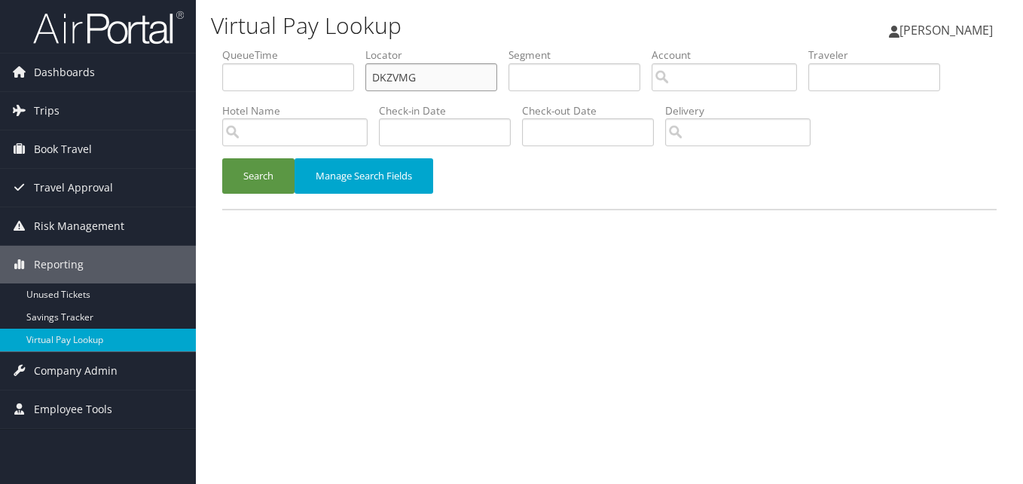
drag, startPoint x: 420, startPoint y: 82, endPoint x: 346, endPoint y: 95, distance: 74.9
click at [347, 47] on ul "QueueTime Locator DKZVMG Segment Account Traveler Hotel Name Check-in Date Chec…" at bounding box center [609, 47] width 775 height 0
paste input "YBHUHH"
type input "YBHUHH"
click at [249, 170] on button "Search" at bounding box center [258, 175] width 72 height 35
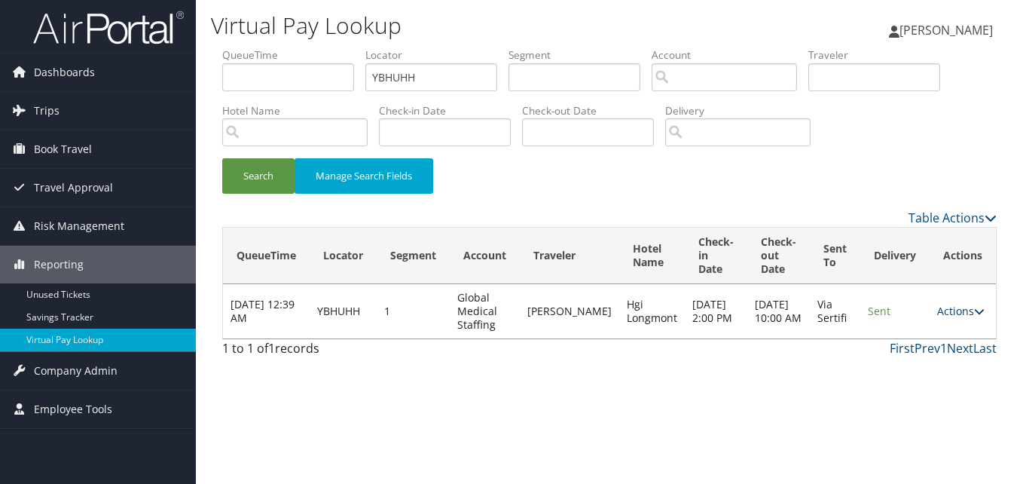
click at [950, 314] on link "Actions" at bounding box center [960, 311] width 47 height 14
click at [936, 369] on ul "Resend Logs View Itinerary" at bounding box center [934, 358] width 100 height 78
click at [937, 315] on link "Actions" at bounding box center [960, 311] width 47 height 14
click at [896, 353] on icon at bounding box center [898, 358] width 14 height 11
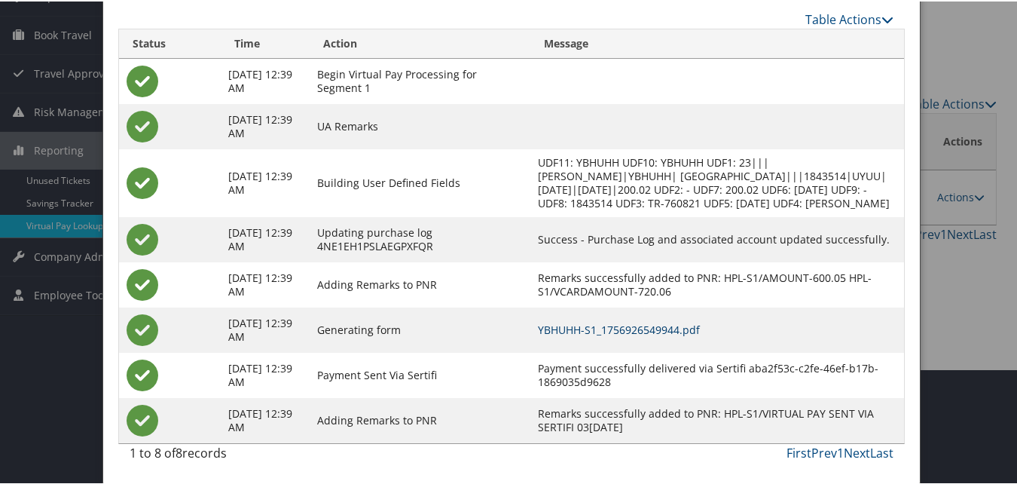
scroll to position [129, 0]
click at [689, 325] on link "YBHUHH-S1_1756926549944.pdf" at bounding box center [619, 328] width 162 height 14
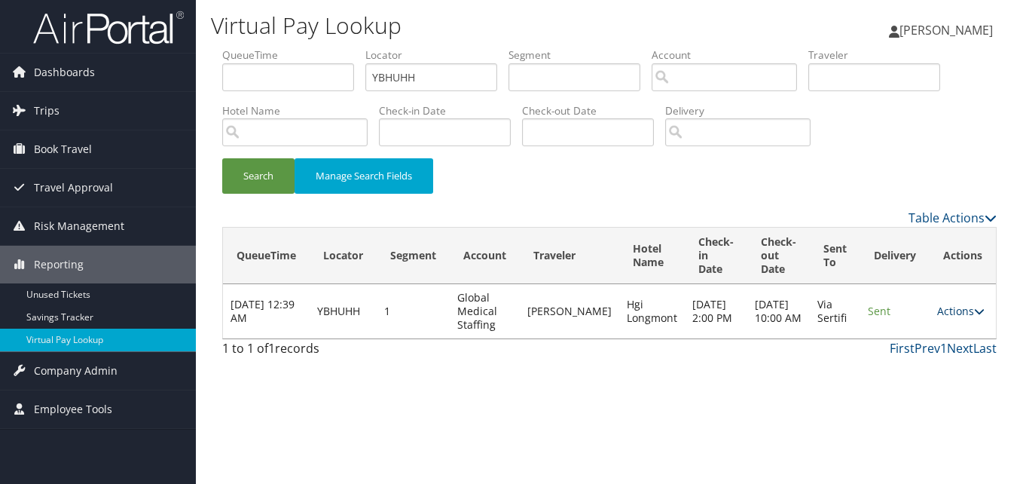
click at [944, 308] on link "Actions" at bounding box center [960, 311] width 47 height 14
click at [918, 356] on link "Logs" at bounding box center [932, 359] width 95 height 26
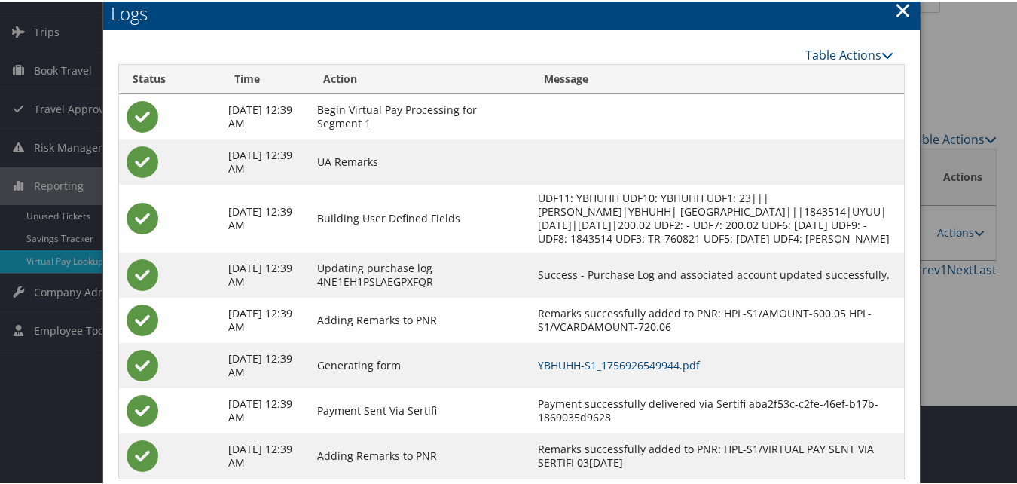
scroll to position [53, 0]
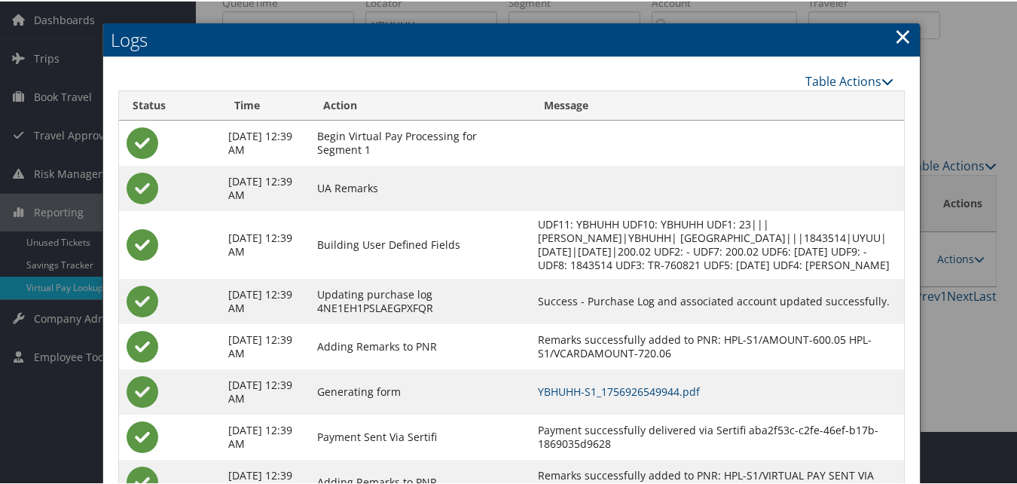
click at [885, 29] on h2 "Logs" at bounding box center [511, 38] width 817 height 33
click at [903, 32] on link "×" at bounding box center [902, 35] width 17 height 30
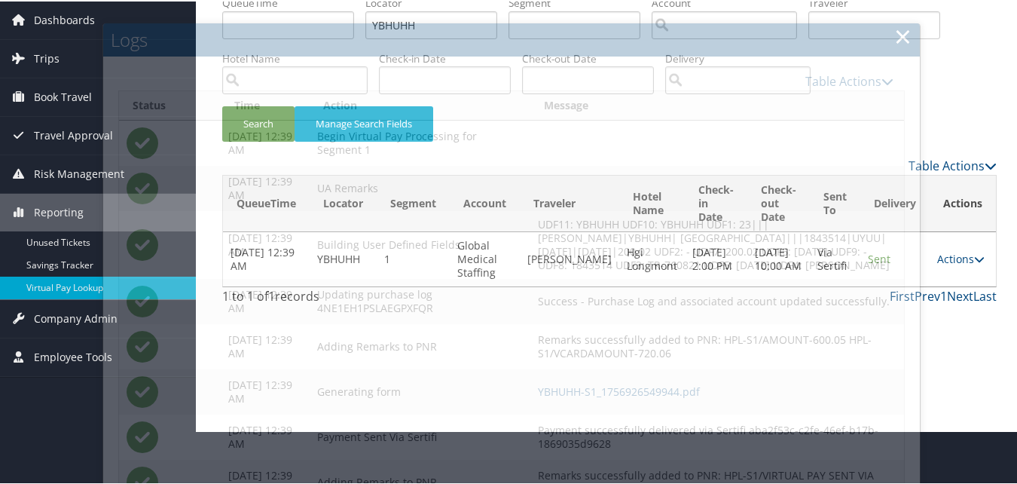
scroll to position [0, 0]
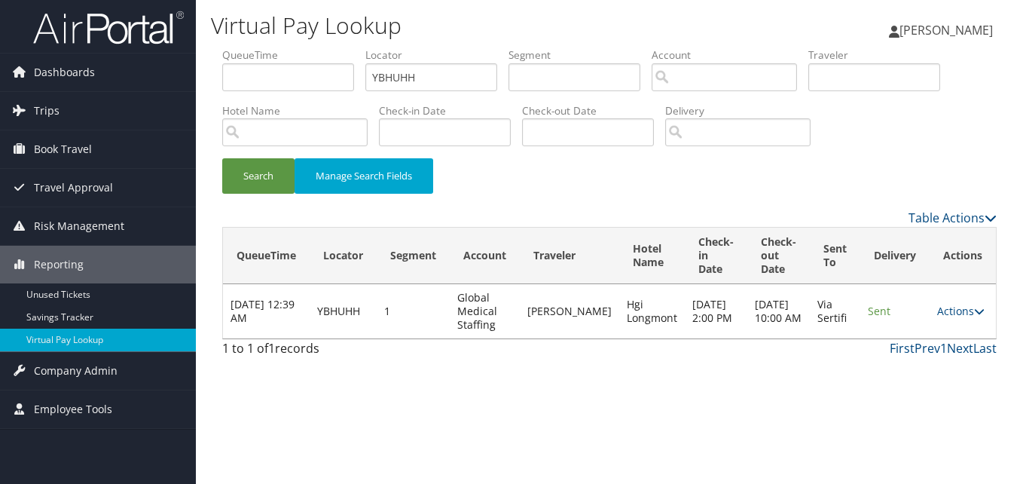
drag, startPoint x: 715, startPoint y: 195, endPoint x: 731, endPoint y: 205, distance: 18.6
click at [715, 195] on div "Search Manage Search Fields" at bounding box center [609, 183] width 797 height 50
click at [966, 310] on link "Actions" at bounding box center [960, 311] width 47 height 14
click at [891, 233] on th "Delivery" at bounding box center [894, 256] width 69 height 57
click at [975, 312] on icon at bounding box center [979, 311] width 11 height 11
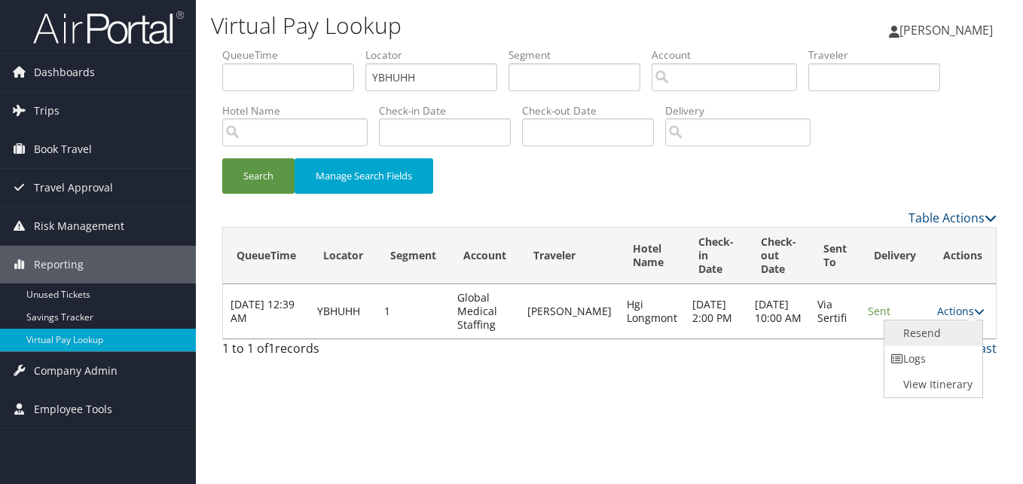
click at [917, 337] on link "Resend" at bounding box center [932, 333] width 95 height 26
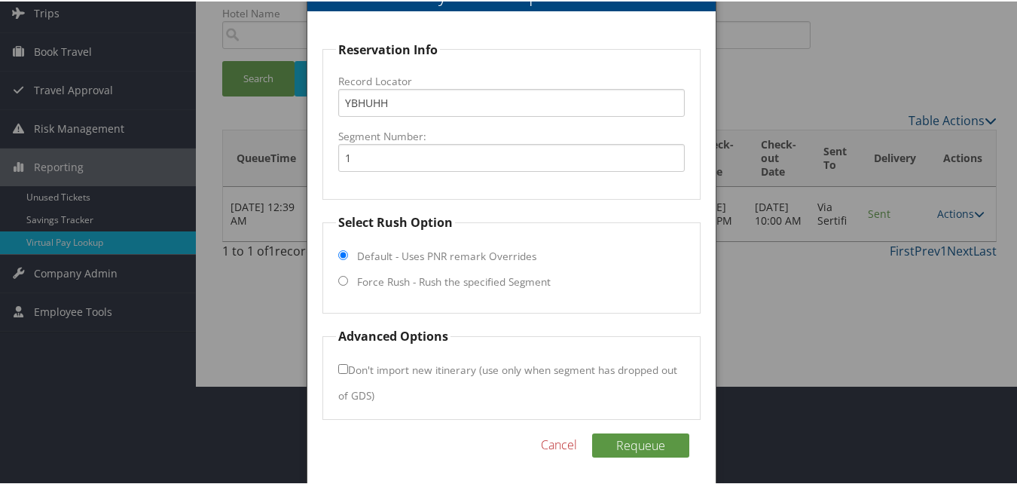
scroll to position [102, 0]
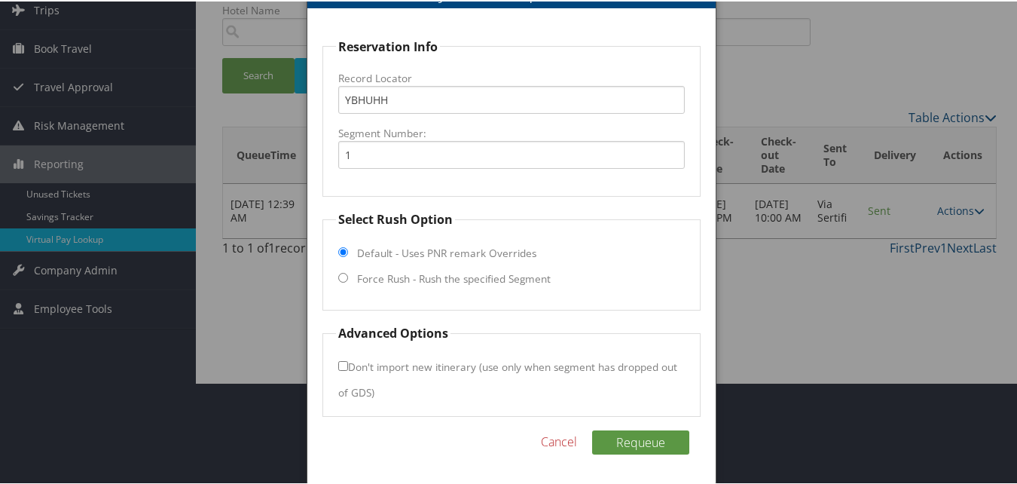
click at [399, 278] on label "Force Rush - Rush the specified Segment" at bounding box center [454, 277] width 194 height 15
click at [348, 278] on input "Force Rush - Rush the specified Segment" at bounding box center [343, 276] width 10 height 10
radio input "true"
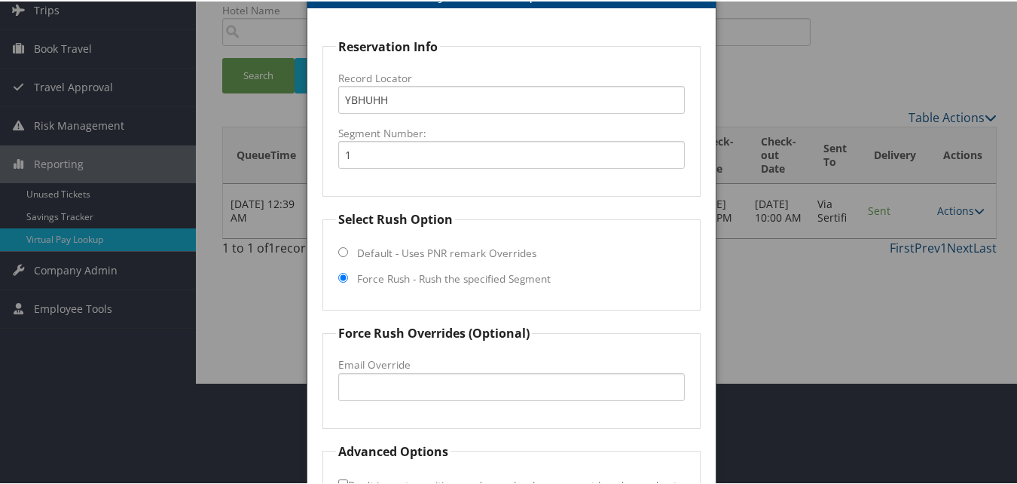
click at [399, 278] on label "Force Rush - Rush the specified Segment" at bounding box center [454, 277] width 194 height 15
click at [348, 278] on input "Force Rush - Rush the specified Segment" at bounding box center [343, 276] width 10 height 10
drag, startPoint x: 432, startPoint y: 387, endPoint x: 424, endPoint y: 383, distance: 8.8
click at [429, 387] on input "Email Override" at bounding box center [511, 385] width 346 height 28
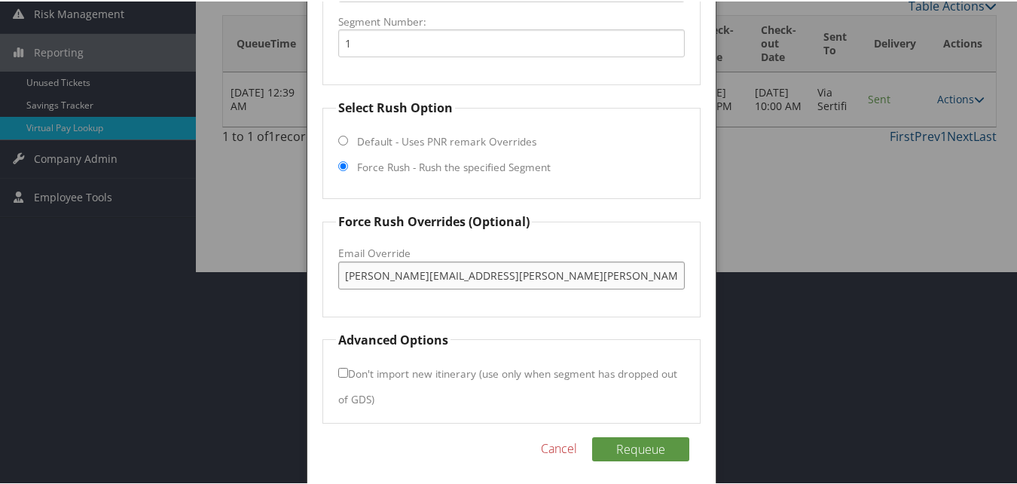
scroll to position [220, 0]
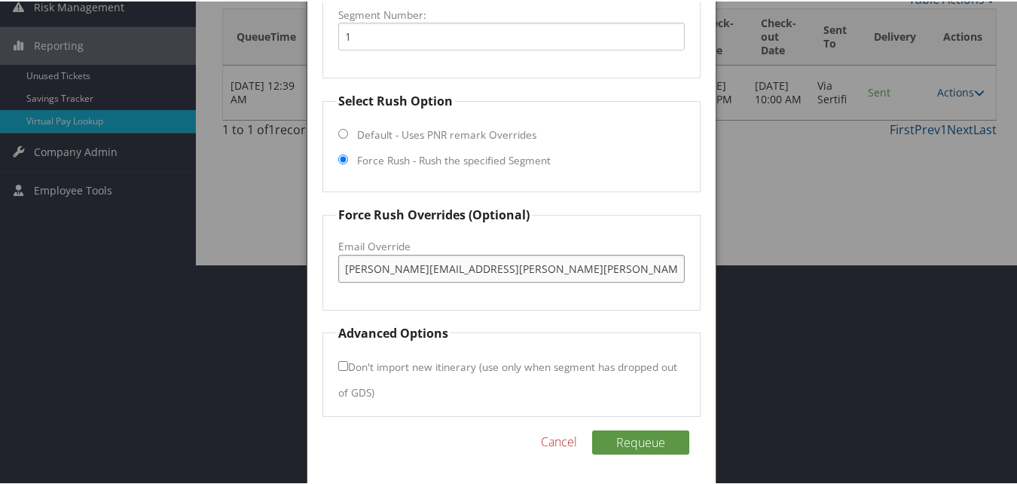
click at [392, 271] on input "david.cisneros@hilton.com" at bounding box center [511, 267] width 346 height 28
type input "david.cisneros@hilton.com"
click at [608, 435] on button "Requeue" at bounding box center [640, 441] width 97 height 24
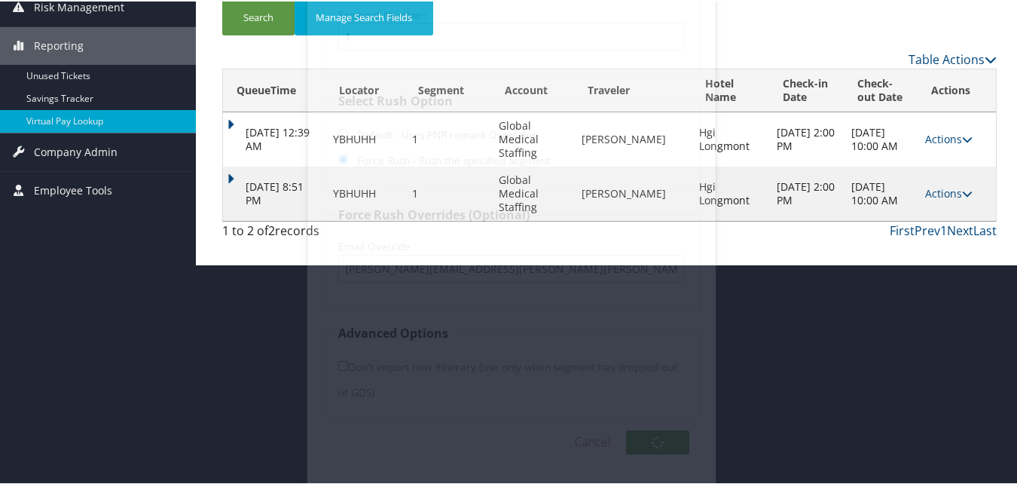
scroll to position [0, 0]
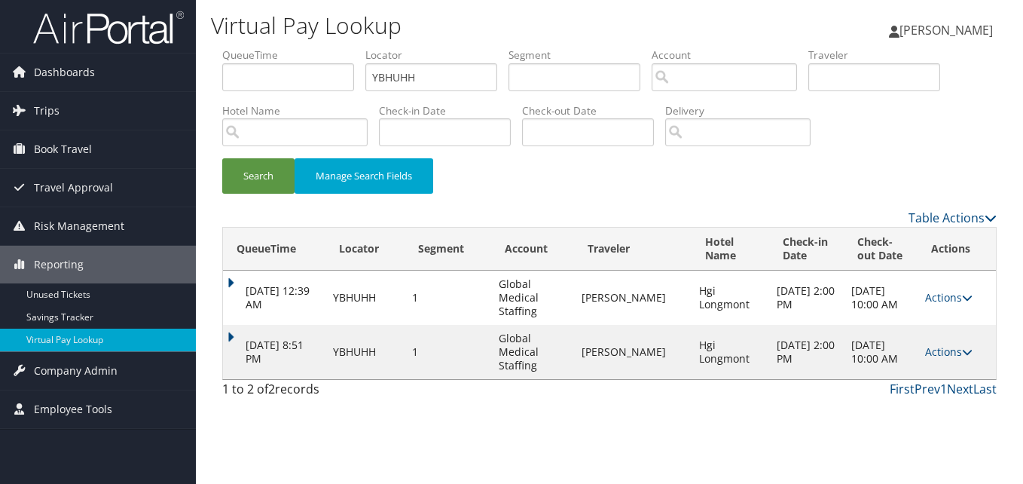
click at [240, 341] on td "Oct 10, 2025 8:51 PM" at bounding box center [274, 352] width 102 height 54
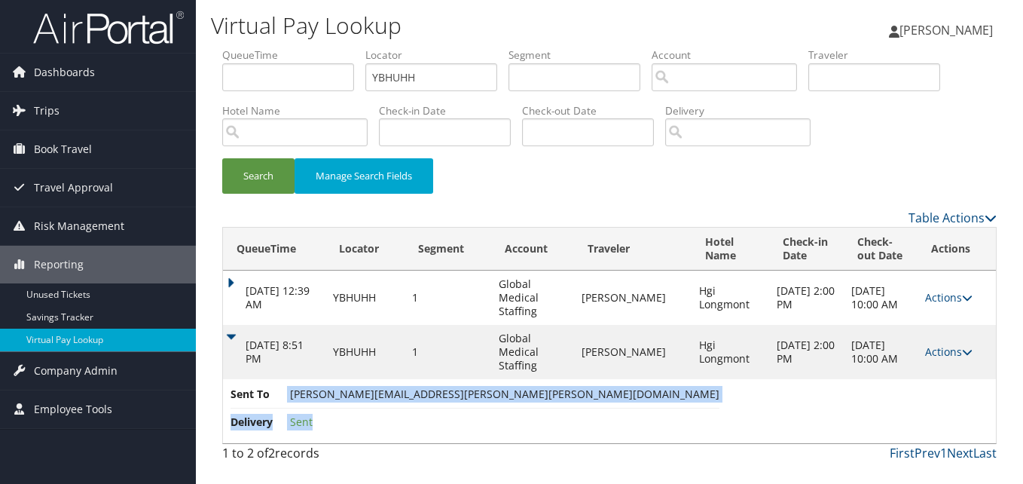
copy ul "david.cisneros@hilton.com Delivery Sent"
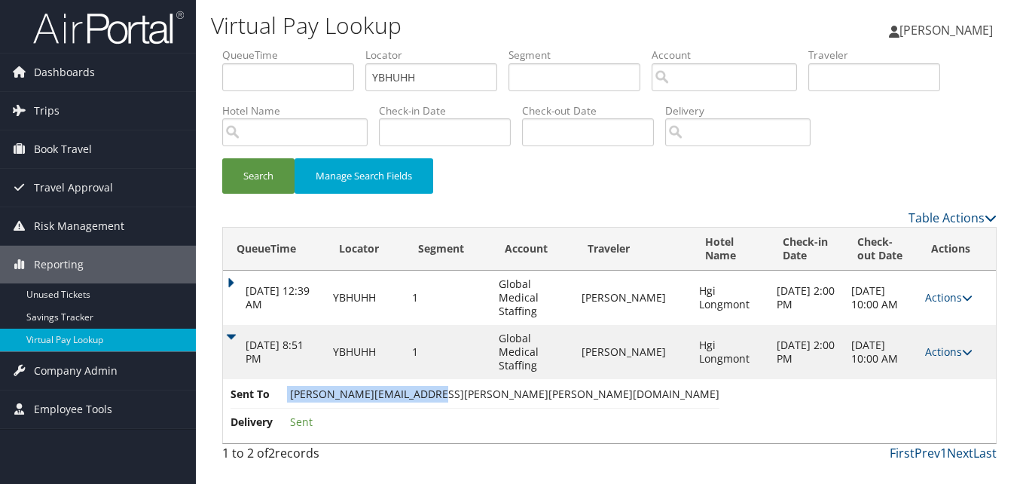
copy li "david.cisneros@hilton.com"
drag, startPoint x: 288, startPoint y: 401, endPoint x: 420, endPoint y: 397, distance: 132.7
click at [420, 397] on li "Sent To david.cisneros@hilton.com" at bounding box center [475, 397] width 489 height 23
click at [942, 355] on link "Actions" at bounding box center [948, 351] width 47 height 14
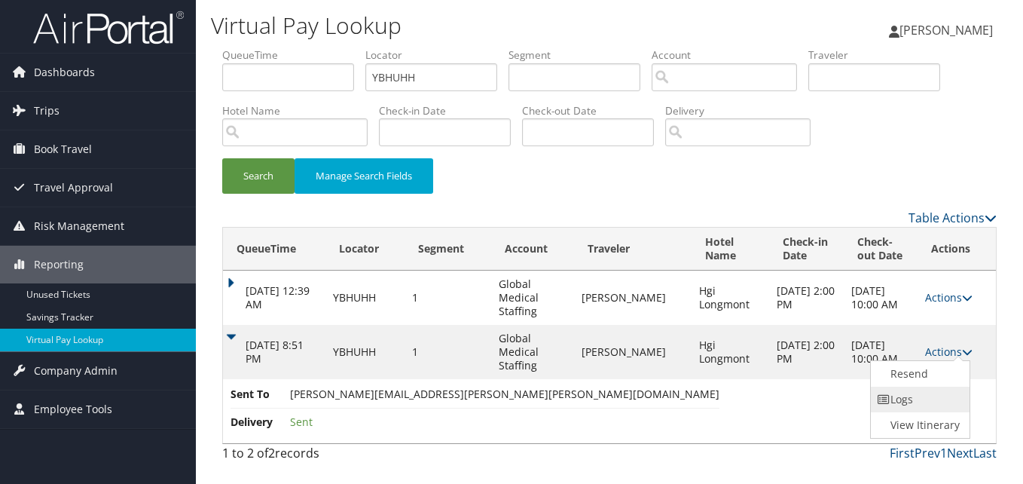
click at [878, 387] on link "Logs" at bounding box center [918, 400] width 95 height 26
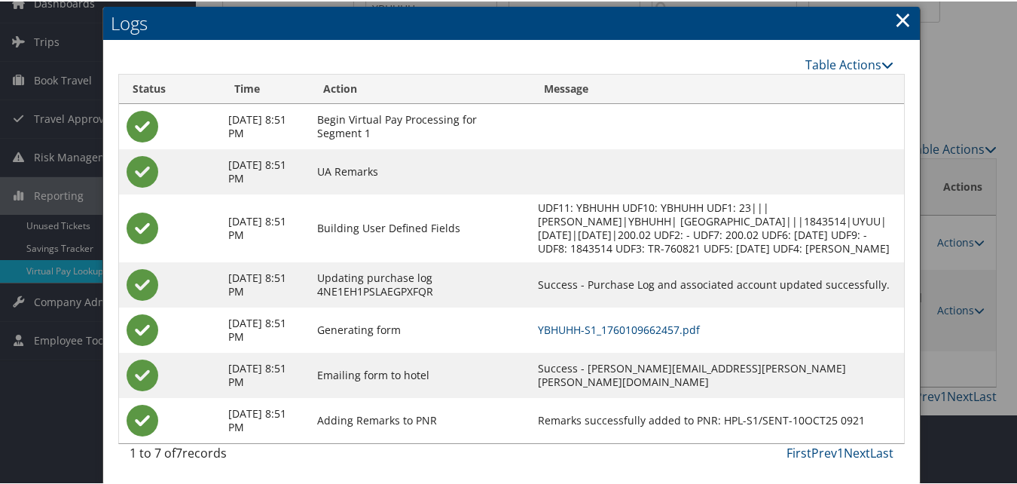
scroll to position [84, 0]
click at [583, 325] on link "YBHUHH-S1_1760109662457.pdf" at bounding box center [619, 328] width 162 height 14
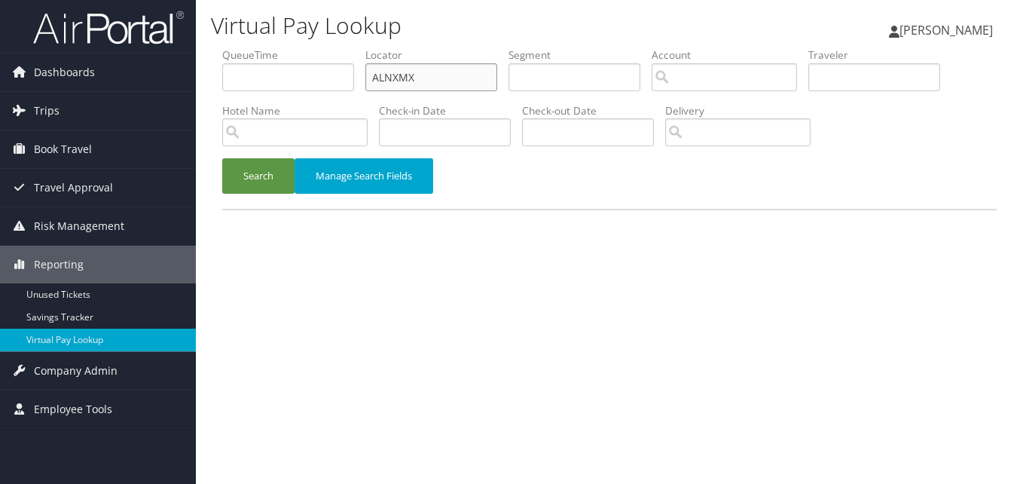
drag, startPoint x: 454, startPoint y: 78, endPoint x: 292, endPoint y: 78, distance: 162.0
click at [292, 47] on ul "QueueTime Locator ALNXMX Segment Account Traveler Hotel Name Check-in Date Chec…" at bounding box center [609, 47] width 775 height 0
paste input "RIHSE"
type input "ARIHSE"
click at [258, 176] on button "Search" at bounding box center [258, 175] width 72 height 35
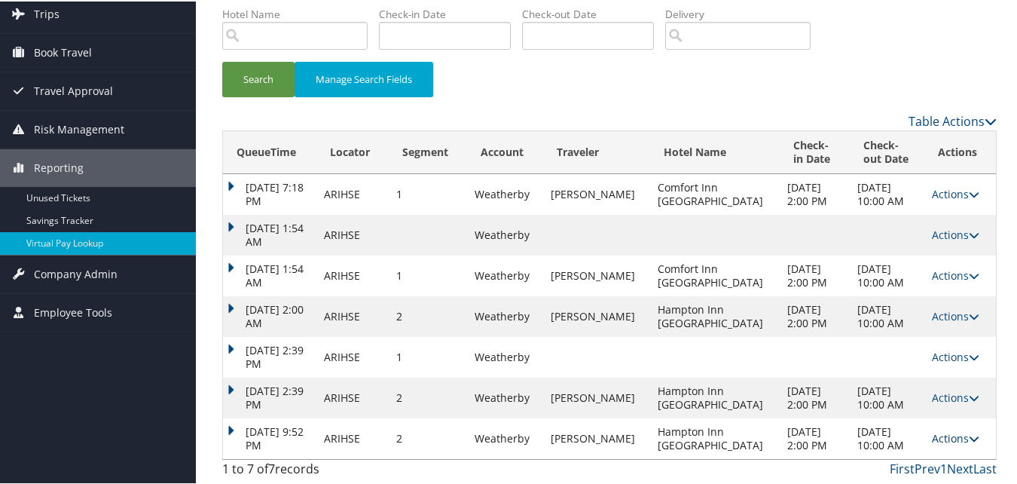
click at [940, 430] on link "Actions" at bounding box center [955, 436] width 47 height 14
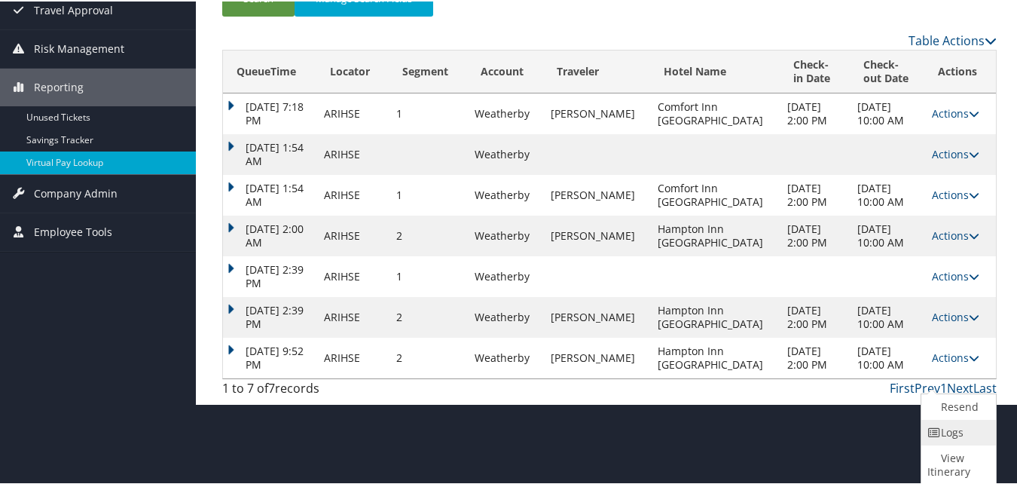
click at [951, 429] on link "Logs" at bounding box center [956, 431] width 71 height 26
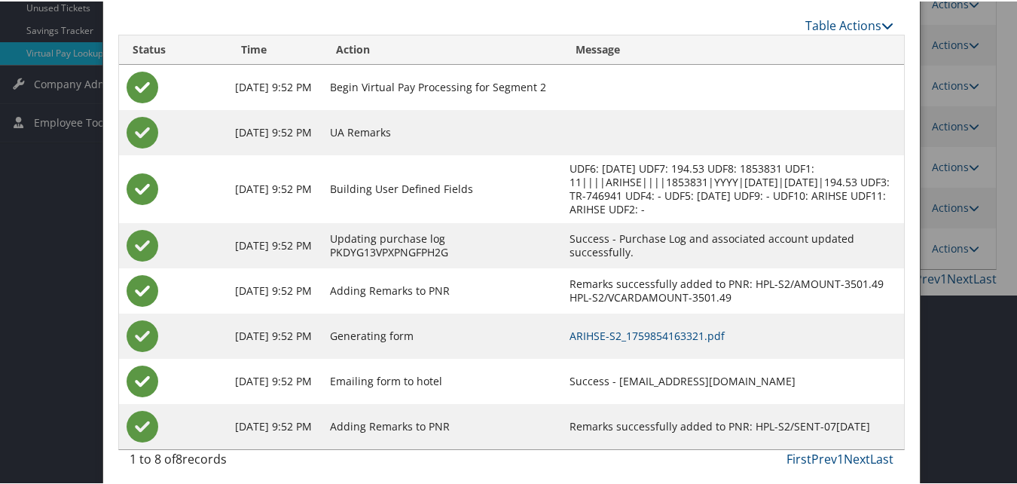
scroll to position [294, 0]
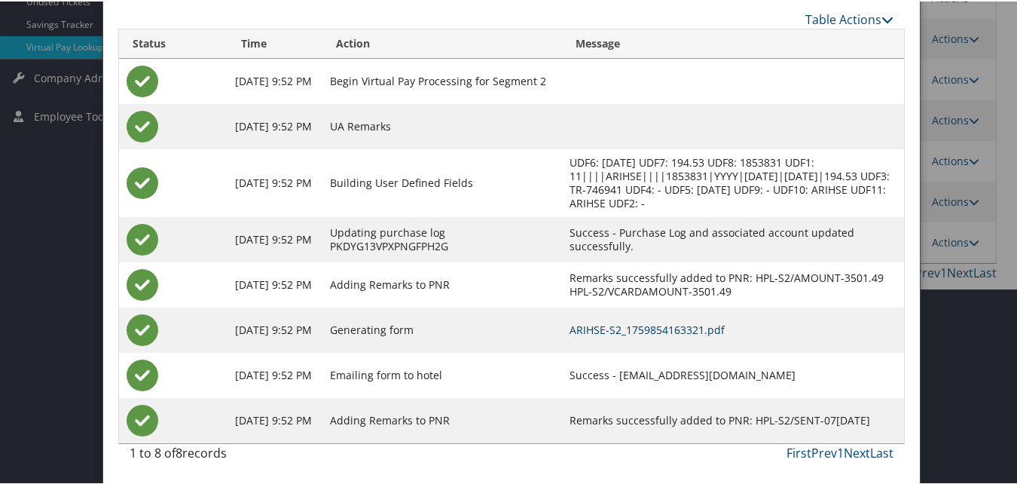
click at [615, 323] on link "ARIHSE-S2_1759854163321.pdf" at bounding box center [647, 328] width 155 height 14
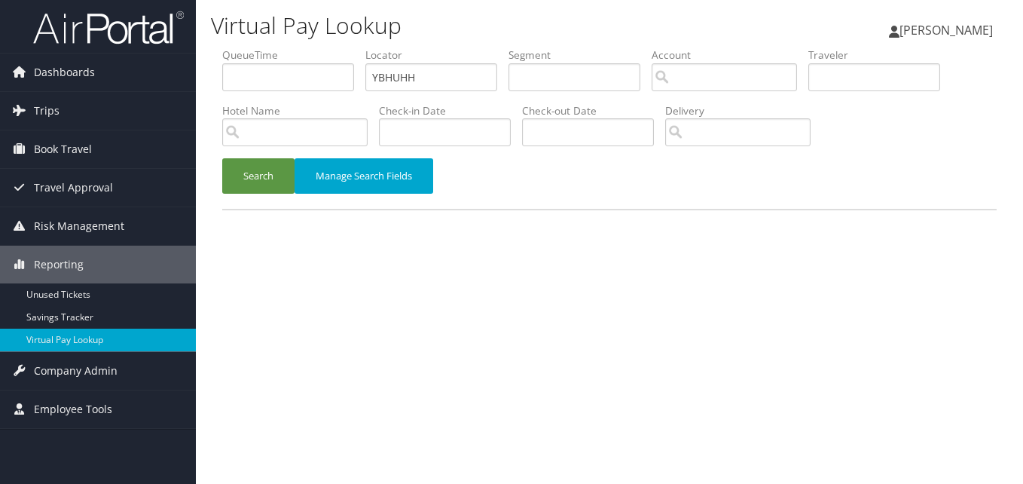
click at [333, 47] on ul "QueueTime Locator YBHUHH Segment Account Traveler Hotel Name Check-in Date Chec…" at bounding box center [609, 47] width 775 height 0
type input "UKKJFP"
click at [267, 169] on button "Search" at bounding box center [258, 175] width 72 height 35
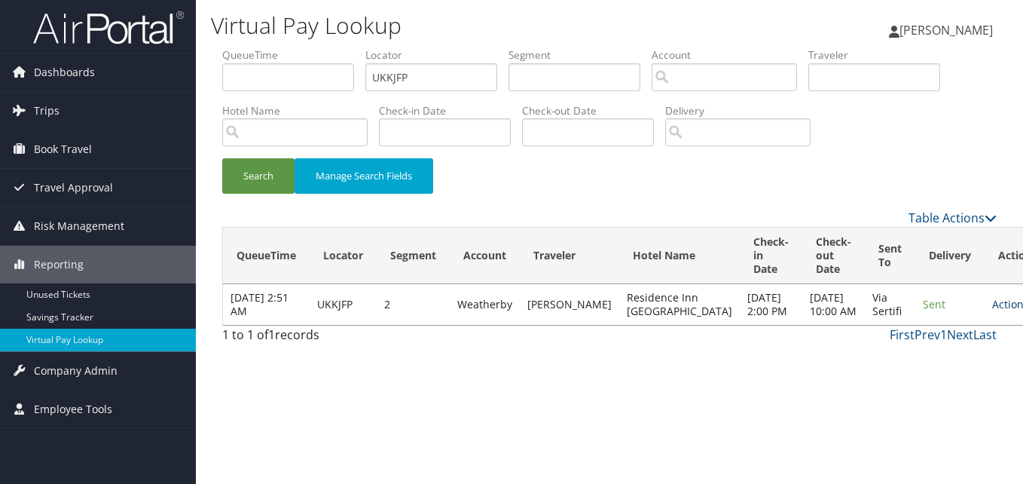
click at [992, 304] on link "Actions" at bounding box center [1015, 304] width 47 height 14
click at [911, 356] on link "Logs" at bounding box center [932, 359] width 95 height 26
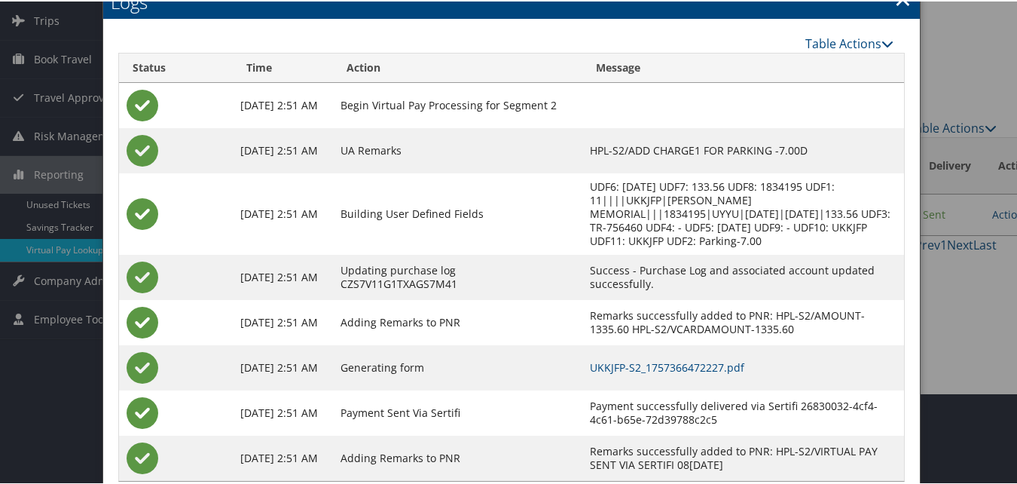
scroll to position [115, 0]
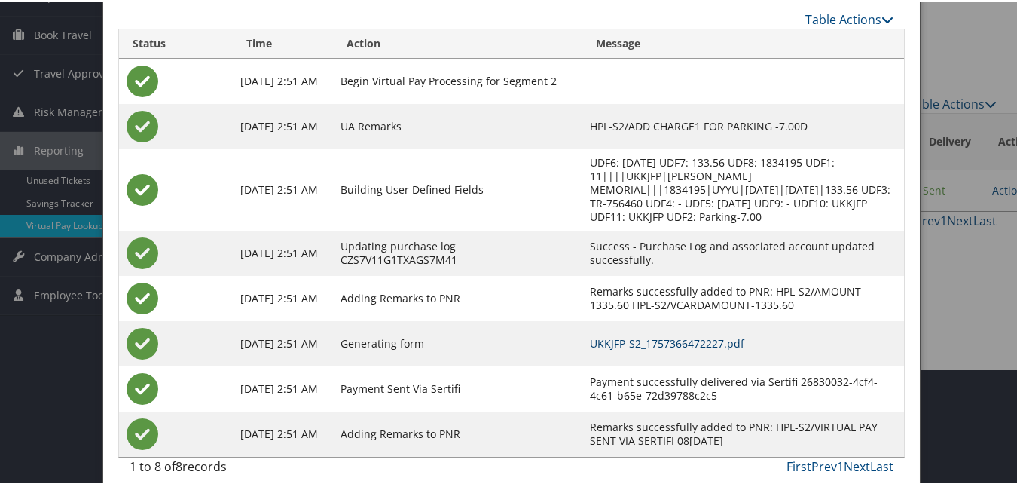
click at [590, 335] on link "UKKJFP-S2_1757366472227.pdf" at bounding box center [667, 342] width 154 height 14
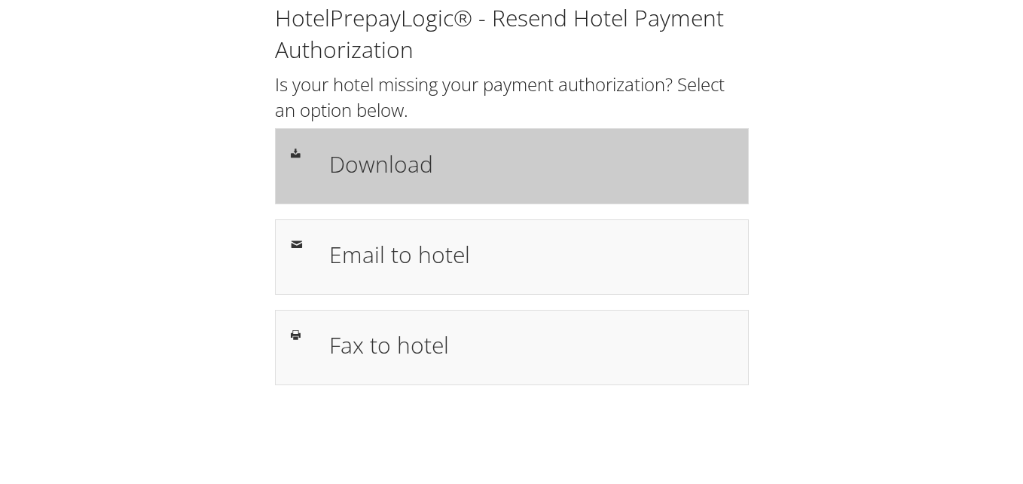
click at [414, 195] on div "Download" at bounding box center [512, 165] width 474 height 75
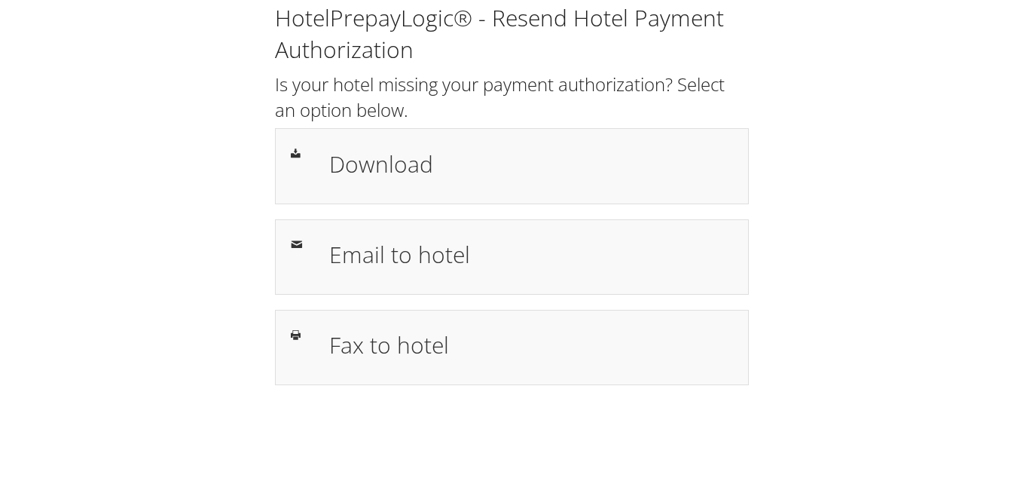
click at [412, 296] on div "HotelPrepayLogic® - Resend Hotel Payment Authorization Is your hotel missing yo…" at bounding box center [512, 193] width 497 height 383
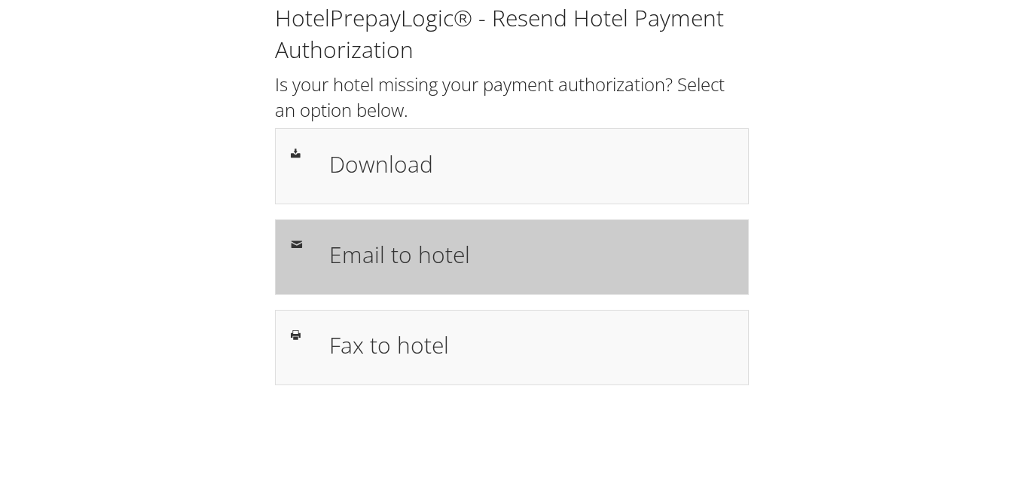
click at [412, 289] on div "Email to hotel" at bounding box center [512, 256] width 474 height 75
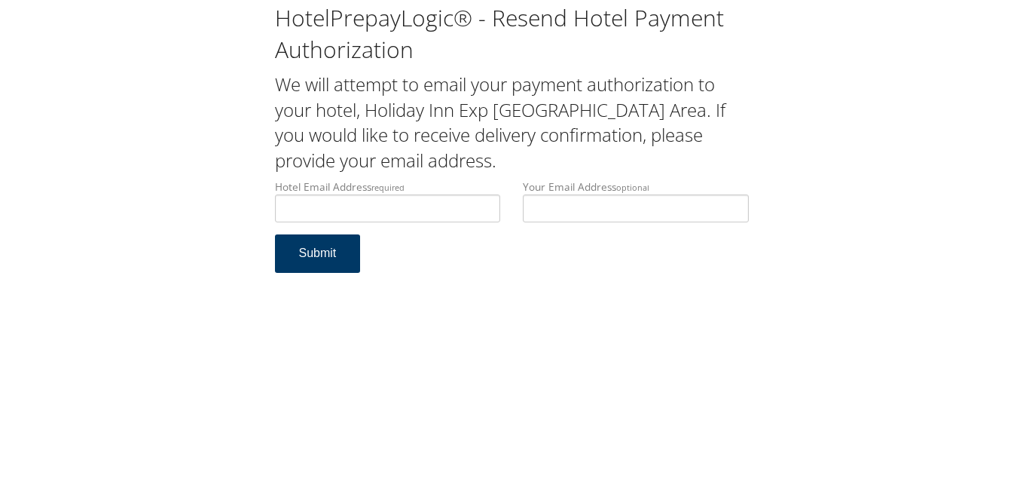
click at [319, 257] on button "Submit" at bounding box center [318, 253] width 86 height 38
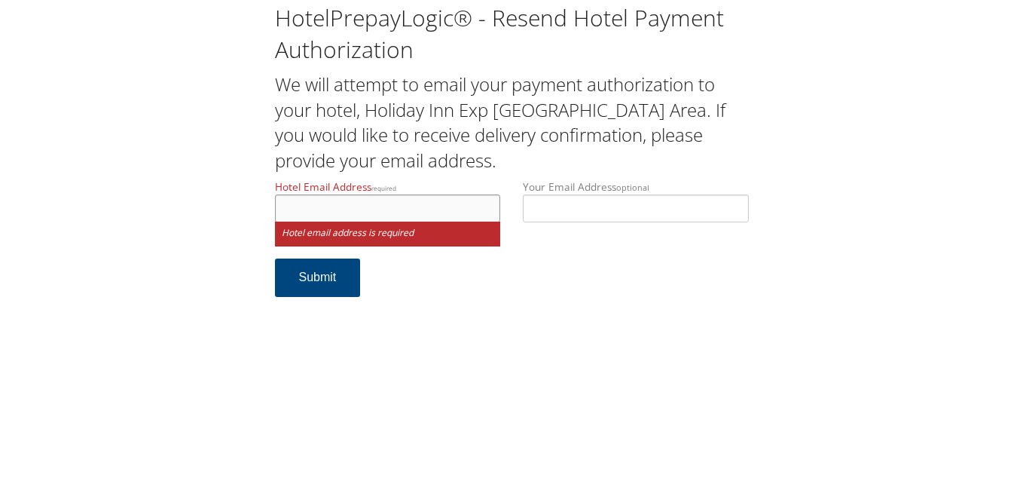
click at [325, 203] on input "Hotel Email Address required" at bounding box center [388, 208] width 226 height 28
type input "[EMAIL_ADDRESS][DOMAIN_NAME]"
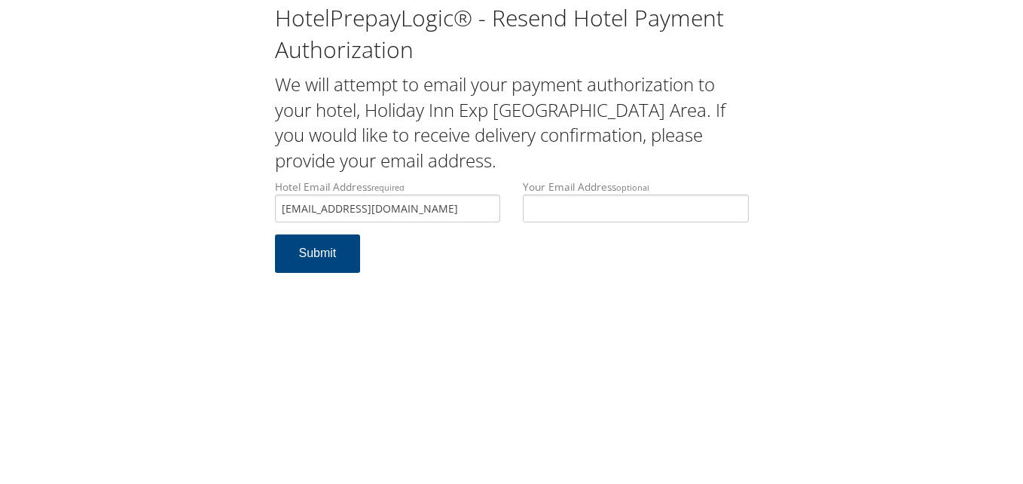
click at [259, 197] on div "HotelPrepayLogic® - Resend Hotel Payment Authorization We will attempt to email…" at bounding box center [511, 144] width 993 height 288
click at [328, 264] on button "Submit" at bounding box center [318, 253] width 86 height 38
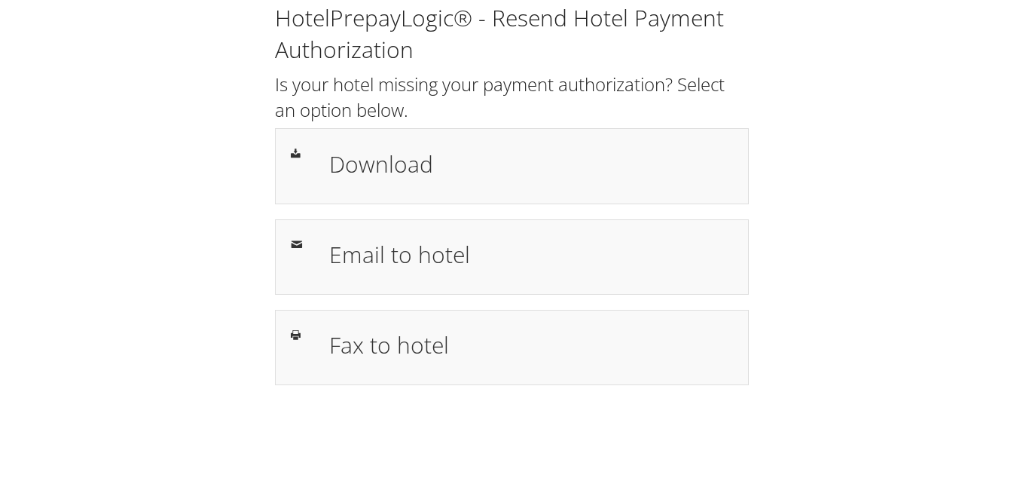
click at [340, 162] on h1 "Download" at bounding box center [531, 164] width 404 height 34
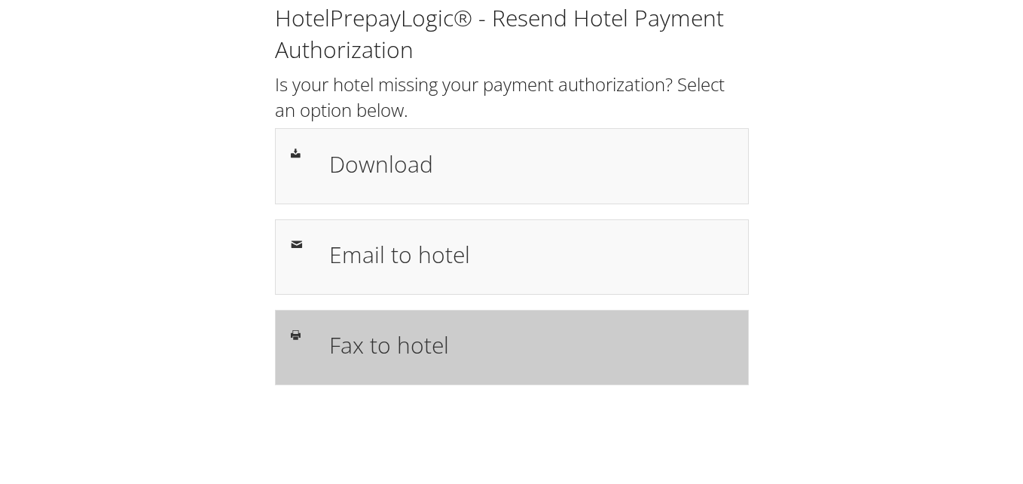
click at [389, 346] on h1 "Fax to hotel" at bounding box center [531, 345] width 404 height 34
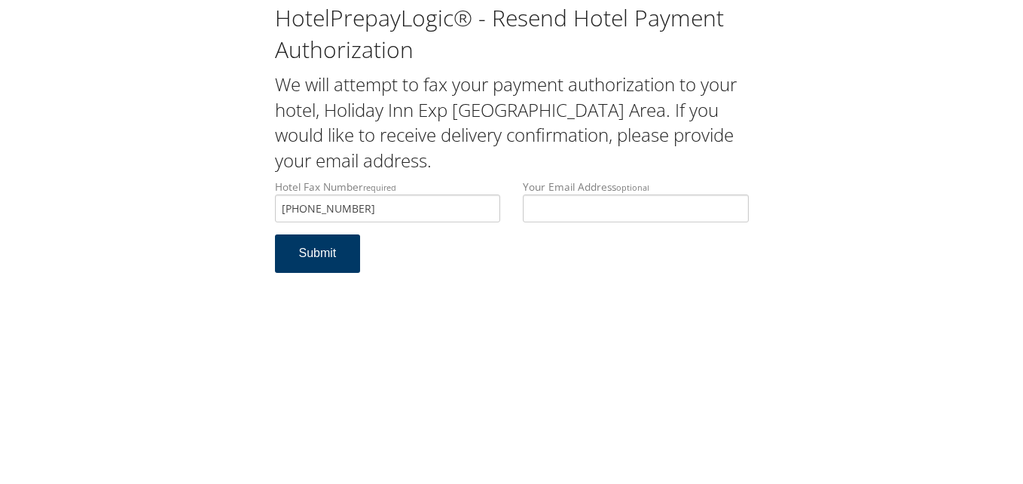
click at [354, 261] on button "Submit" at bounding box center [318, 253] width 86 height 38
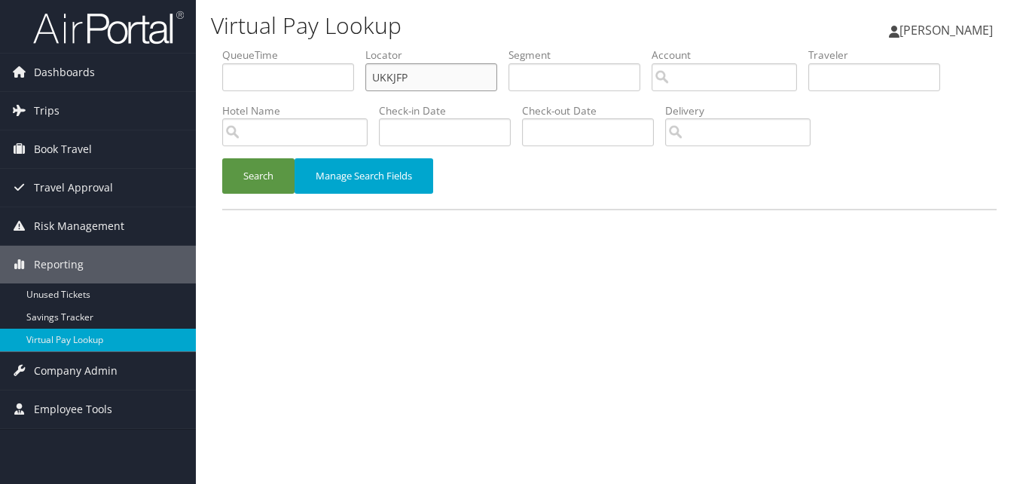
paste input "MIMZDZ"
drag, startPoint x: 431, startPoint y: 69, endPoint x: 251, endPoint y: 99, distance: 182.6
click at [251, 47] on ul "QueueTime Locator MIMZDZ Segment Account Traveler Hotel Name Check-in Date Chec…" at bounding box center [609, 47] width 775 height 0
type input "MIMZDZ"
click at [238, 173] on button "Search" at bounding box center [258, 175] width 72 height 35
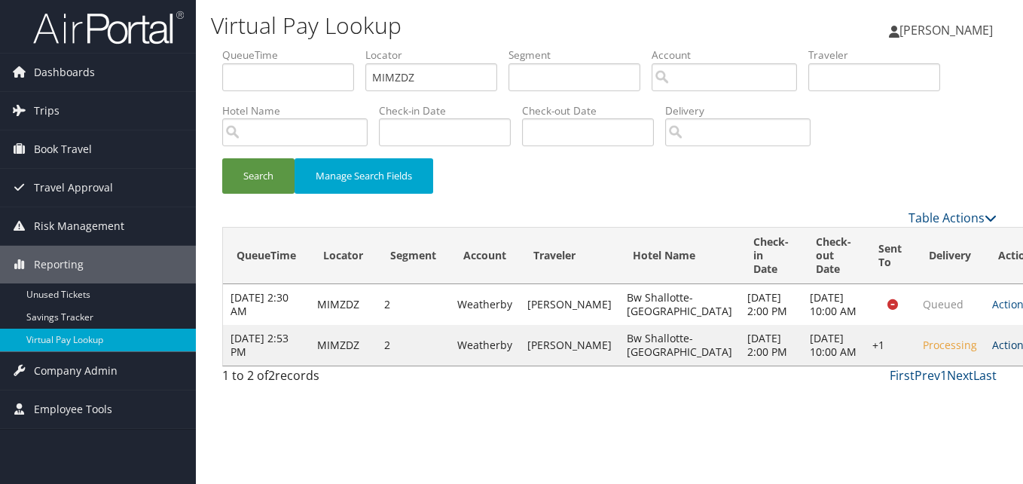
click at [1022, 350] on icon at bounding box center [1034, 345] width 11 height 11
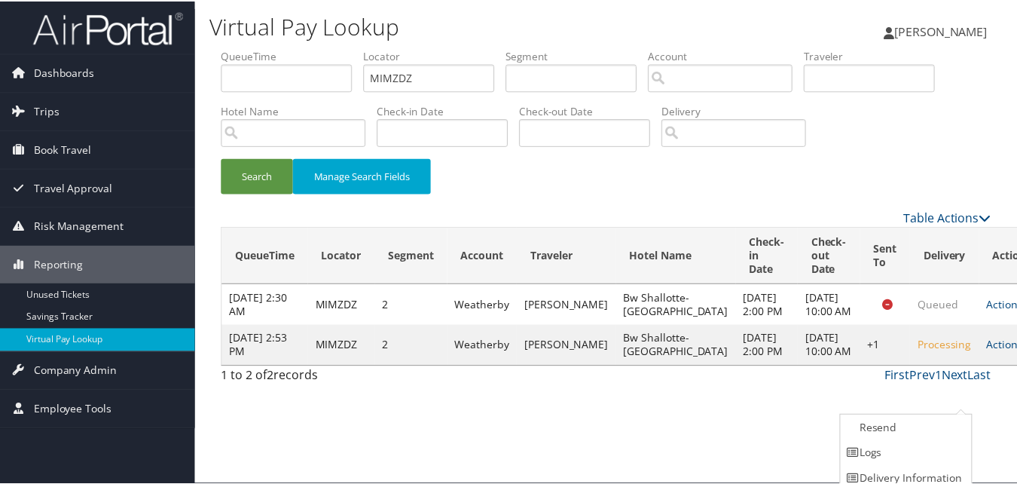
scroll to position [35, 0]
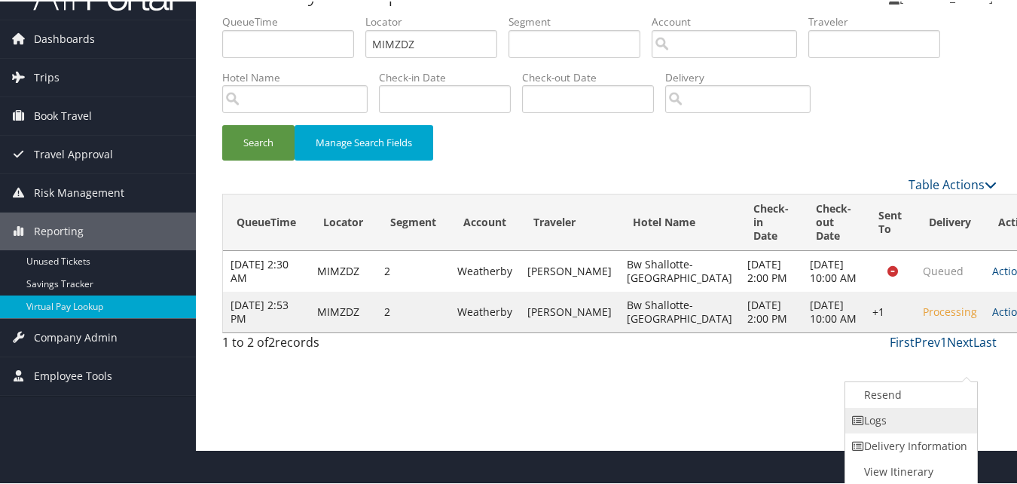
click at [909, 421] on link "Logs" at bounding box center [909, 419] width 129 height 26
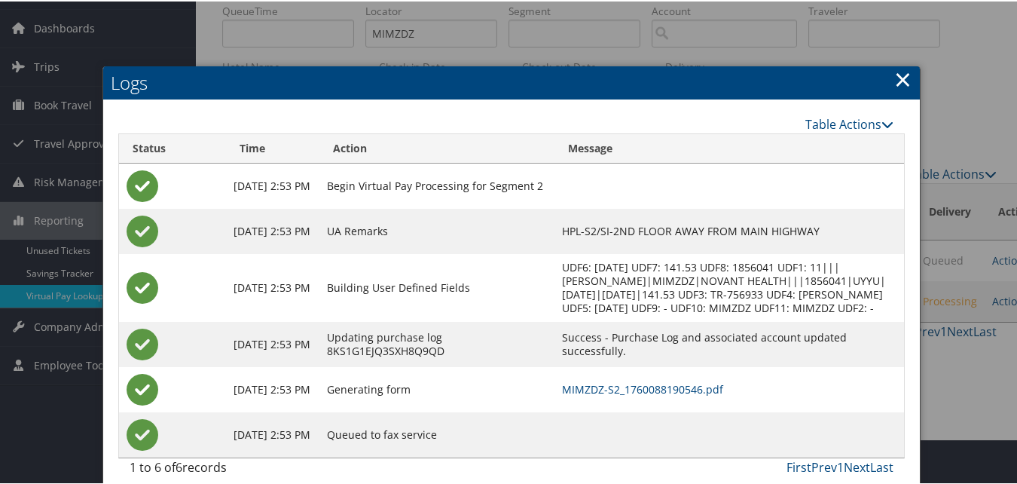
scroll to position [73, 0]
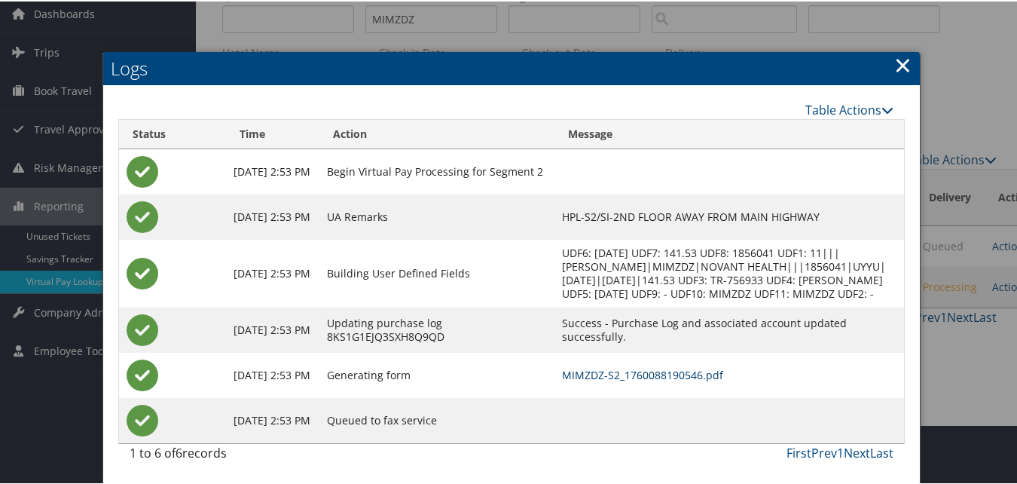
click at [597, 373] on link "MIMZDZ-S2_1760088190546.pdf" at bounding box center [642, 373] width 161 height 14
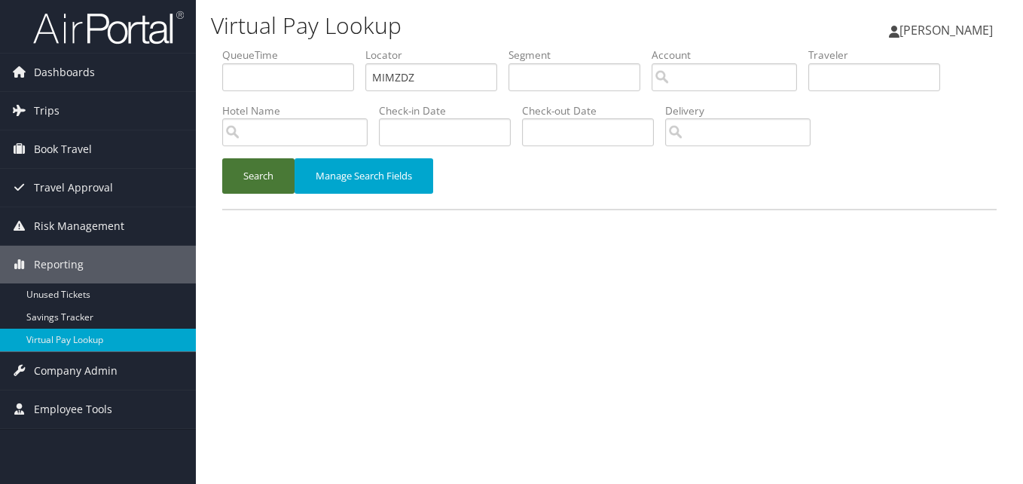
click at [287, 184] on button "Search" at bounding box center [258, 175] width 72 height 35
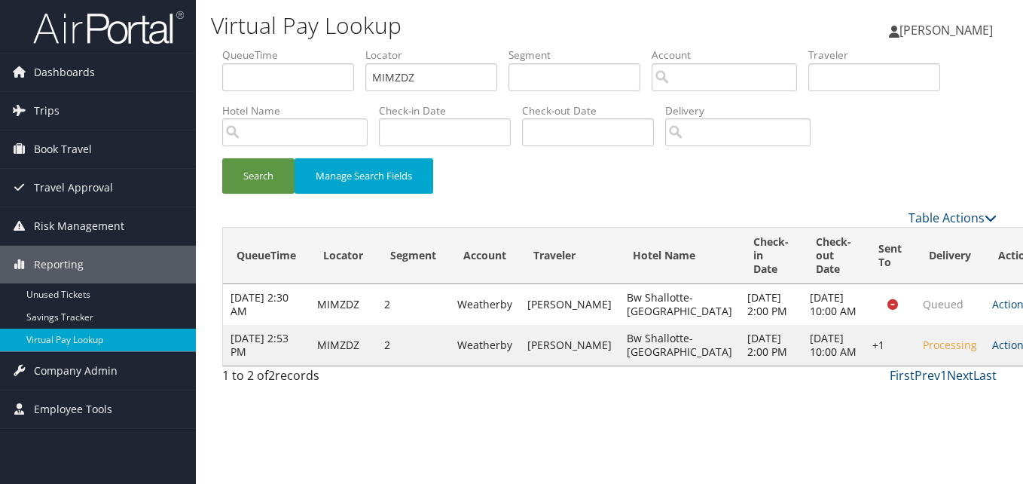
click at [985, 365] on td "Actions Resend Logs Delivery Information View Itinerary" at bounding box center [1018, 345] width 66 height 41
click at [992, 352] on link "Actions" at bounding box center [1015, 345] width 47 height 14
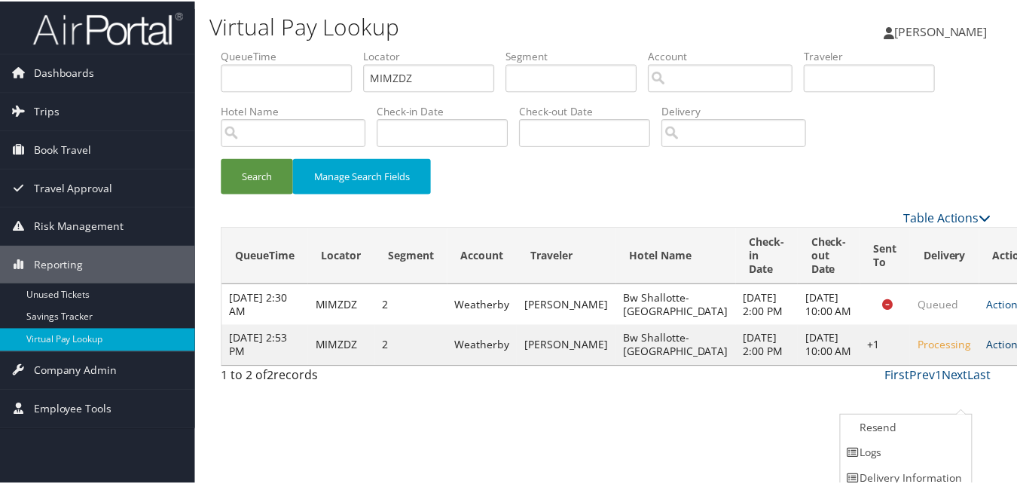
scroll to position [35, 0]
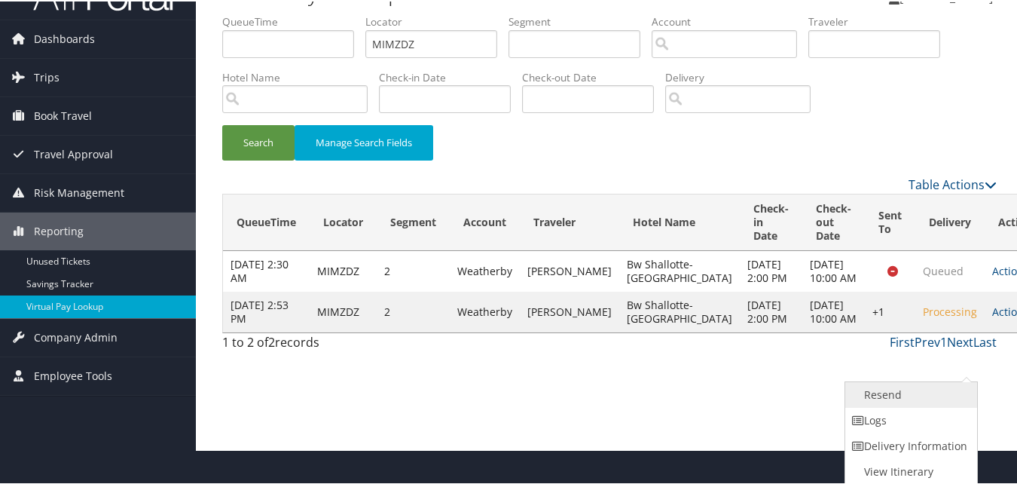
click at [891, 399] on link "Resend" at bounding box center [909, 393] width 129 height 26
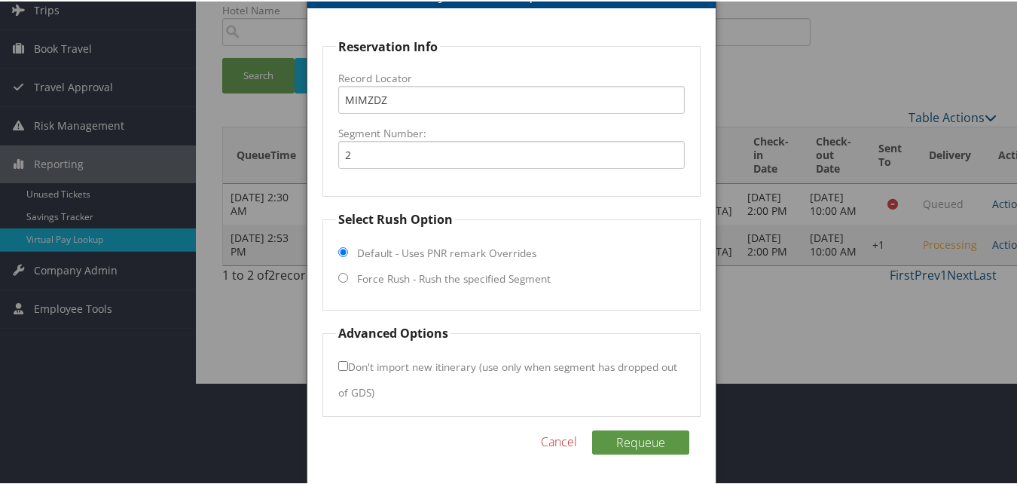
click at [432, 276] on label "Force Rush - Rush the specified Segment" at bounding box center [454, 277] width 194 height 15
click at [348, 276] on input "Force Rush - Rush the specified Segment" at bounding box center [343, 276] width 10 height 10
radio input "true"
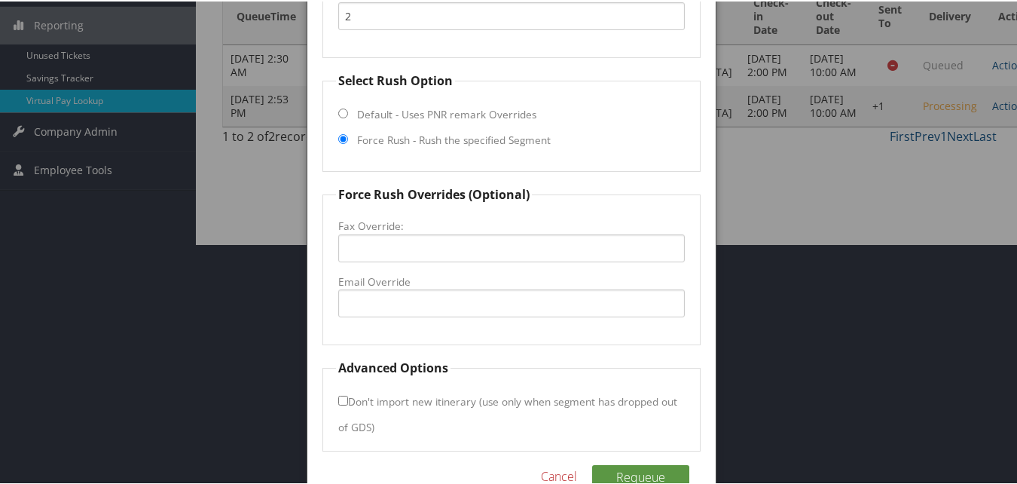
scroll to position [275, 0]
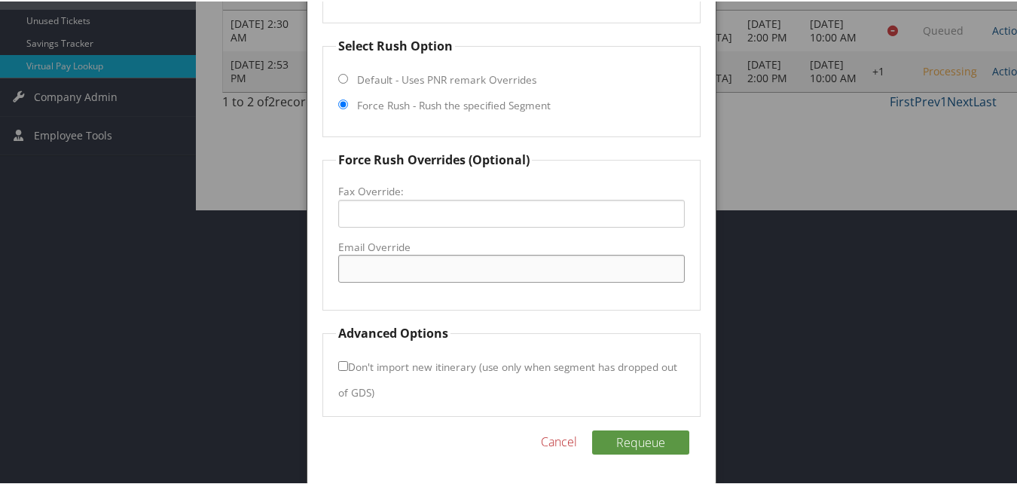
click at [371, 261] on input "Email Override" at bounding box center [511, 267] width 346 height 28
type input "bestwestern34185@gmail.com"
click at [652, 446] on button "Requeue" at bounding box center [640, 441] width 97 height 24
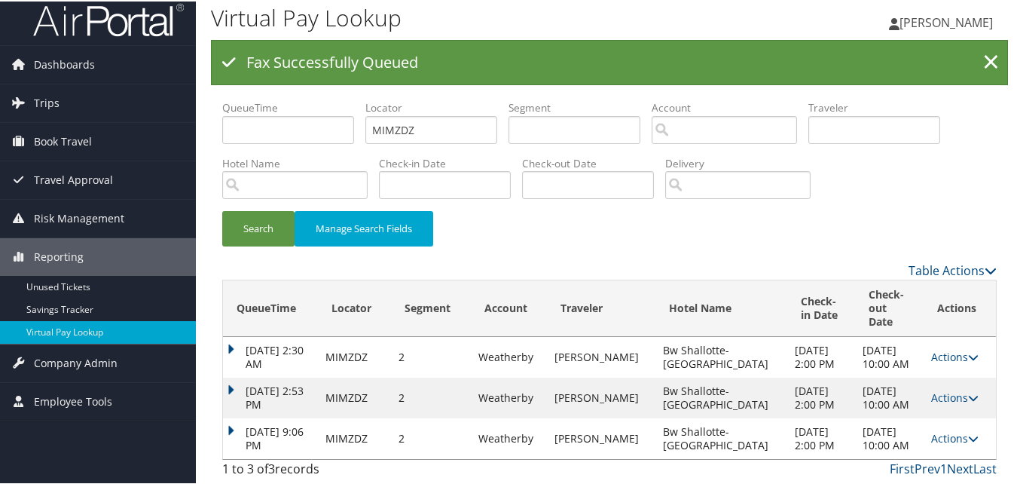
scroll to position [17, 0]
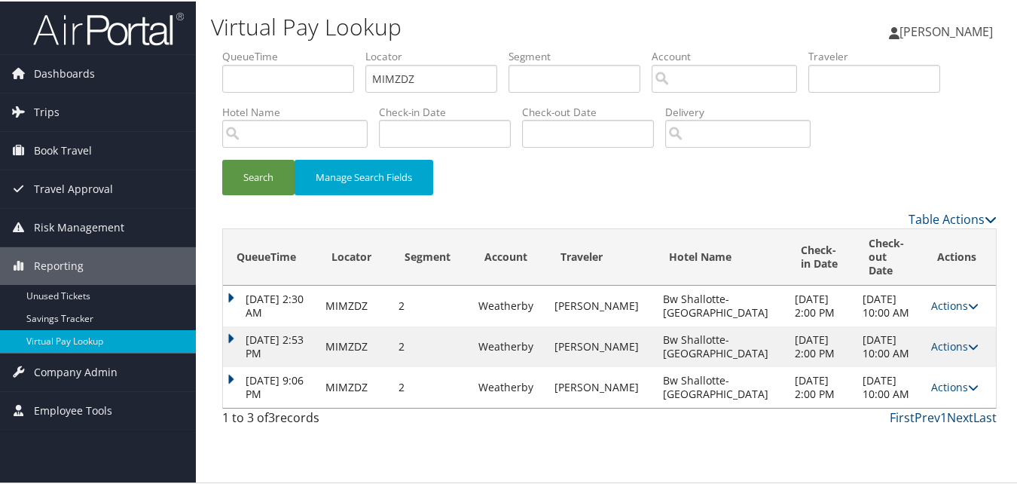
click at [245, 406] on td "Oct 10, 2025 9:06 PM" at bounding box center [270, 385] width 95 height 41
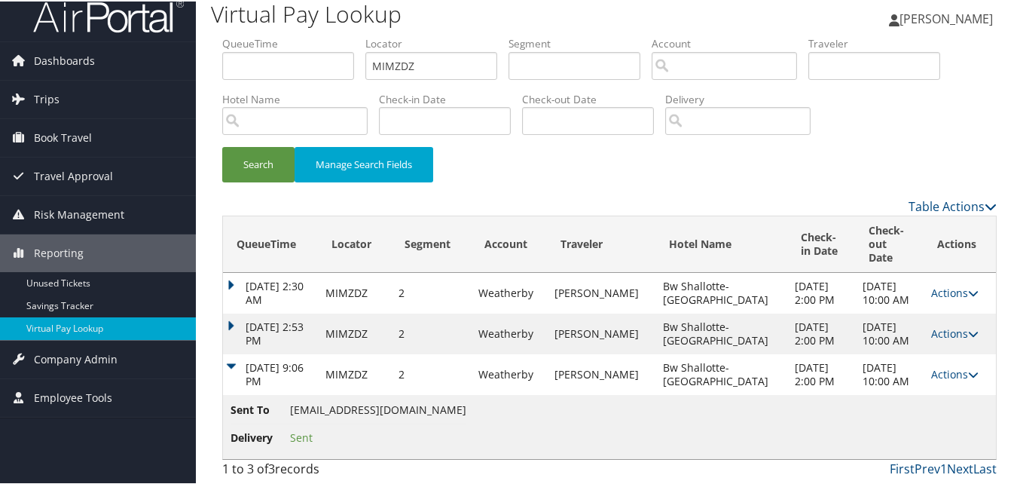
scroll to position [81, 0]
drag, startPoint x: 288, startPoint y: 408, endPoint x: 441, endPoint y: 404, distance: 153.0
click at [441, 404] on li "Sent To bestwestern34185@gmail.com" at bounding box center [349, 411] width 236 height 23
copy li "bestwestern34185@gmail.com"
click at [947, 365] on link "Actions" at bounding box center [954, 372] width 47 height 14
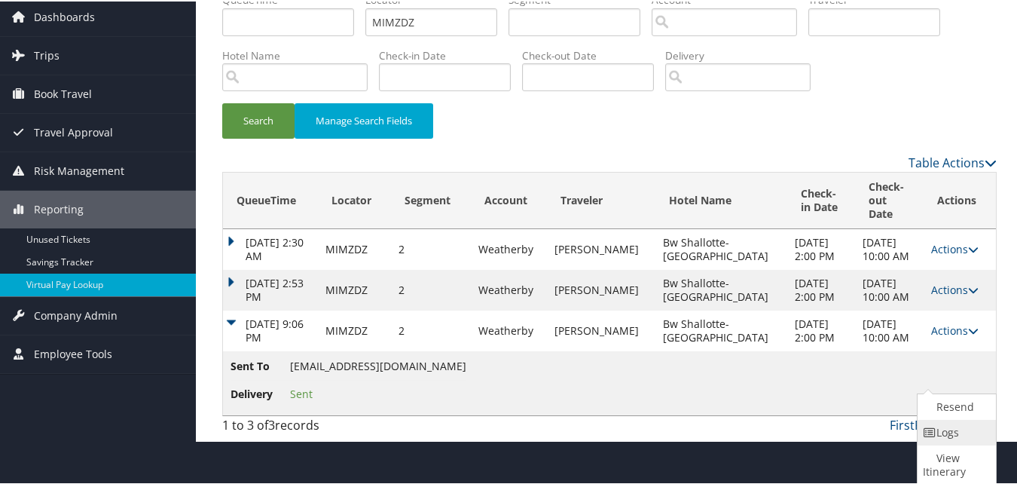
click at [937, 418] on link "Logs" at bounding box center [955, 431] width 75 height 26
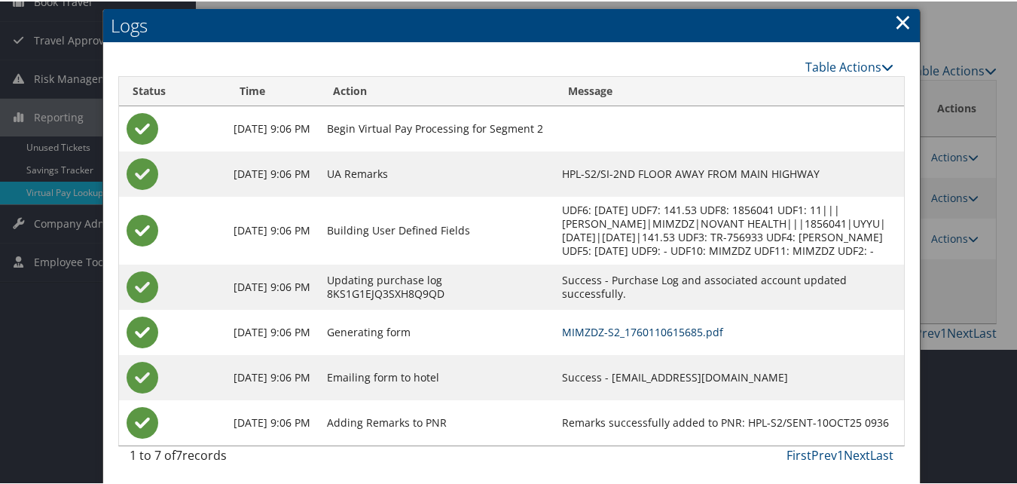
scroll to position [164, 0]
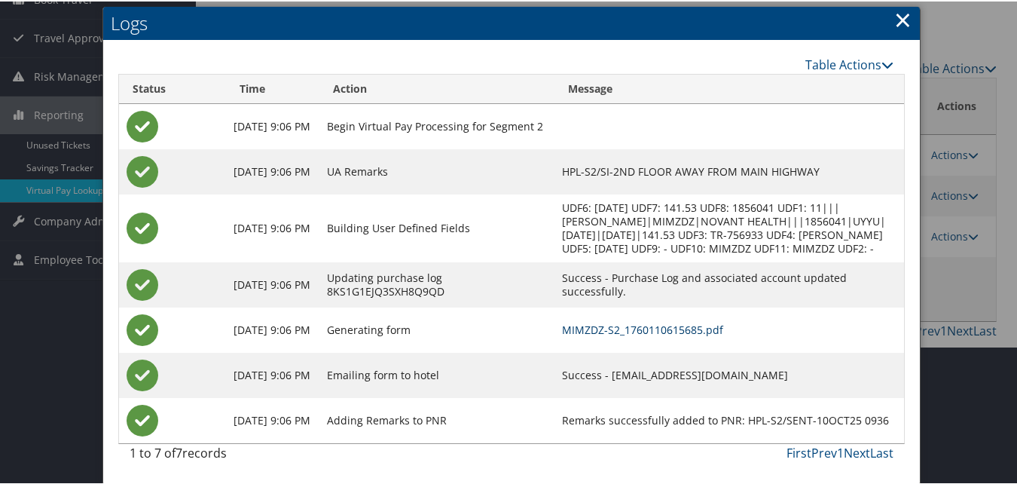
click at [600, 332] on link "MIMZDZ-S2_1760110615685.pdf" at bounding box center [642, 328] width 161 height 14
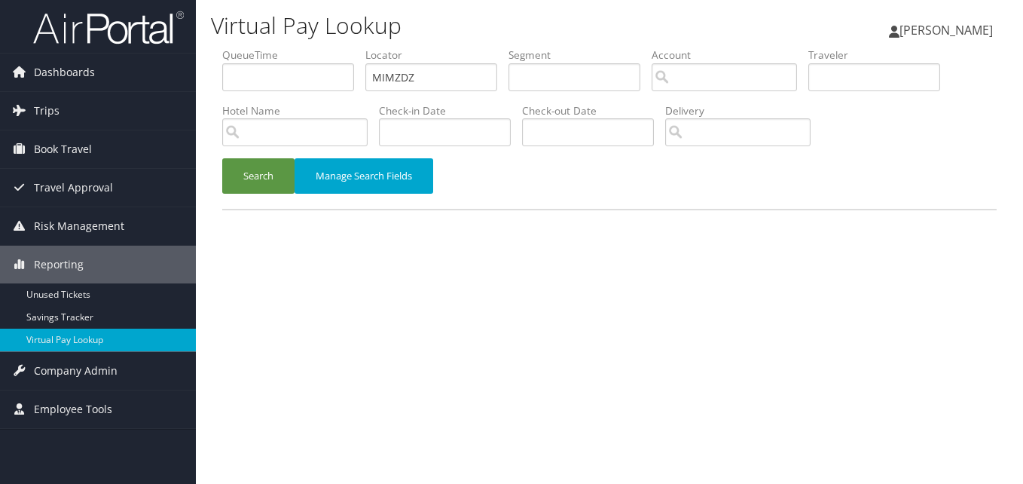
click at [278, 47] on ul "QueueTime Locator MIMZDZ Segment Account Traveler Hotel Name Check-in Date Chec…" at bounding box center [609, 47] width 775 height 0
type input "MTPFZA"
click at [276, 159] on button "Search" at bounding box center [258, 175] width 72 height 35
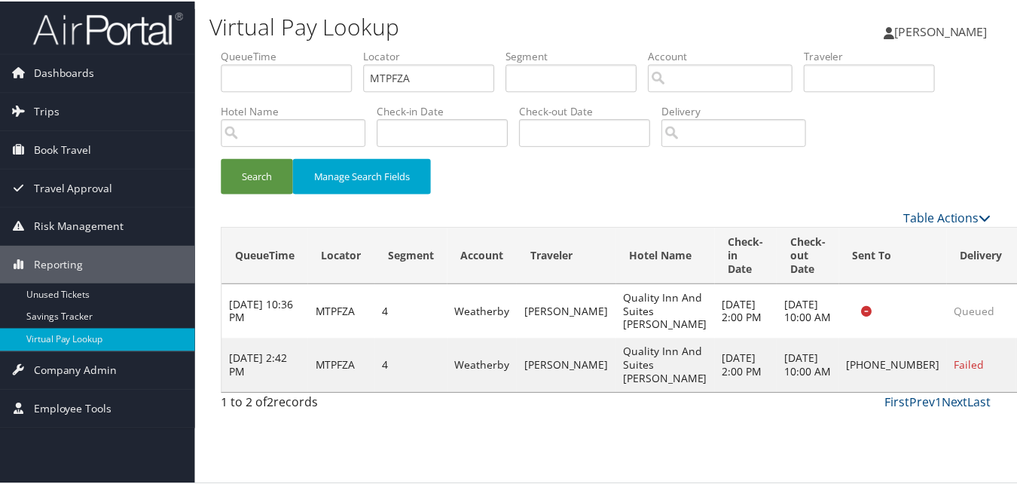
scroll to position [14, 0]
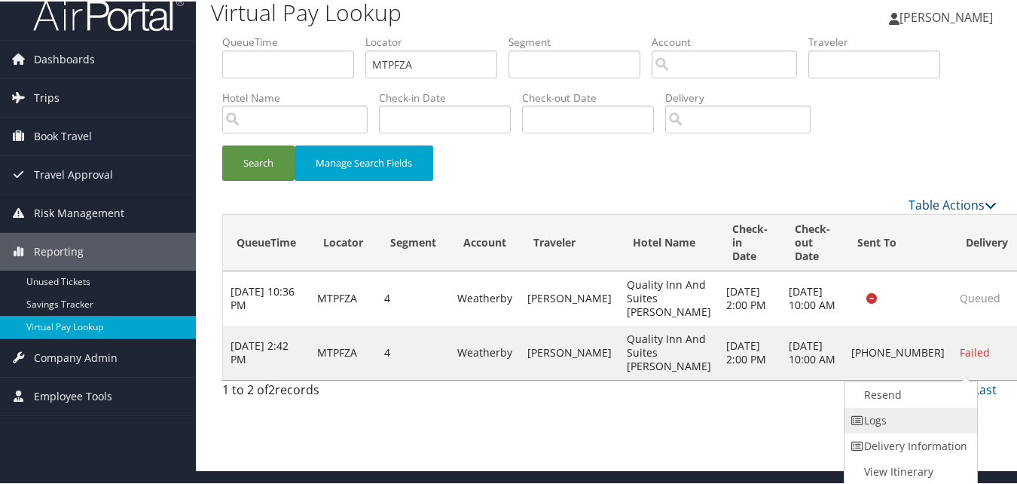
drag, startPoint x: 940, startPoint y: 387, endPoint x: 906, endPoint y: 406, distance: 38.5
click at [906, 406] on link "Logs" at bounding box center [909, 419] width 129 height 26
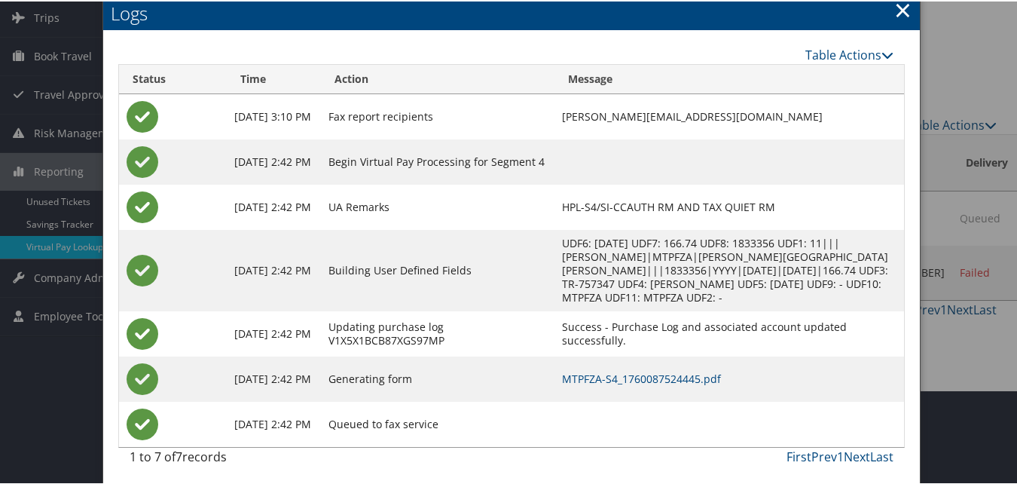
scroll to position [98, 0]
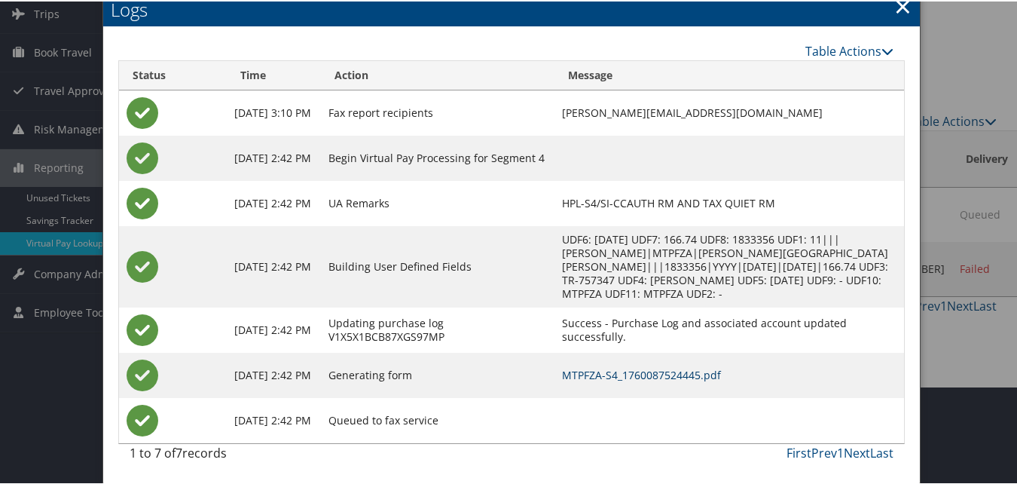
click at [622, 374] on link "MTPFZA-S4_1760087524445.pdf" at bounding box center [641, 373] width 159 height 14
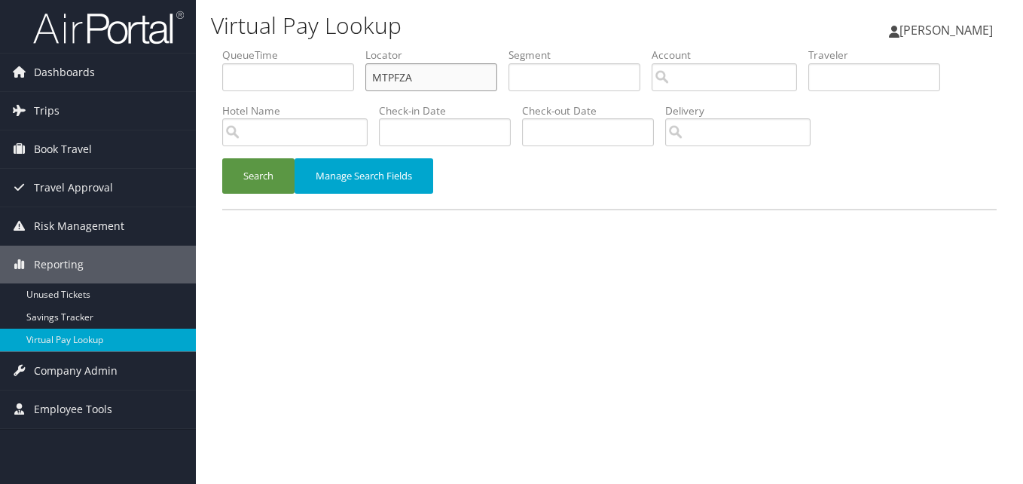
drag, startPoint x: 411, startPoint y: 78, endPoint x: 315, endPoint y: 92, distance: 97.5
click at [316, 47] on ul "QueueTime Locator MTPFZA Segment Account Traveler Hotel Name Check-in Date Chec…" at bounding box center [609, 47] width 775 height 0
paste input "FKOJTM"
type input "FKOJTM"
click at [258, 175] on button "Search" at bounding box center [258, 175] width 72 height 35
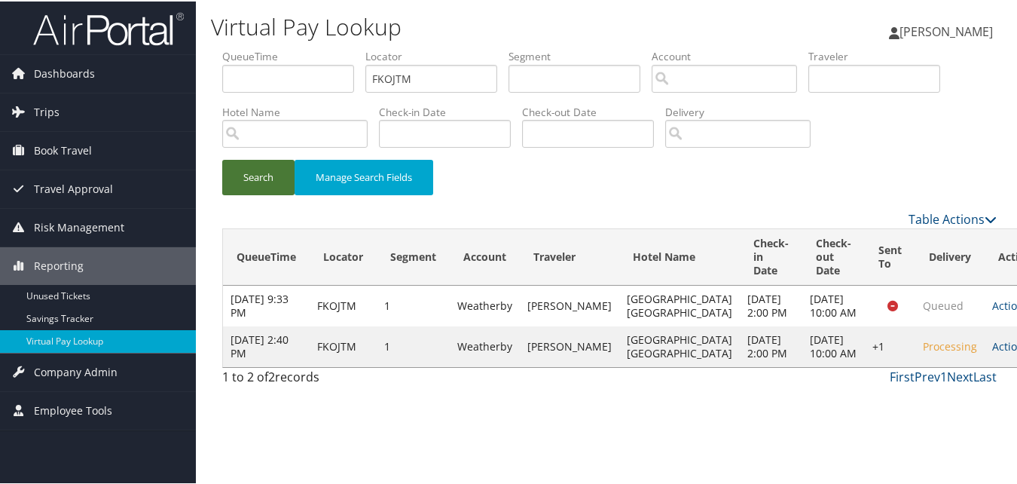
scroll to position [17, 0]
click at [992, 352] on link "Actions" at bounding box center [1015, 345] width 47 height 14
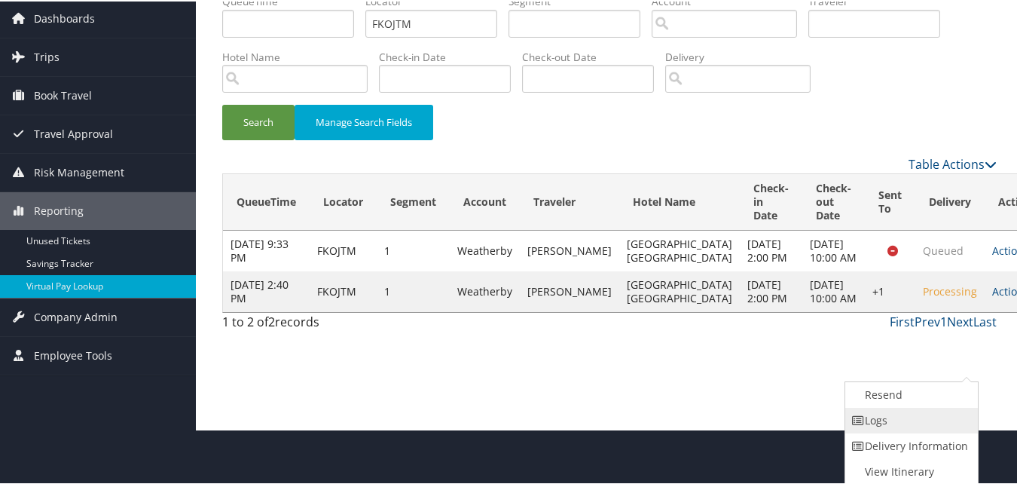
click at [877, 414] on link "Logs" at bounding box center [909, 419] width 129 height 26
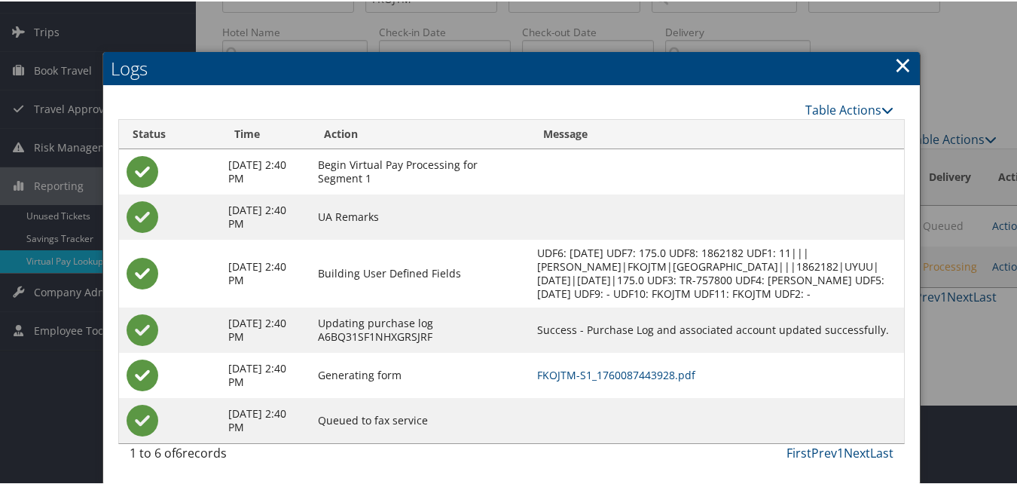
scroll to position [93, 0]
click at [636, 368] on link "FKOJTM-S1_1760087443928.pdf" at bounding box center [616, 373] width 158 height 14
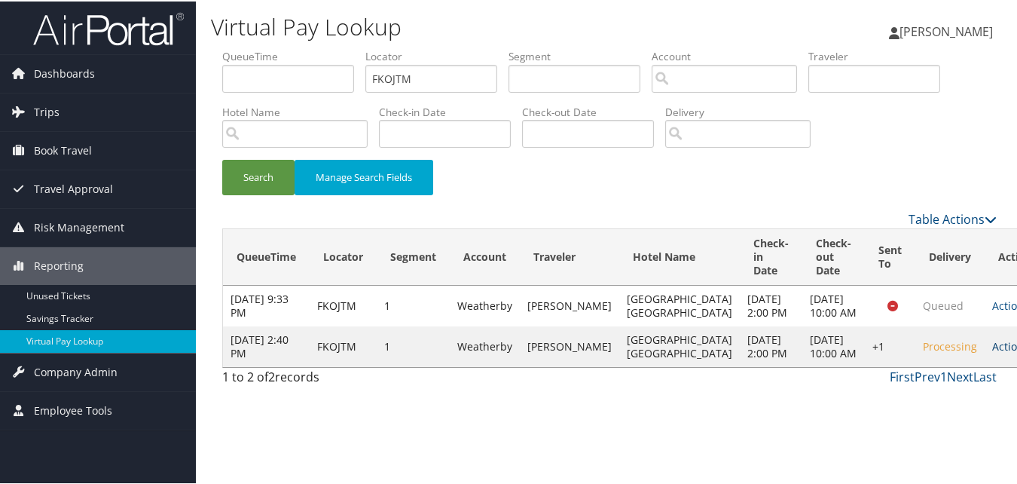
click at [992, 352] on link "Actions" at bounding box center [1015, 345] width 47 height 14
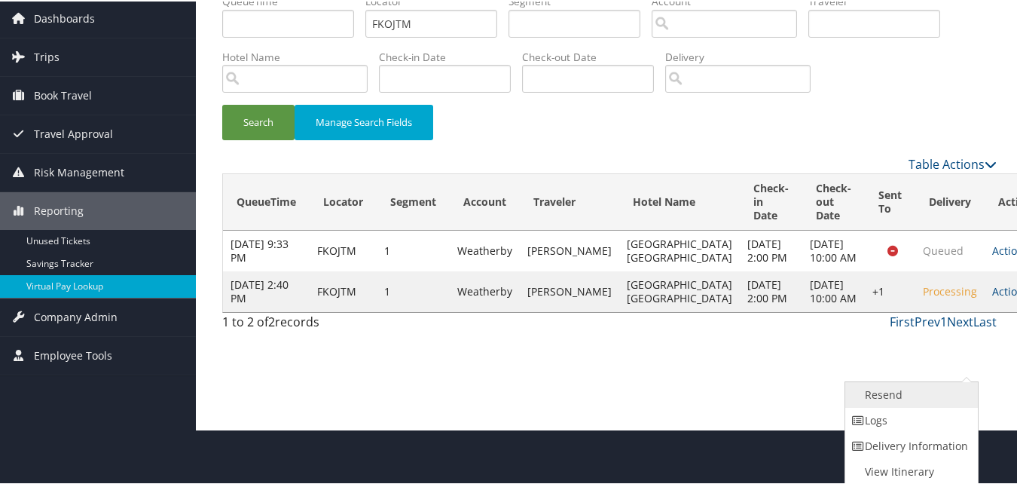
click at [871, 394] on link "Resend" at bounding box center [909, 393] width 129 height 26
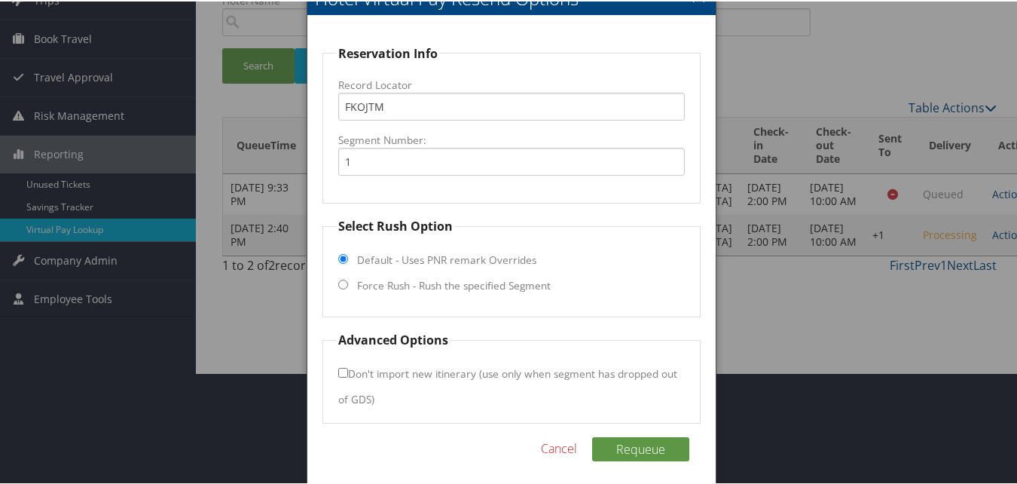
click at [472, 280] on label "Force Rush - Rush the specified Segment" at bounding box center [454, 284] width 194 height 15
click at [348, 280] on input "Force Rush - Rush the specified Segment" at bounding box center [343, 283] width 10 height 10
radio input "true"
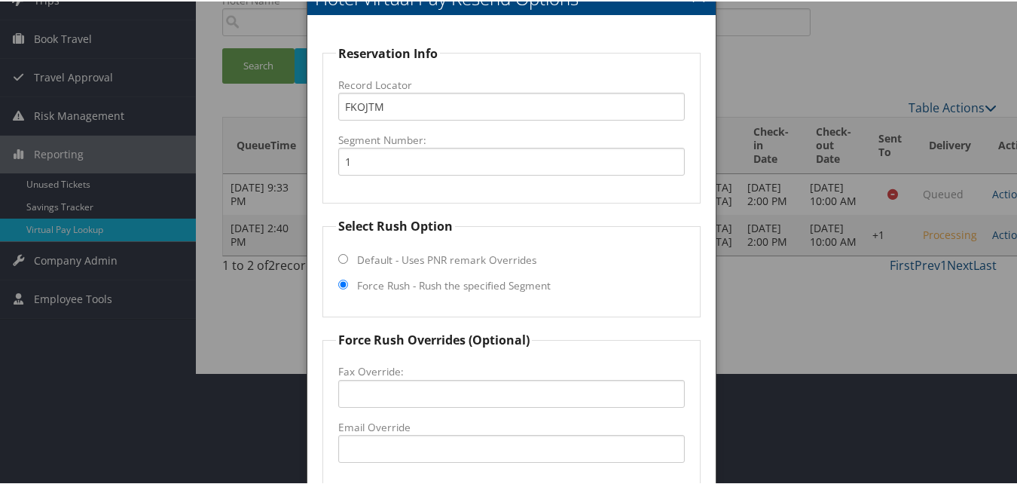
scroll to position [292, 0]
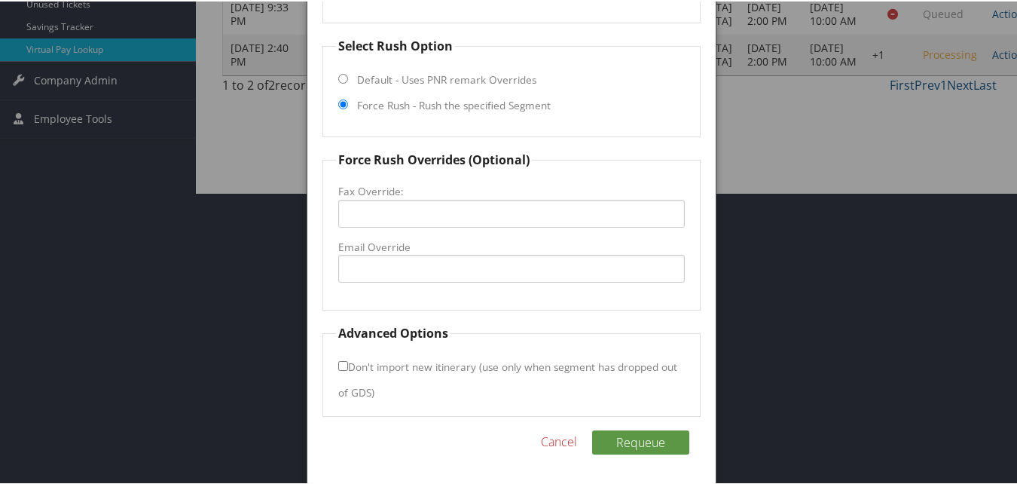
click at [442, 301] on fieldset "Force Rush Overrides (Optional) Fax Override: Email Override" at bounding box center [510, 229] width 377 height 160
click at [453, 282] on fieldset "Force Rush Overrides (Optional) Fax Override: Email Override" at bounding box center [510, 229] width 377 height 160
click at [453, 264] on input "Email Override" at bounding box center [511, 267] width 346 height 28
click at [406, 268] on input "hamptoninesatmesa@gmail.com" at bounding box center [511, 267] width 346 height 28
type input "hamptoninneastmesa@gmail.com"
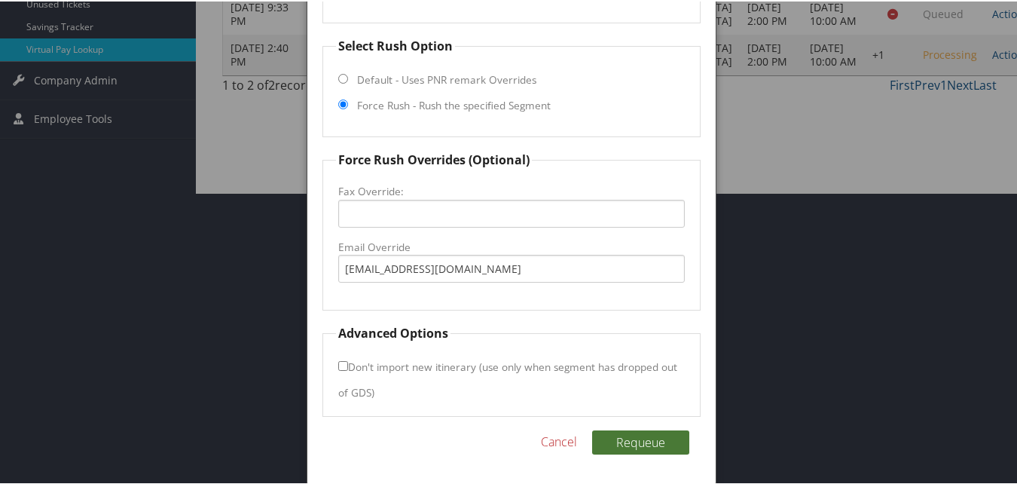
click at [631, 442] on button "Requeue" at bounding box center [640, 441] width 97 height 24
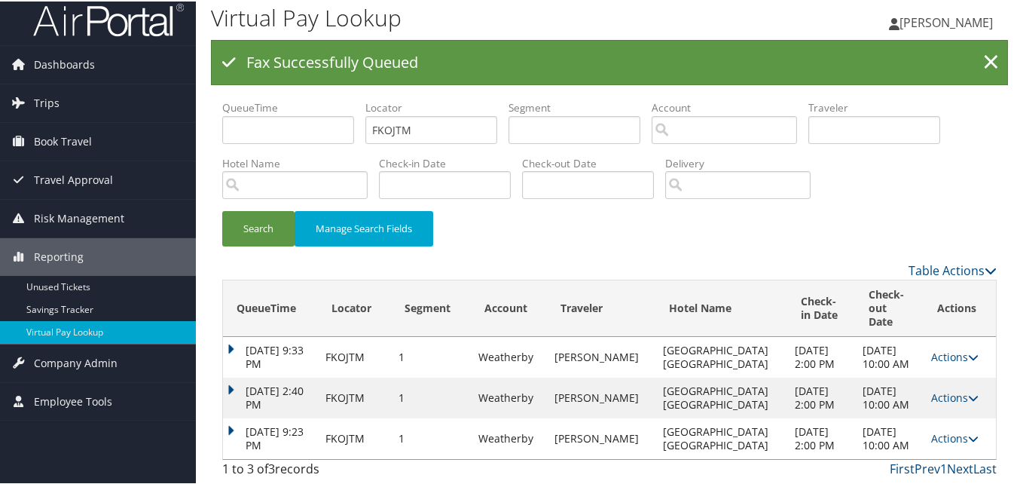
scroll to position [57, 0]
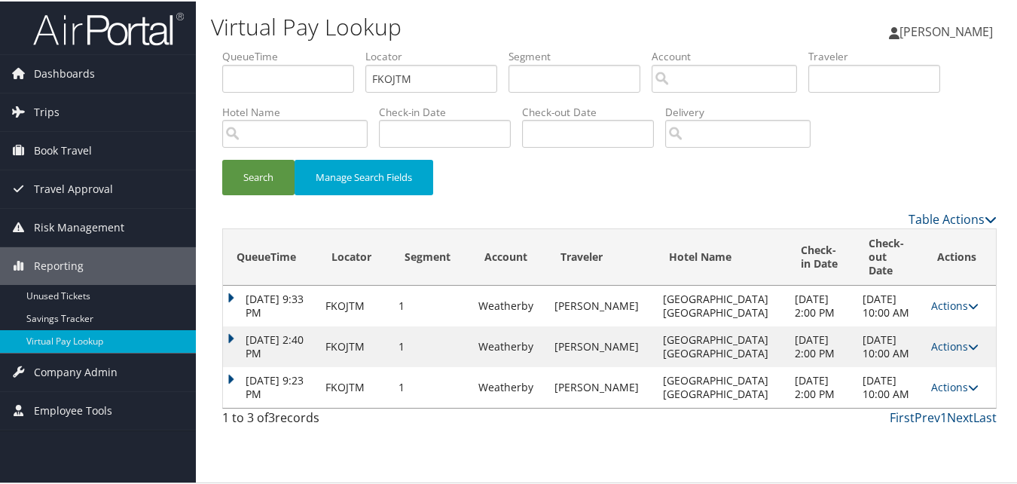
click at [234, 385] on td "Oct 10, 2025 9:23 PM" at bounding box center [270, 385] width 95 height 41
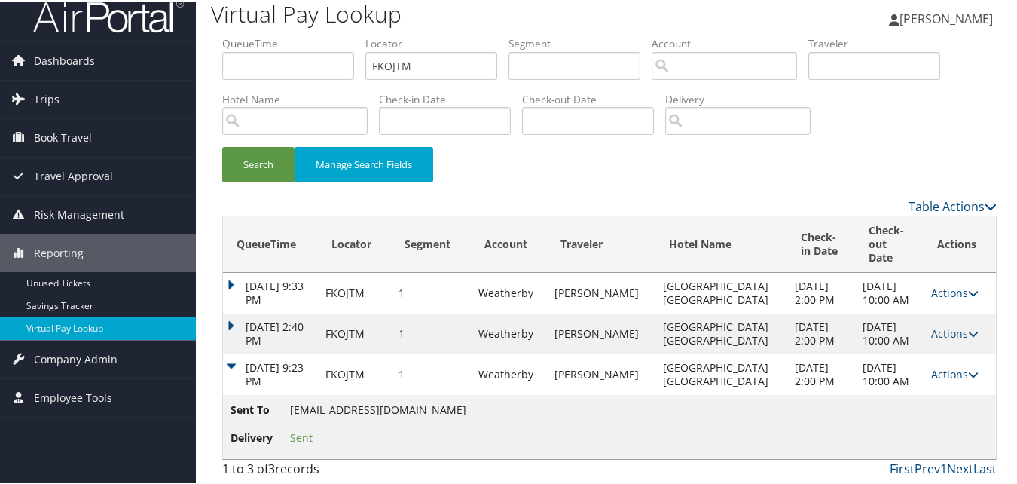
scroll to position [121, 0]
drag, startPoint x: 289, startPoint y: 408, endPoint x: 454, endPoint y: 405, distance: 164.3
click at [454, 405] on li "Sent To hamptoninneastmesa@gmail.com" at bounding box center [349, 411] width 236 height 23
copy span "hamptoninneastmesa@gmail.com"
drag, startPoint x: 936, startPoint y: 352, endPoint x: 904, endPoint y: 350, distance: 31.7
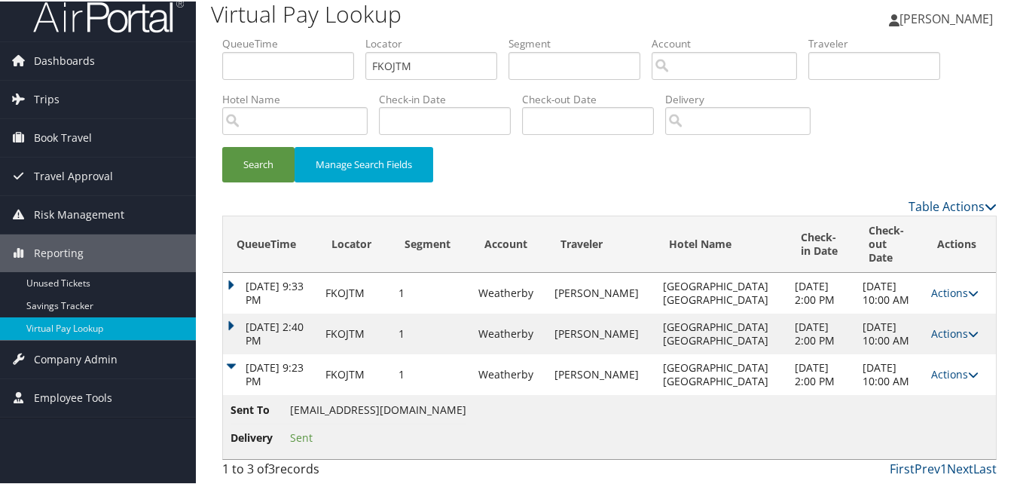
click at [936, 365] on link "Actions" at bounding box center [954, 372] width 47 height 14
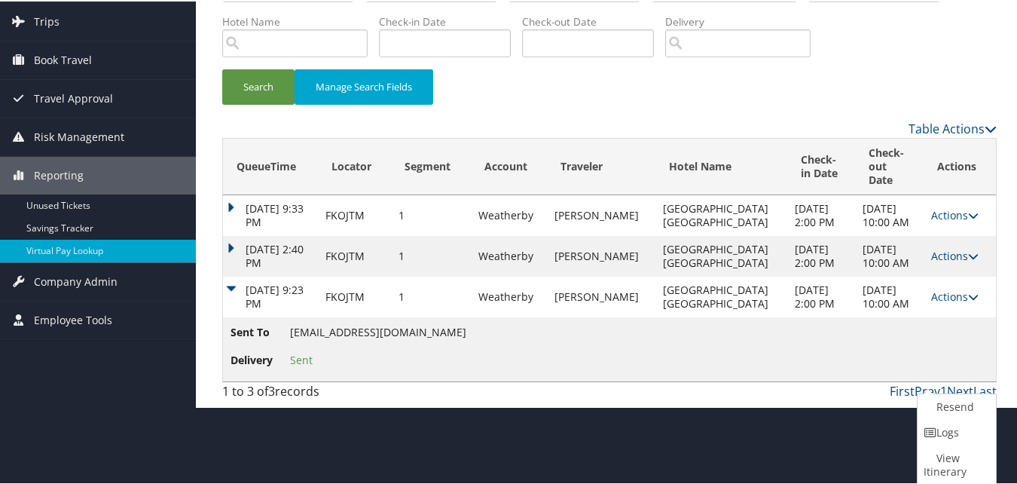
drag, startPoint x: 945, startPoint y: 400, endPoint x: 791, endPoint y: 359, distance: 159.2
click at [940, 418] on link "Logs" at bounding box center [955, 431] width 75 height 26
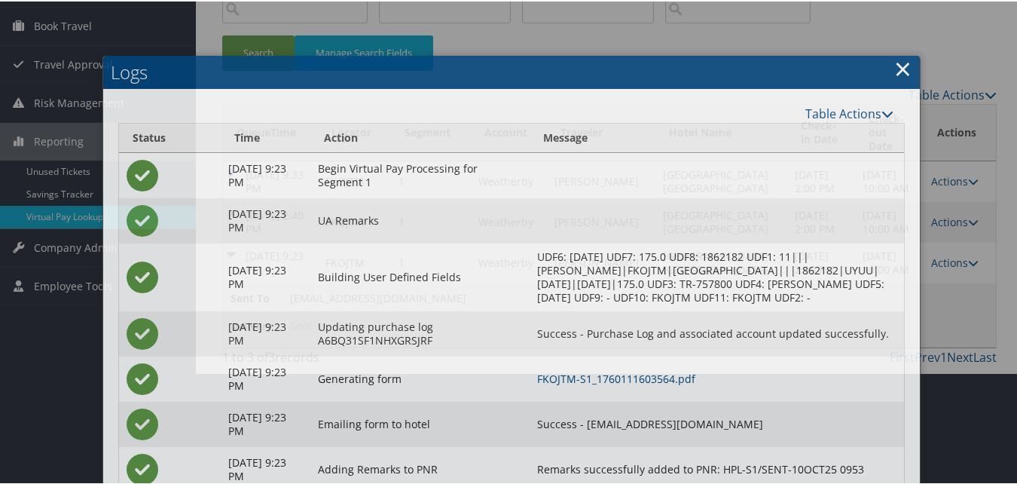
scroll to position [205, 0]
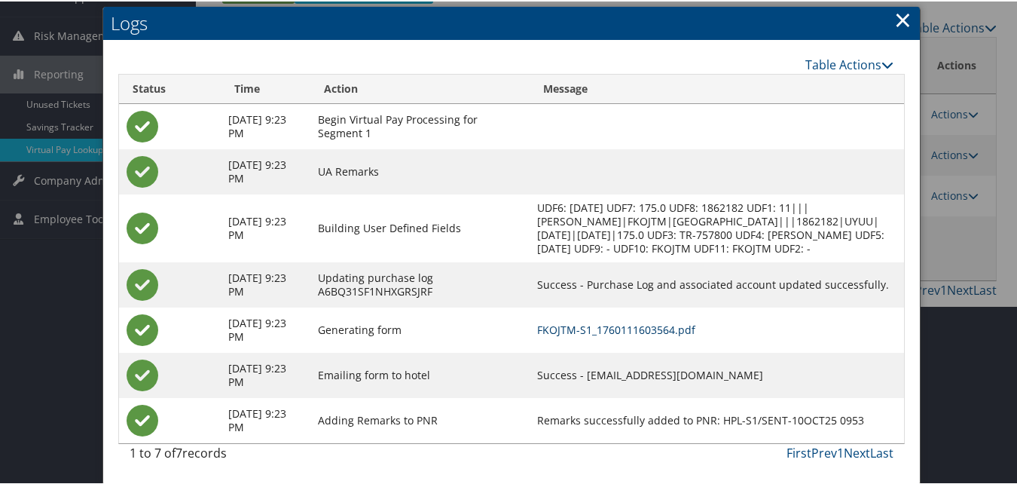
click at [605, 324] on link "FKOJTM-S1_1760111603564.pdf" at bounding box center [616, 328] width 158 height 14
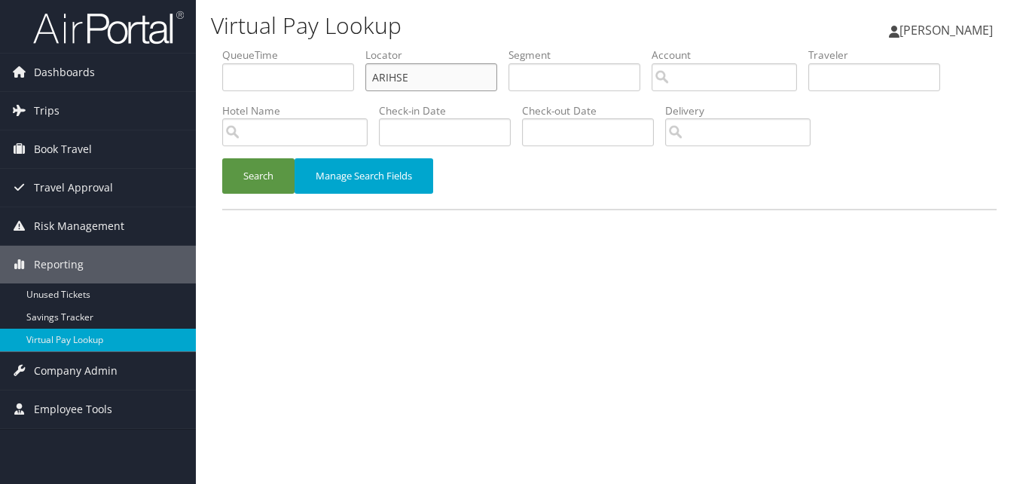
paste input "MTPFZA"
drag, startPoint x: 435, startPoint y: 77, endPoint x: 261, endPoint y: 78, distance: 173.3
click at [261, 47] on ul "QueueTime Locator MTPFZA Segment Account Traveler Hotel Name Check-in Date Chec…" at bounding box center [609, 47] width 775 height 0
type input "MTPFZA"
click at [235, 192] on button "Search" at bounding box center [258, 175] width 72 height 35
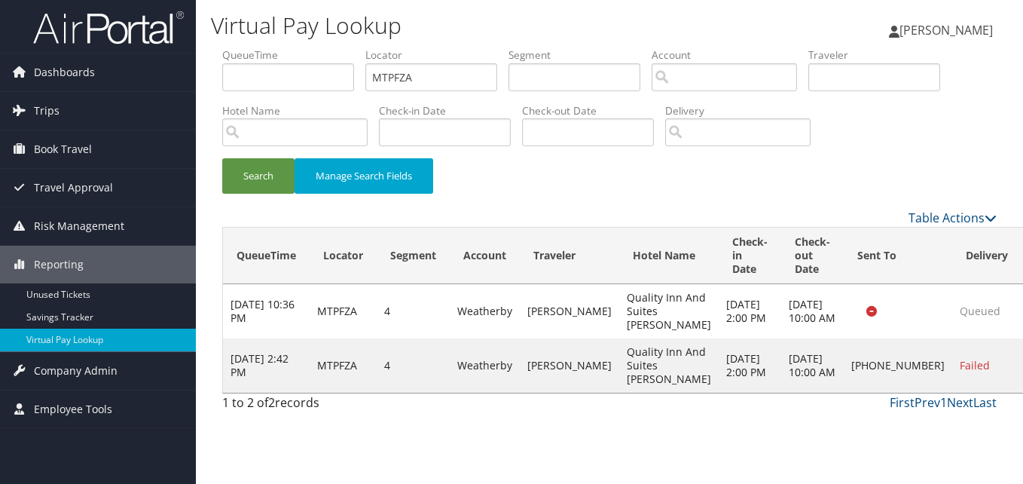
drag, startPoint x: 957, startPoint y: 383, endPoint x: 947, endPoint y: 385, distance: 9.9
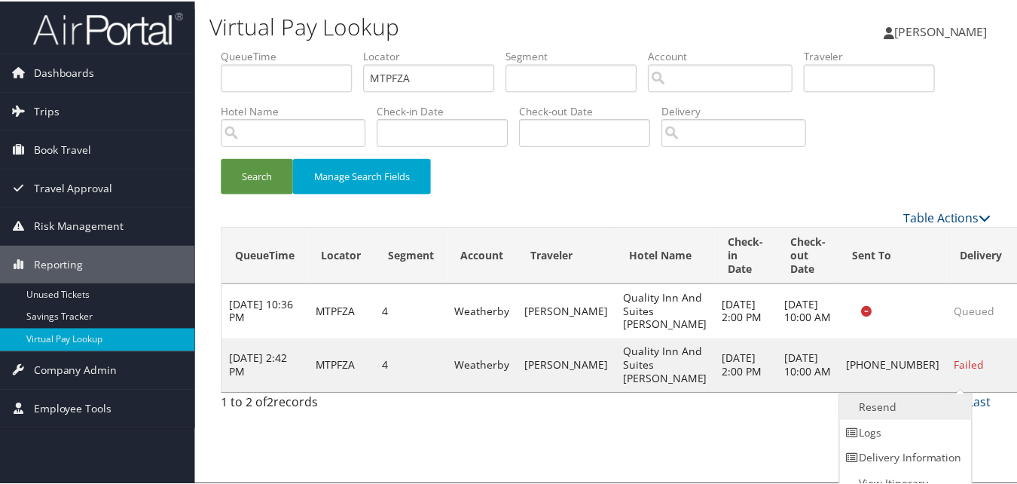
scroll to position [14, 0]
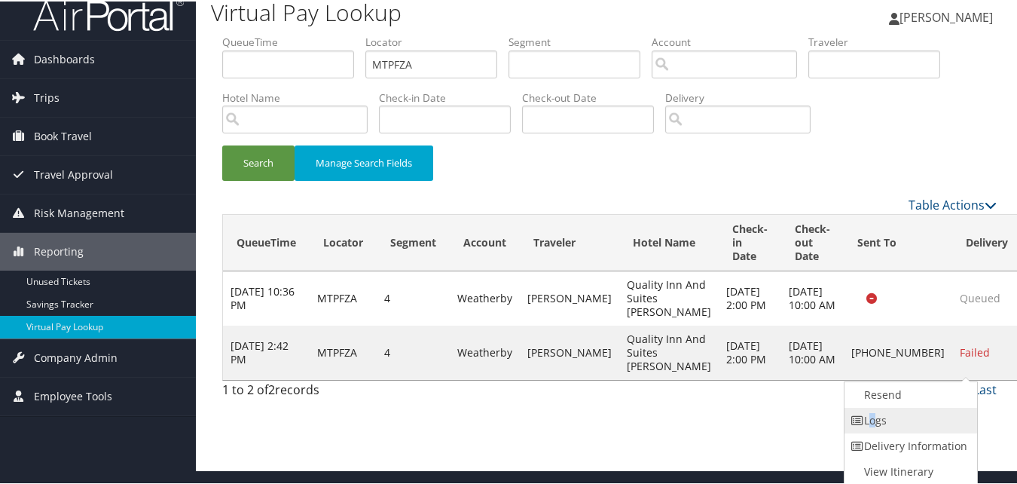
drag, startPoint x: 947, startPoint y: 385, endPoint x: 870, endPoint y: 408, distance: 80.1
click at [870, 408] on link "Logs" at bounding box center [909, 419] width 129 height 26
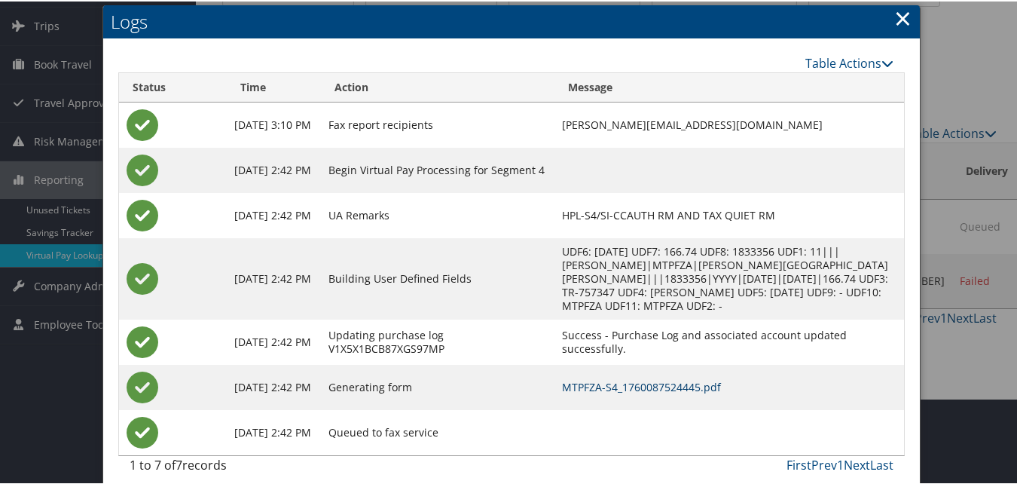
scroll to position [98, 0]
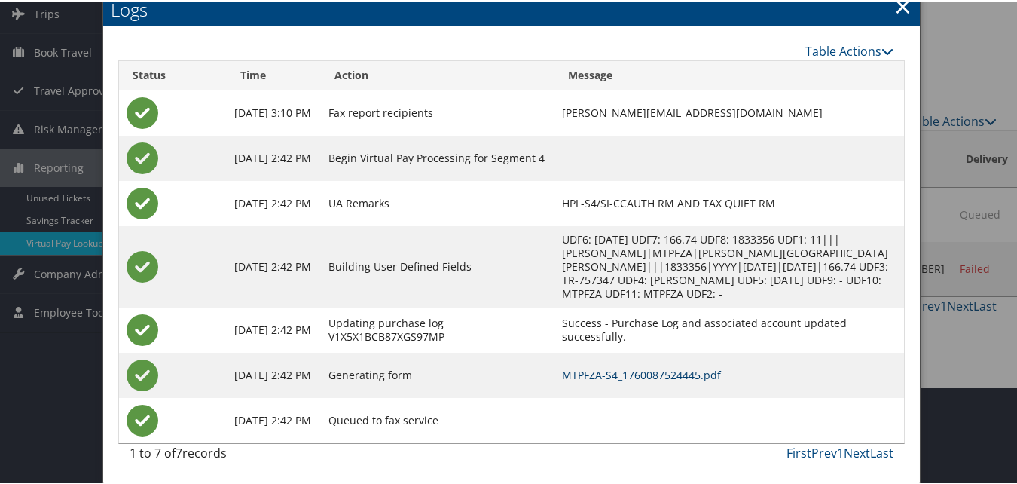
click at [660, 374] on link "MTPFZA-S4_1760087524445.pdf" at bounding box center [641, 373] width 159 height 14
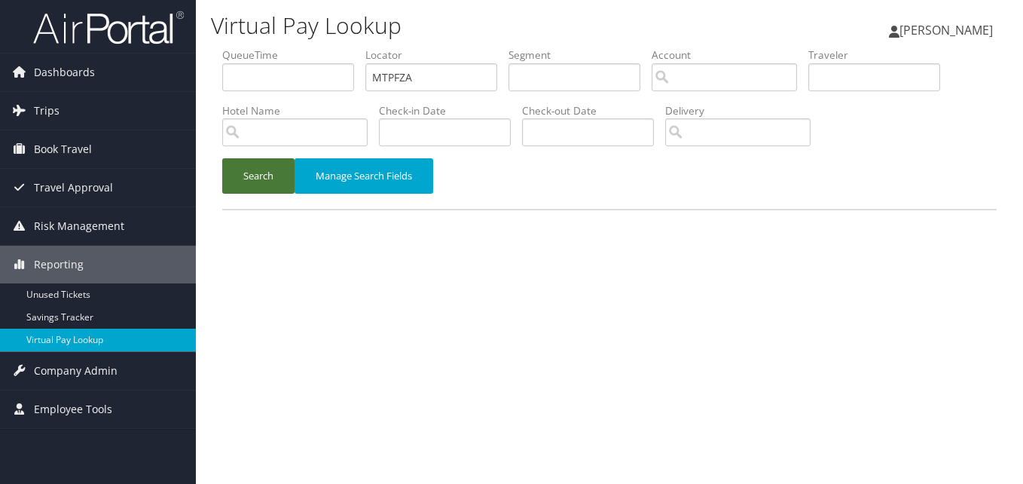
click at [280, 176] on button "Search" at bounding box center [258, 175] width 72 height 35
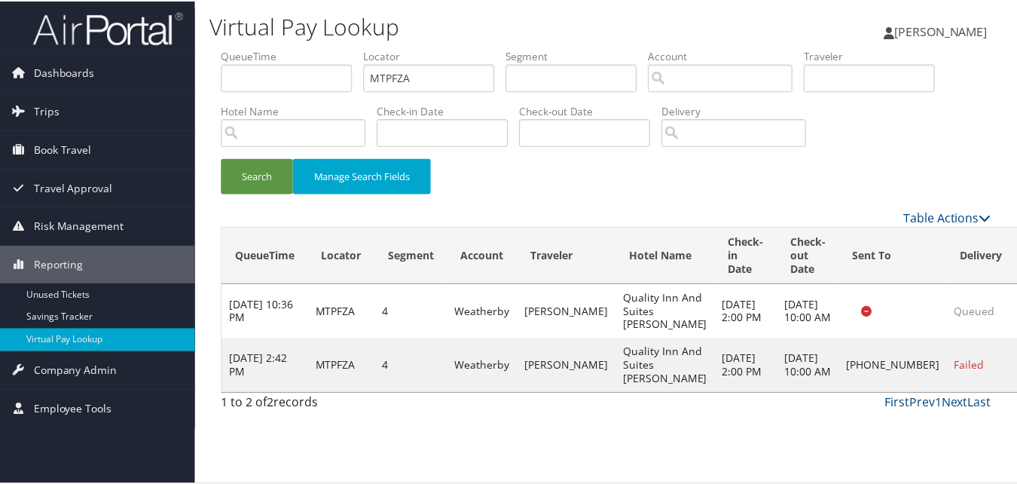
scroll to position [14, 0]
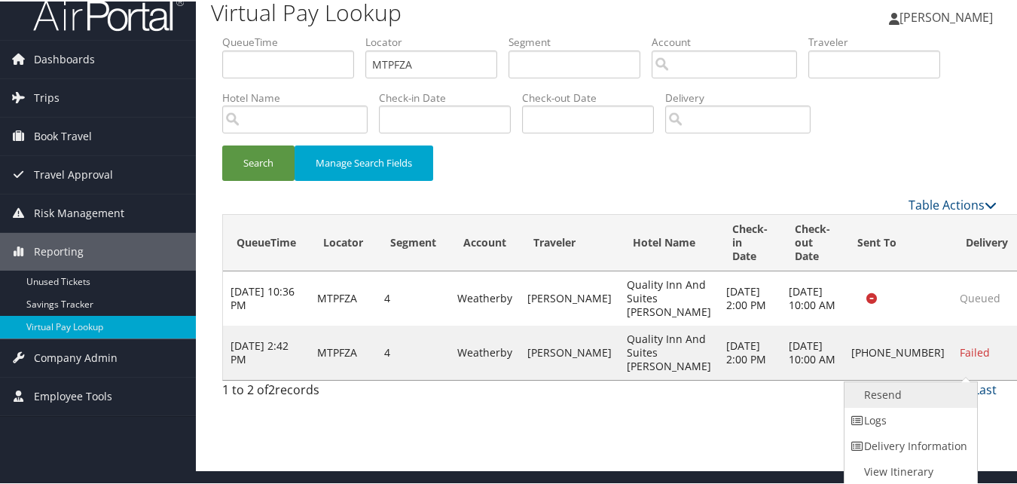
click at [891, 396] on link "Resend" at bounding box center [909, 393] width 129 height 26
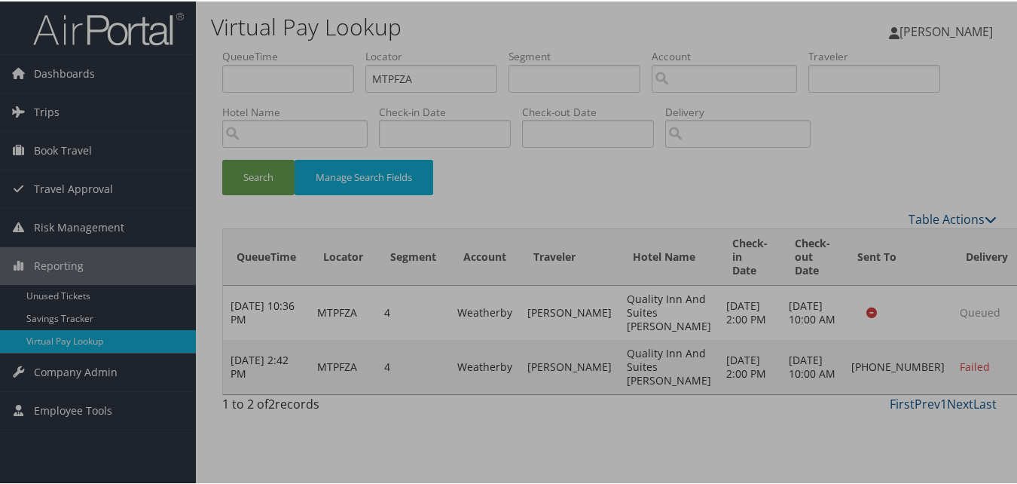
scroll to position [0, 0]
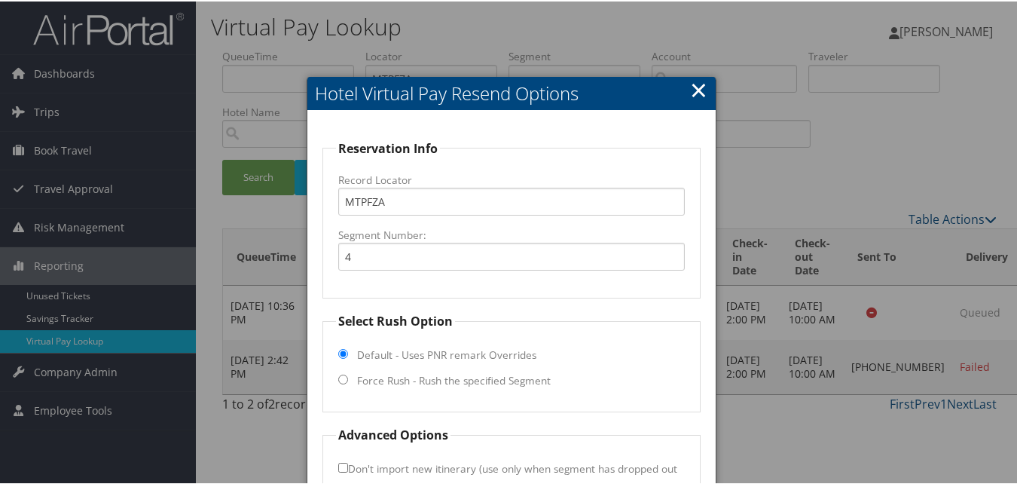
click at [468, 376] on label "Force Rush - Rush the specified Segment" at bounding box center [454, 378] width 194 height 15
click at [348, 376] on input "Force Rush - Rush the specified Segment" at bounding box center [343, 378] width 10 height 10
radio input "true"
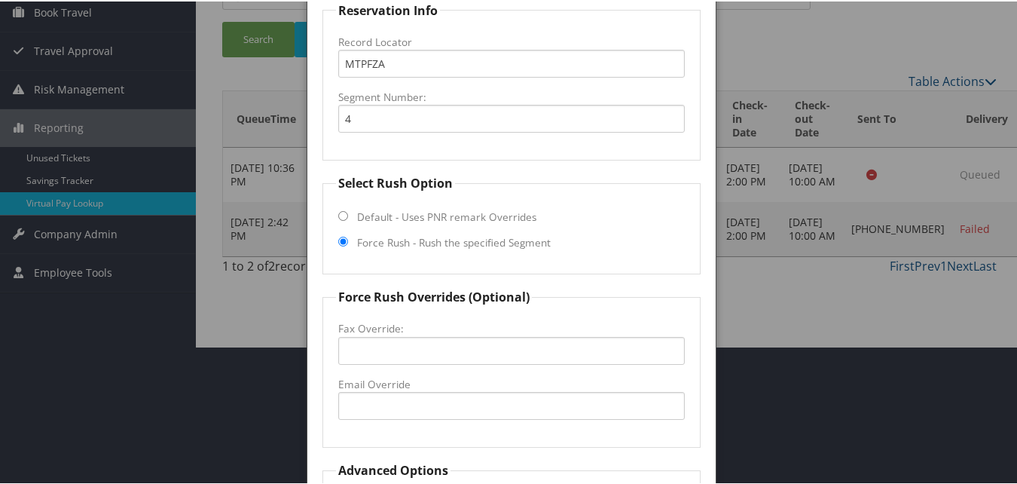
scroll to position [151, 0]
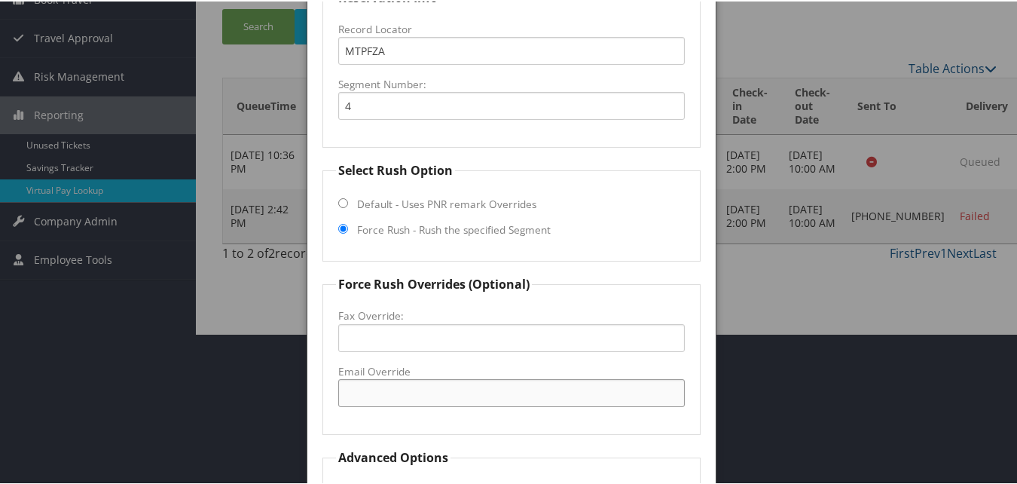
click at [402, 390] on input "Email Override" at bounding box center [511, 391] width 346 height 28
click at [424, 389] on input "mi407@stay" at bounding box center [511, 391] width 346 height 28
click at [414, 392] on input "mi407@stayacchoicecom" at bounding box center [511, 391] width 346 height 28
click at [447, 396] on input "mi407@stayatchoicecom" at bounding box center [511, 391] width 346 height 28
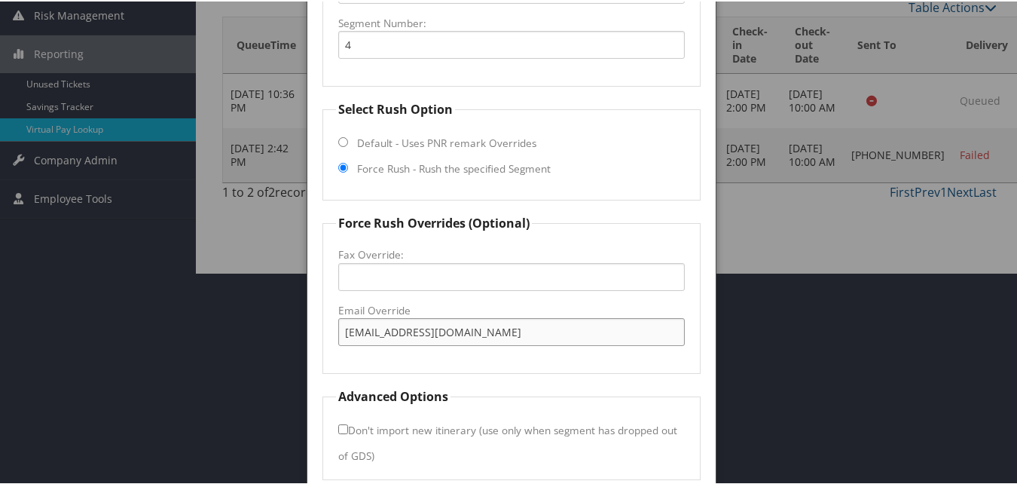
scroll to position [275, 0]
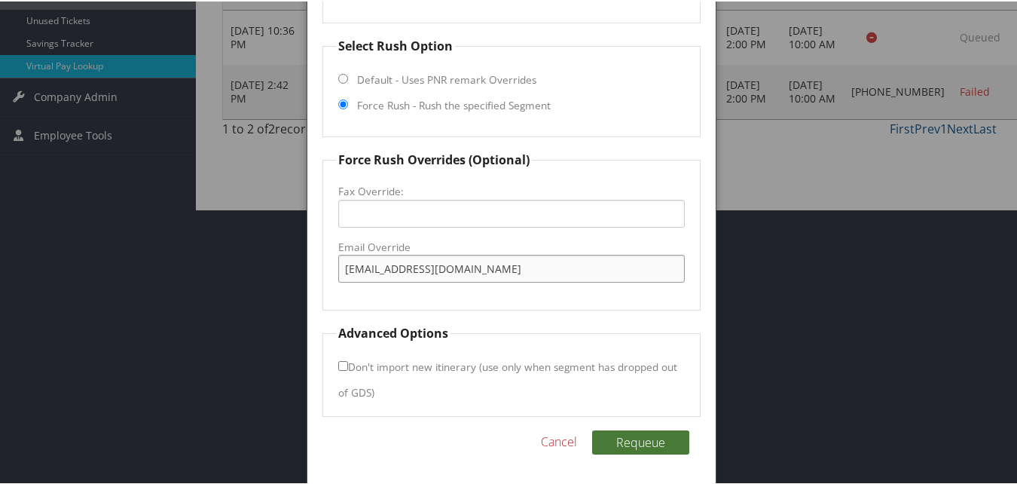
type input "mi407@stayatchoice.com"
click at [654, 444] on button "Requeue" at bounding box center [640, 441] width 97 height 24
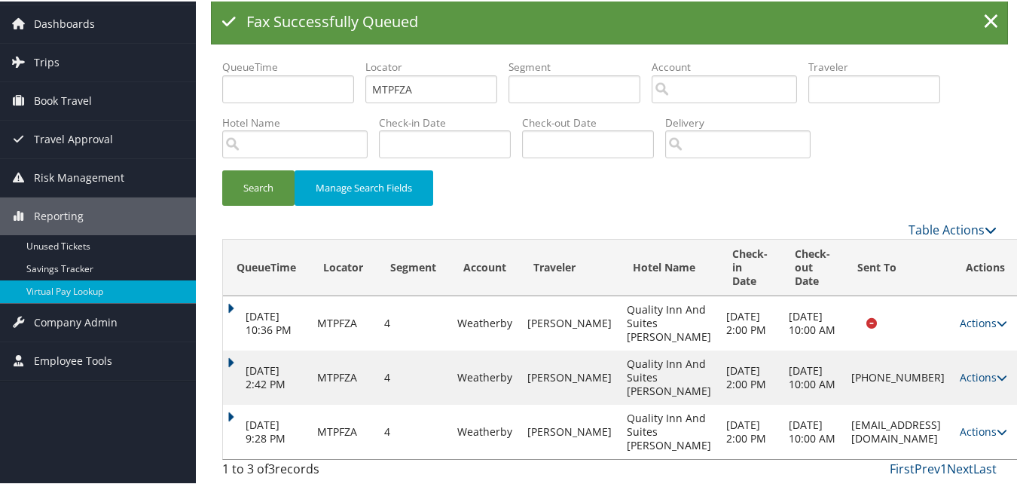
scroll to position [30, 0]
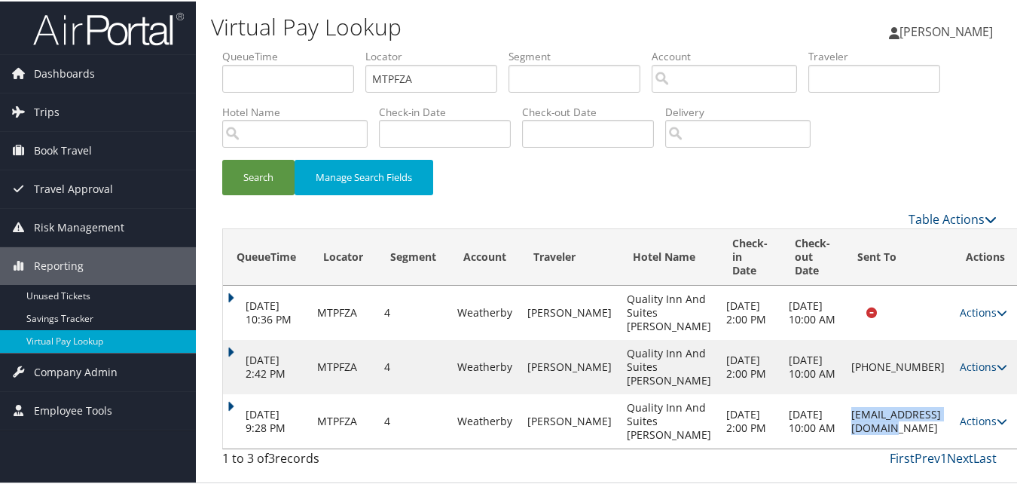
drag, startPoint x: 790, startPoint y: 423, endPoint x: 913, endPoint y: 420, distance: 122.8
click at [913, 420] on td "mi407@stayatchoice.com" at bounding box center [898, 420] width 108 height 54
copy td "mi407@stayatchoice.com"
click at [960, 423] on link "Actions" at bounding box center [983, 419] width 47 height 14
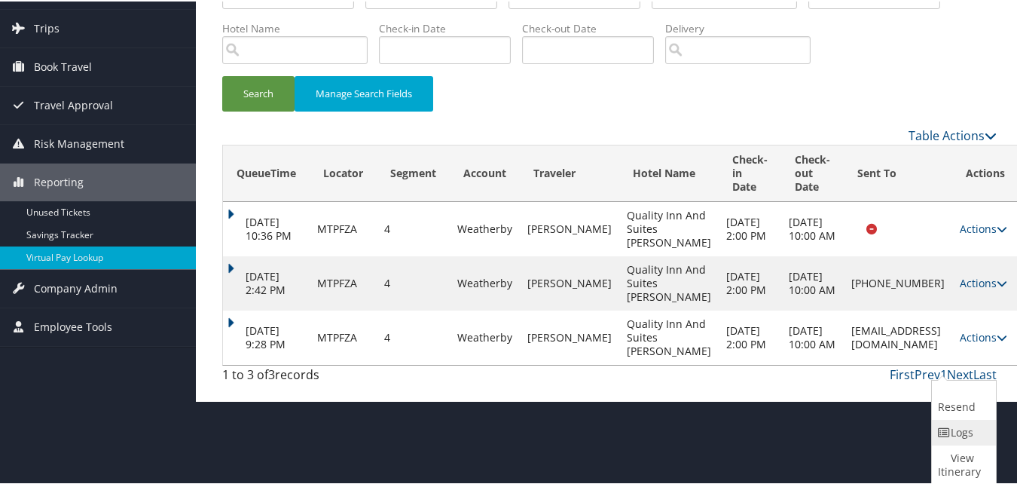
click at [953, 432] on link "Logs" at bounding box center [962, 431] width 60 height 26
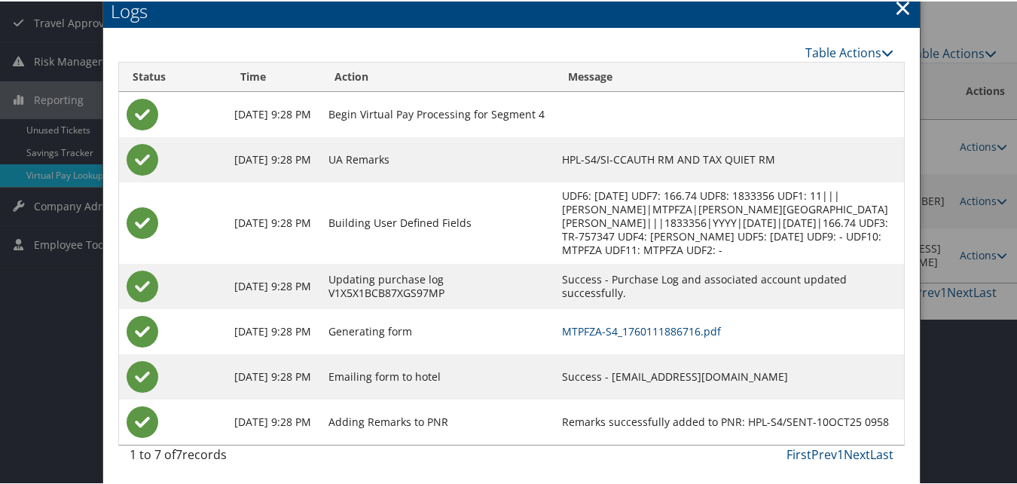
scroll to position [167, 0]
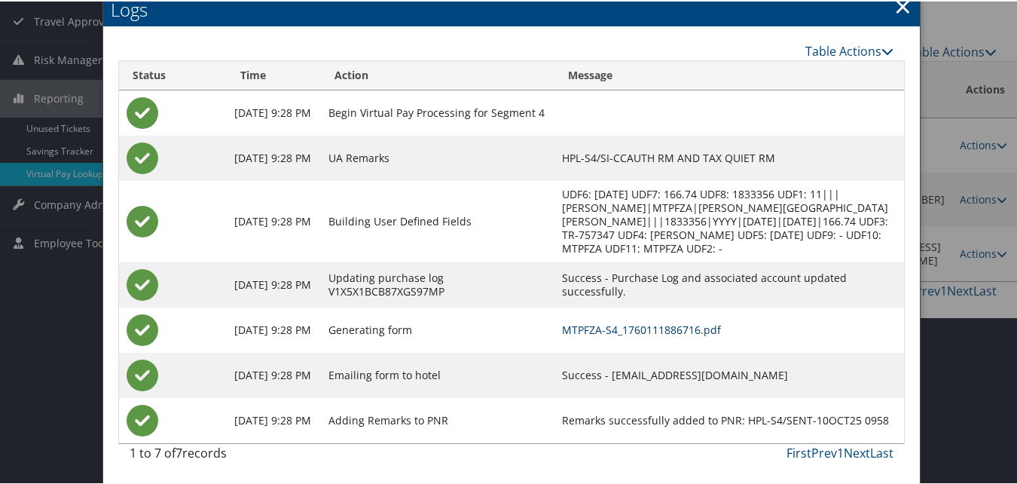
click at [611, 332] on link "MTPFZA-S4_1760111886716.pdf" at bounding box center [641, 328] width 159 height 14
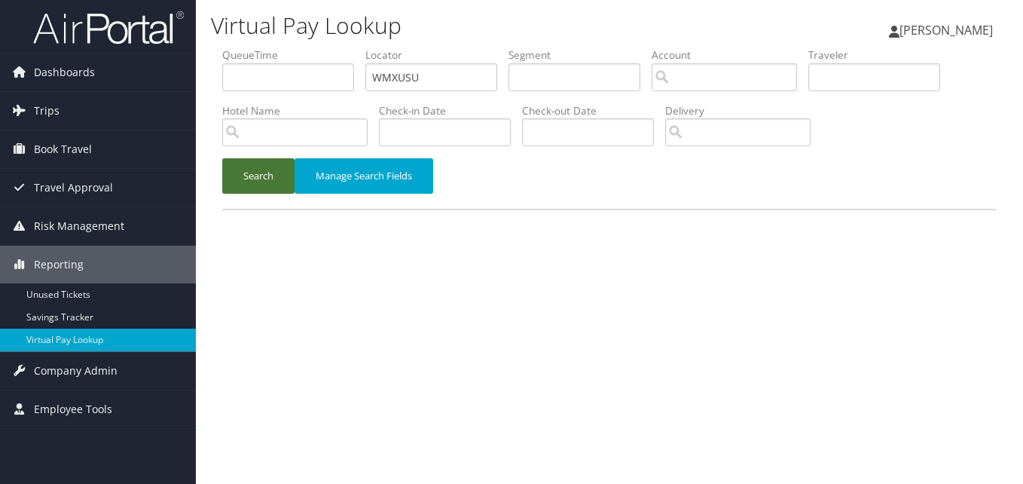
type input "WMXUSU"
click at [257, 178] on button "Search" at bounding box center [258, 175] width 72 height 35
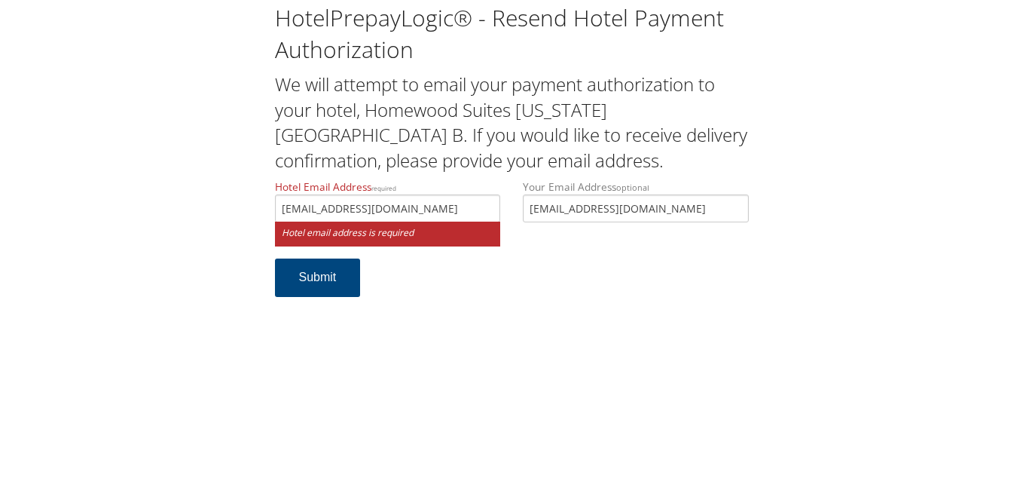
type input "[EMAIL_ADDRESS][DOMAIN_NAME]"
click at [460, 329] on div "HotelPrepayLogic® - Resend Hotel Payment Authorization We will attempt to email…" at bounding box center [511, 242] width 1023 height 484
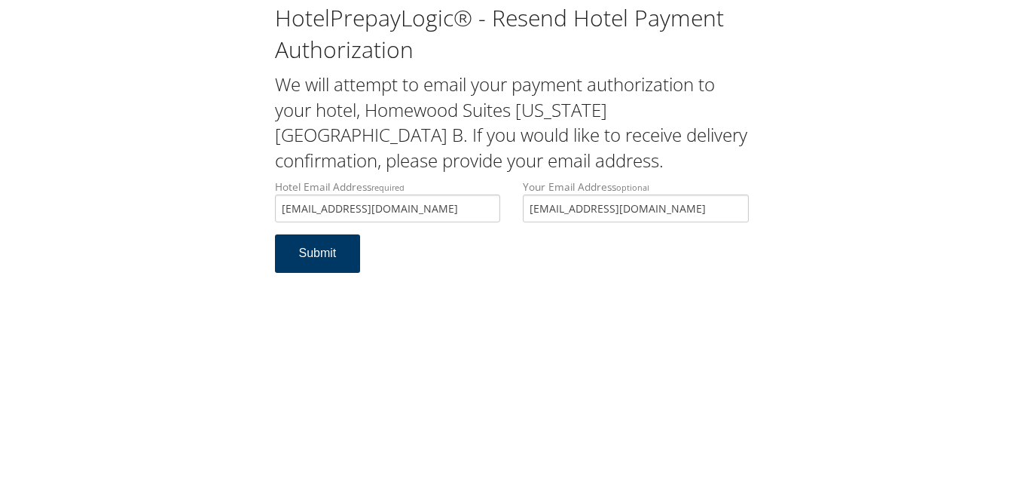
click at [320, 255] on button "Submit" at bounding box center [318, 253] width 86 height 38
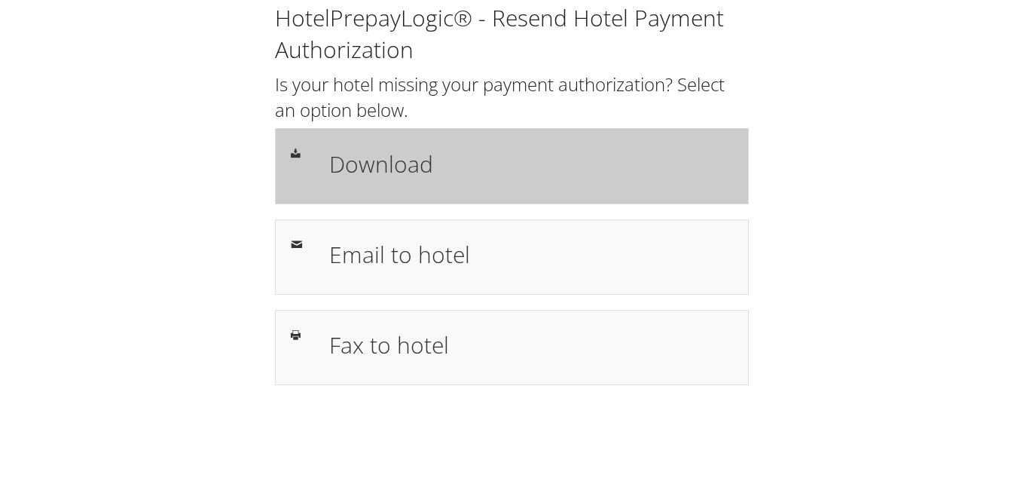
click at [467, 145] on div "Download" at bounding box center [531, 166] width 426 height 44
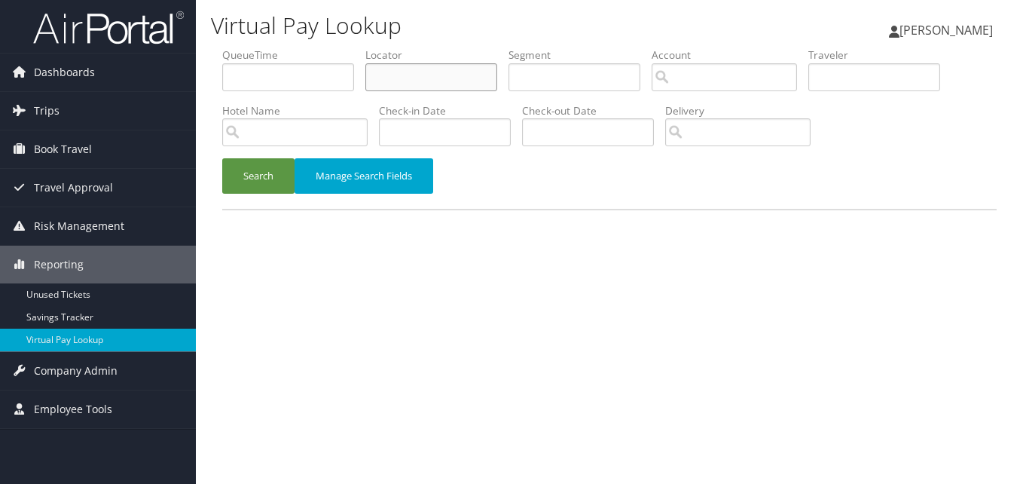
click at [415, 87] on input "text" at bounding box center [431, 77] width 132 height 28
paste input "QYPRIF"
type input "QYPRIF"
click at [239, 173] on button "Search" at bounding box center [258, 175] width 72 height 35
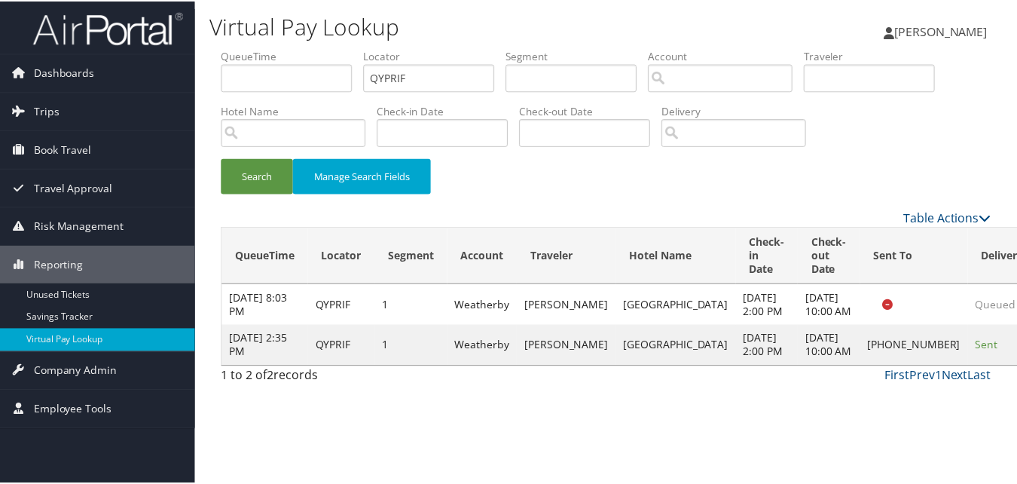
scroll to position [1, 0]
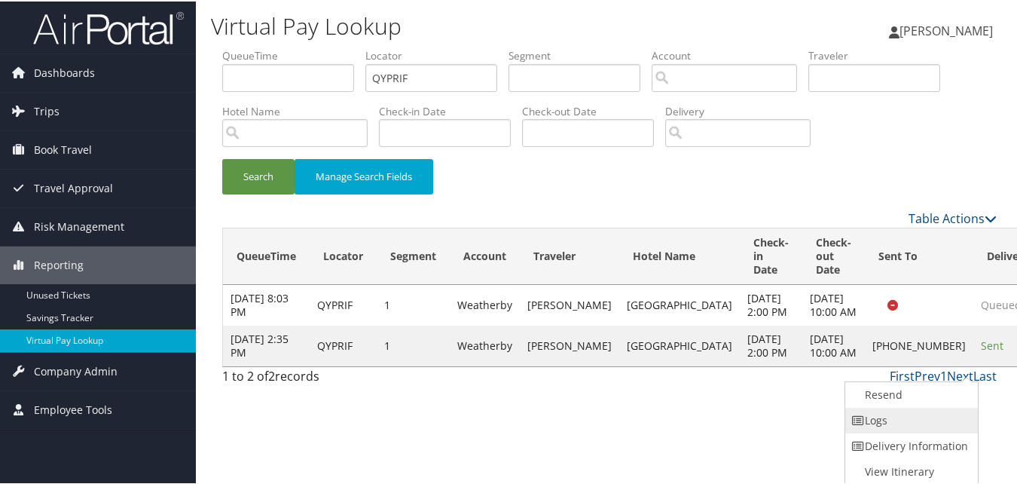
click at [886, 412] on link "Logs" at bounding box center [909, 419] width 129 height 26
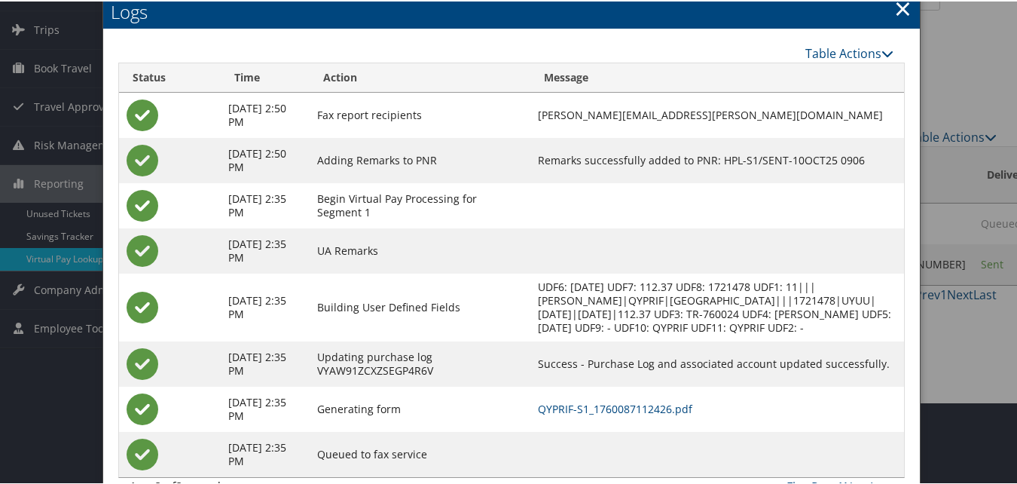
scroll to position [130, 0]
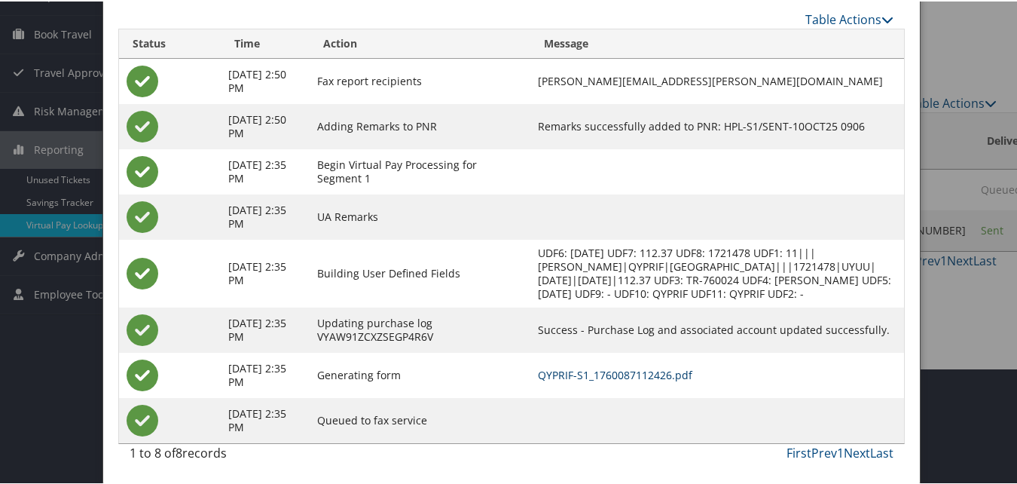
click at [600, 371] on link "QYPRIF-S1_1760087112426.pdf" at bounding box center [615, 373] width 154 height 14
